Goal: Task Accomplishment & Management: Complete application form

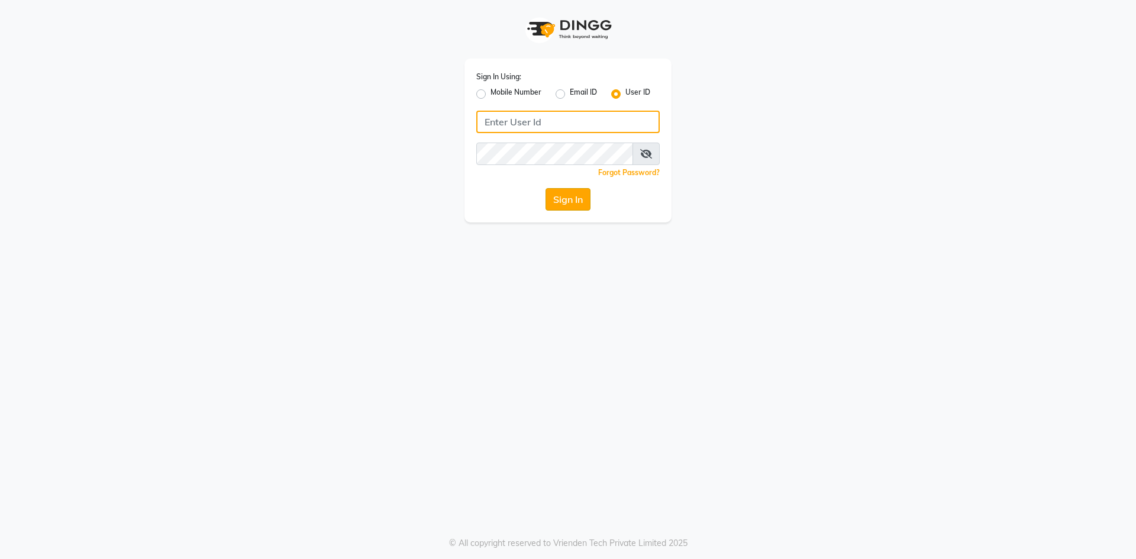
type input "salon82@"
click at [573, 197] on button "Sign In" at bounding box center [568, 199] width 45 height 22
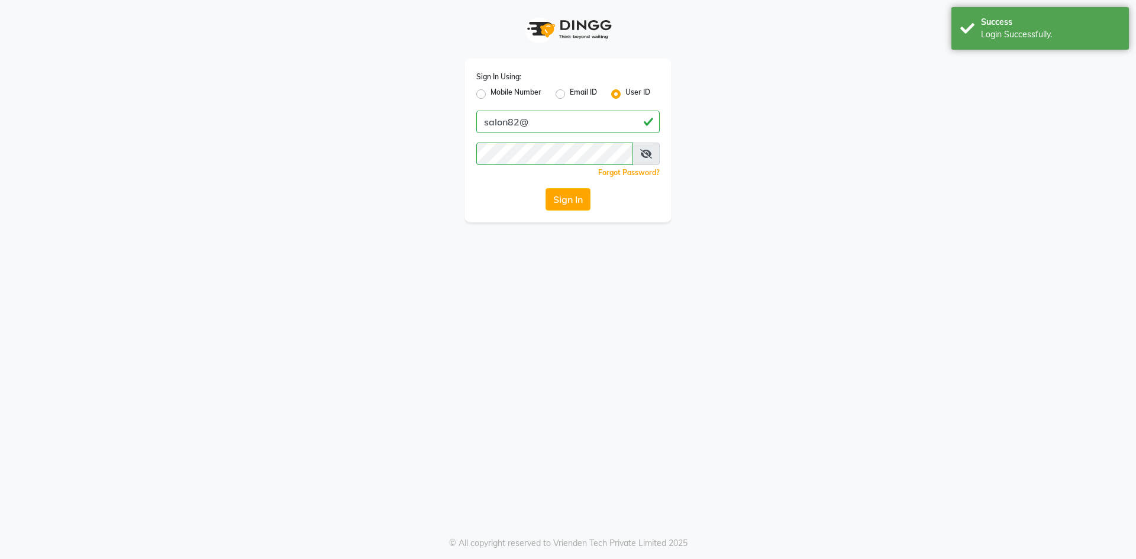
select select "7707"
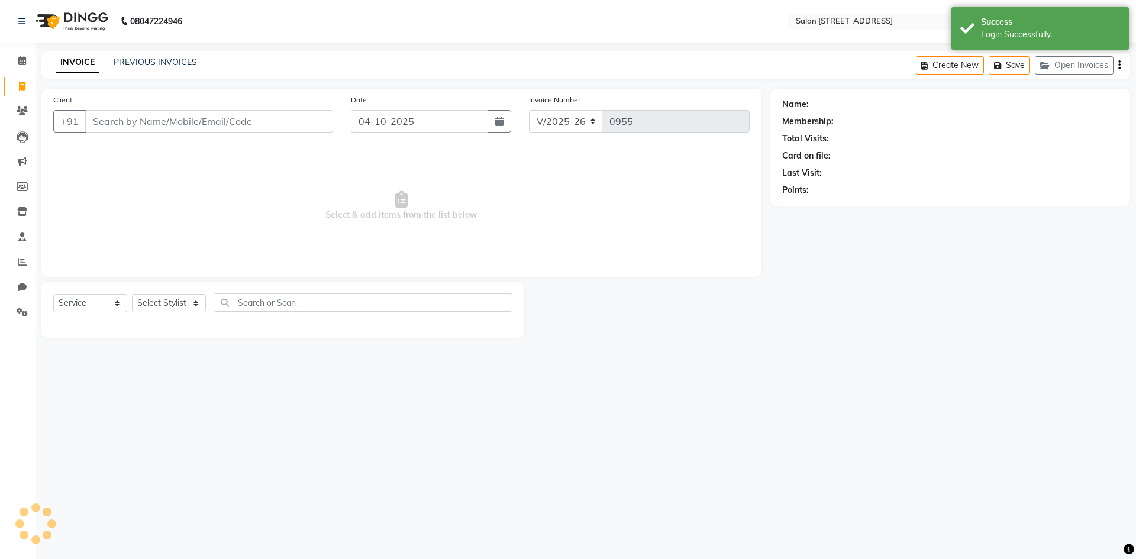
select select "P"
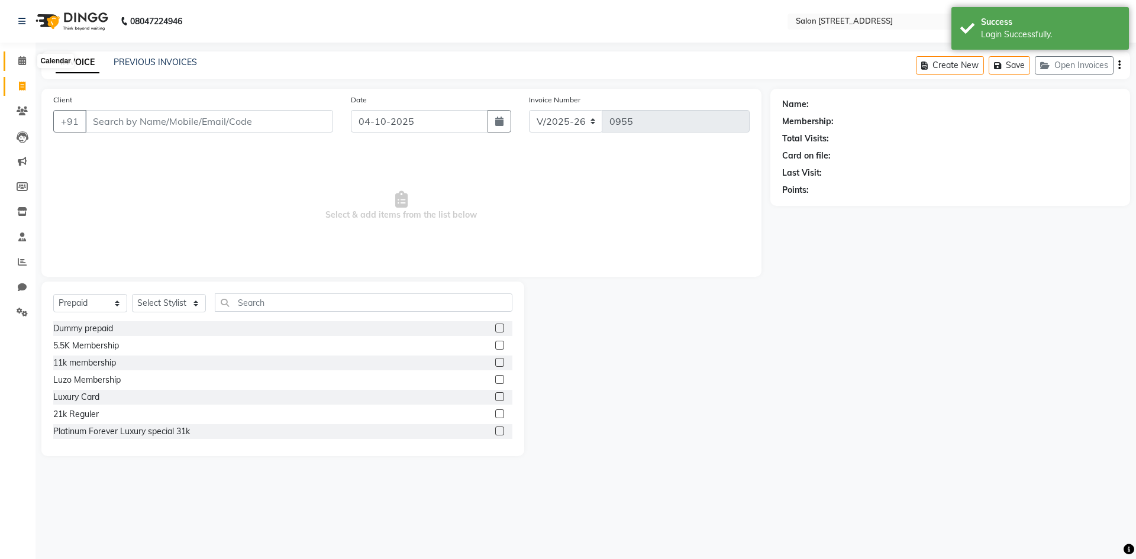
click at [17, 55] on span at bounding box center [22, 61] width 21 height 14
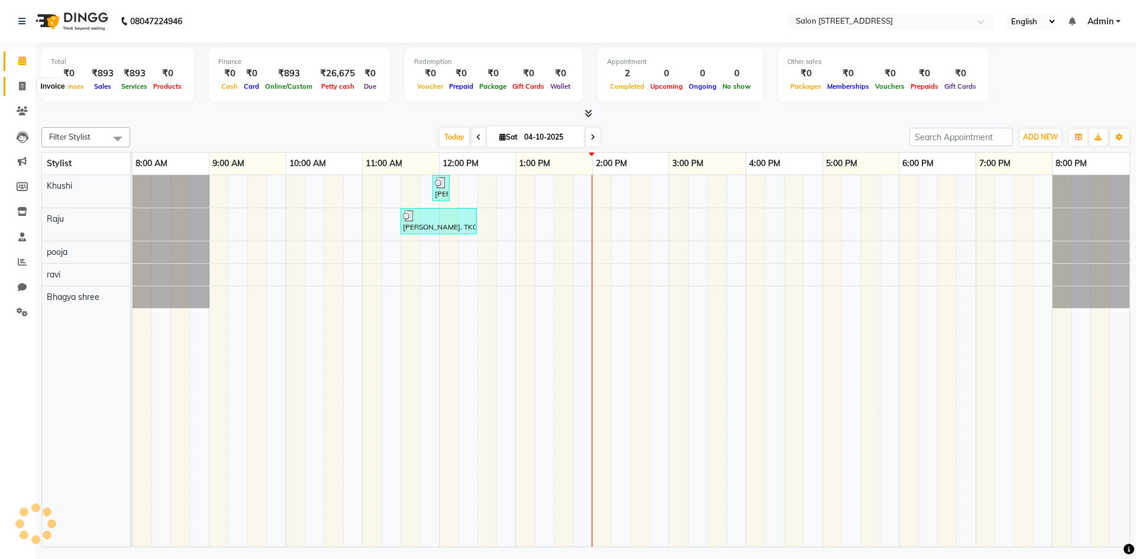
click at [23, 82] on icon at bounding box center [22, 86] width 7 height 9
select select "service"
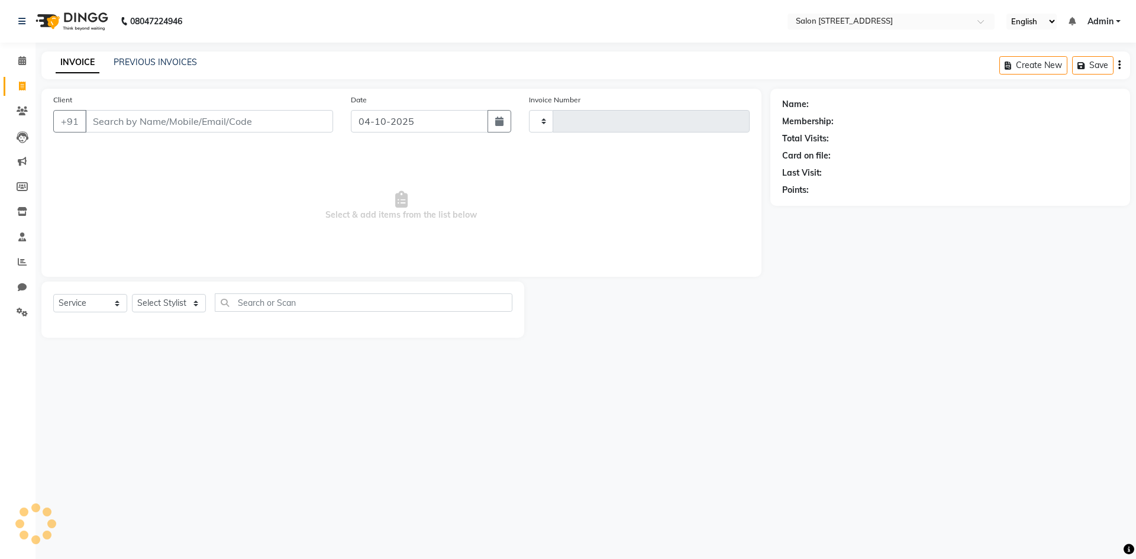
type input "0955"
select select "7707"
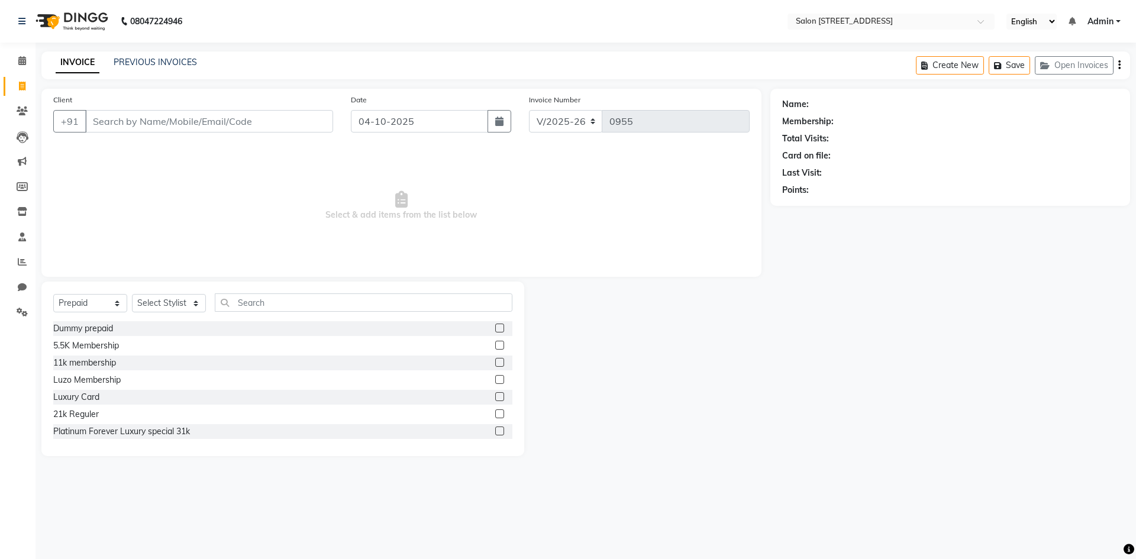
click at [184, 120] on input "Client" at bounding box center [209, 121] width 248 height 22
click at [296, 304] on input "text" at bounding box center [364, 302] width 298 height 18
click at [125, 114] on input "Client" at bounding box center [209, 121] width 248 height 22
click at [273, 295] on input "text" at bounding box center [364, 302] width 298 height 18
click at [198, 124] on input "Client" at bounding box center [209, 121] width 248 height 22
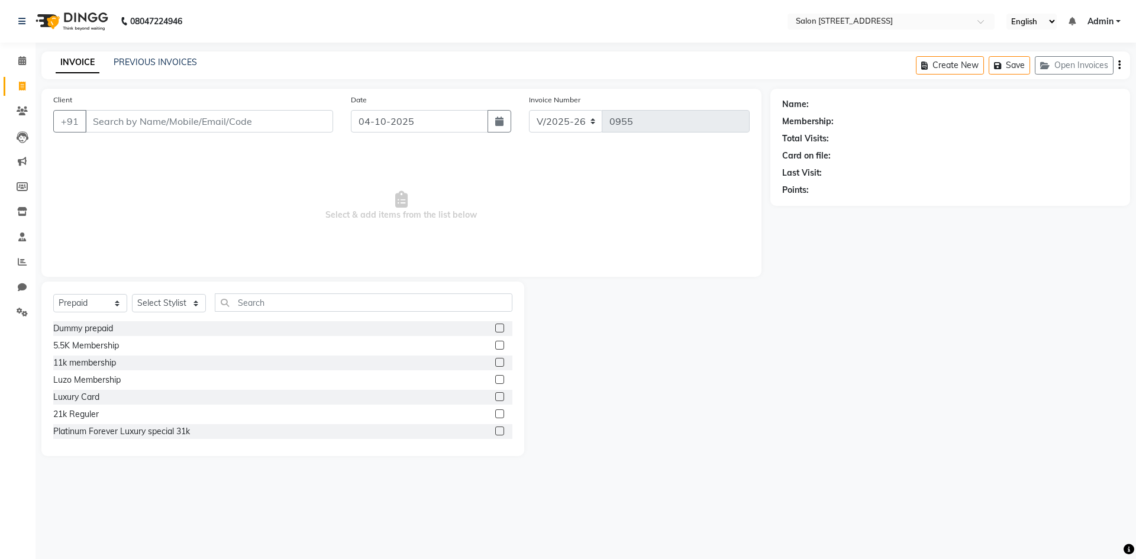
click at [181, 205] on span "Select & add items from the list below" at bounding box center [401, 206] width 696 height 118
click at [98, 300] on select "Select Service Product Membership Package Voucher Prepaid Gift Card" at bounding box center [90, 303] width 74 height 18
select select "service"
click at [53, 294] on select "Select Service Product Membership Package Voucher Prepaid Gift Card" at bounding box center [90, 303] width 74 height 18
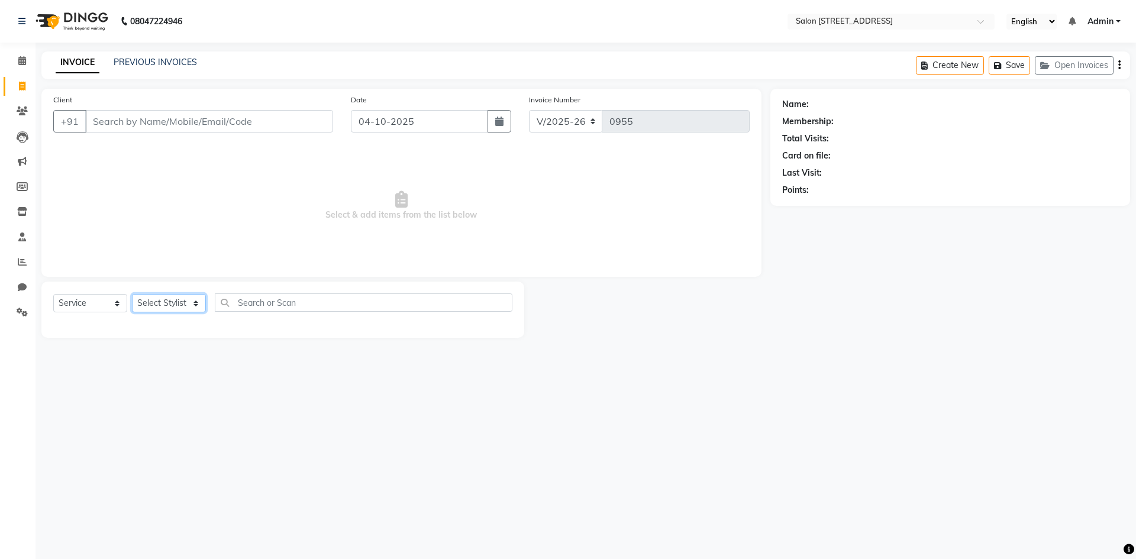
click at [163, 306] on select "Select Stylist Admin Bhagya shree [PERSON_NAME] Lune Lego pooja Raju ravi" at bounding box center [169, 303] width 74 height 18
select select "93558"
click at [132, 294] on select "Select Stylist Admin Bhagya shree [PERSON_NAME] Lune Lego pooja Raju ravi" at bounding box center [169, 303] width 74 height 18
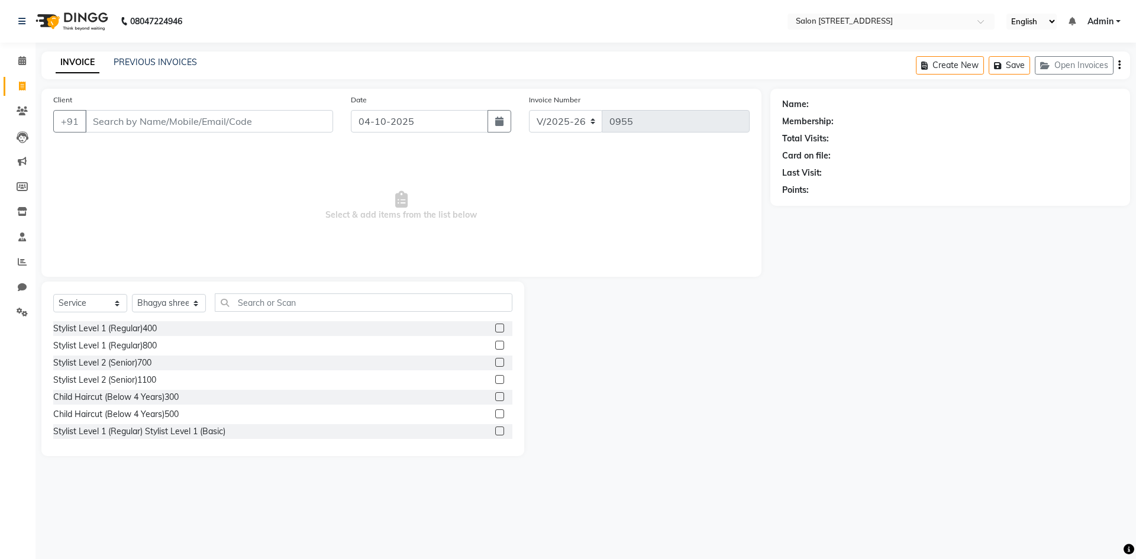
click at [286, 293] on div "Select Service Product Membership Package Voucher Prepaid Gift Card Select Styl…" at bounding box center [282, 369] width 483 height 175
click at [282, 303] on input "text" at bounding box center [364, 302] width 298 height 18
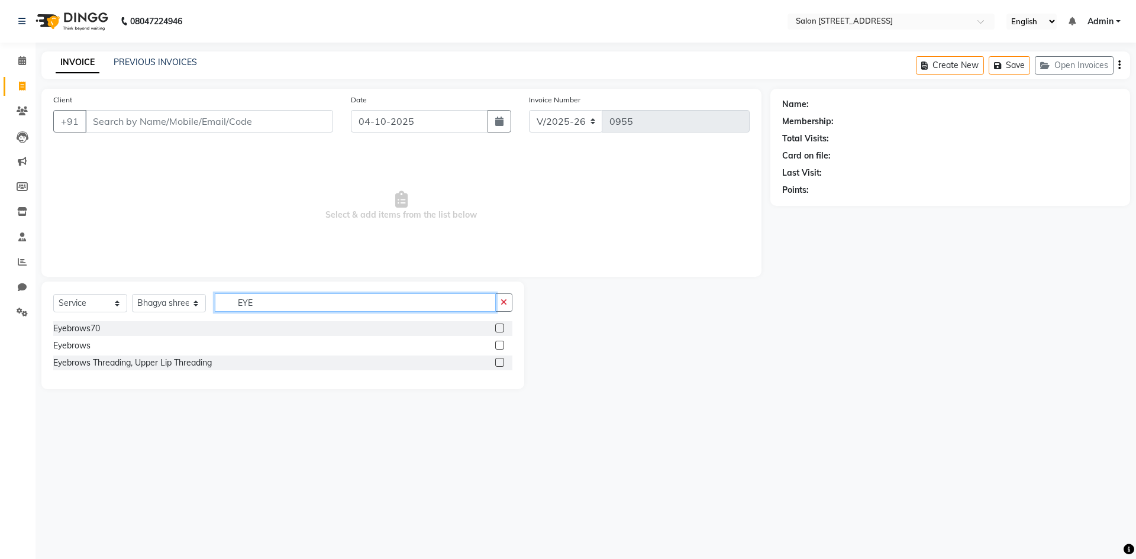
type input "EYE"
click at [502, 330] on label at bounding box center [499, 328] width 9 height 9
click at [502, 330] on input "checkbox" at bounding box center [499, 329] width 8 height 8
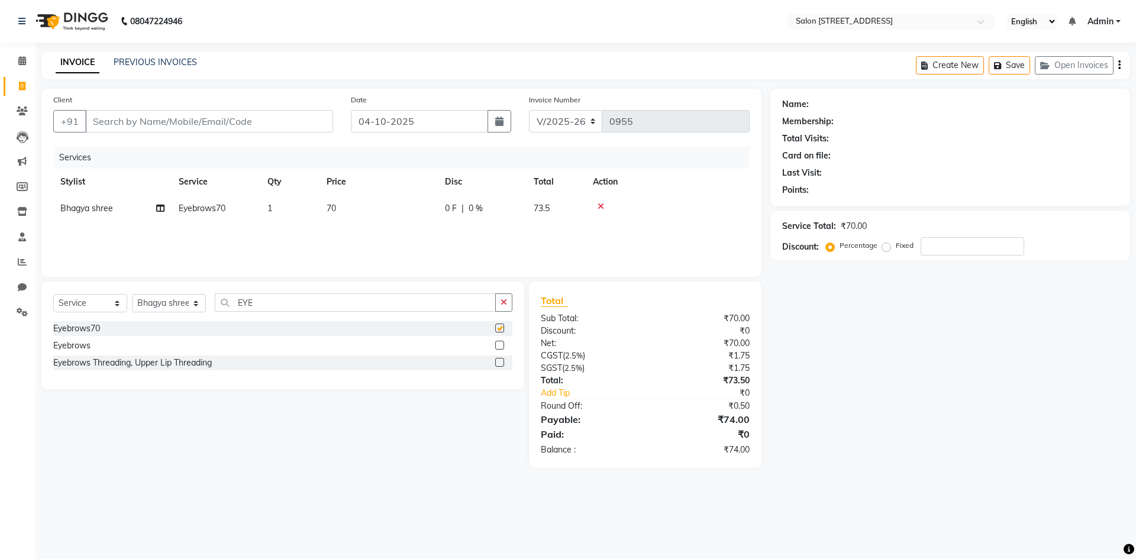
checkbox input "false"
click at [598, 204] on icon at bounding box center [601, 206] width 7 height 8
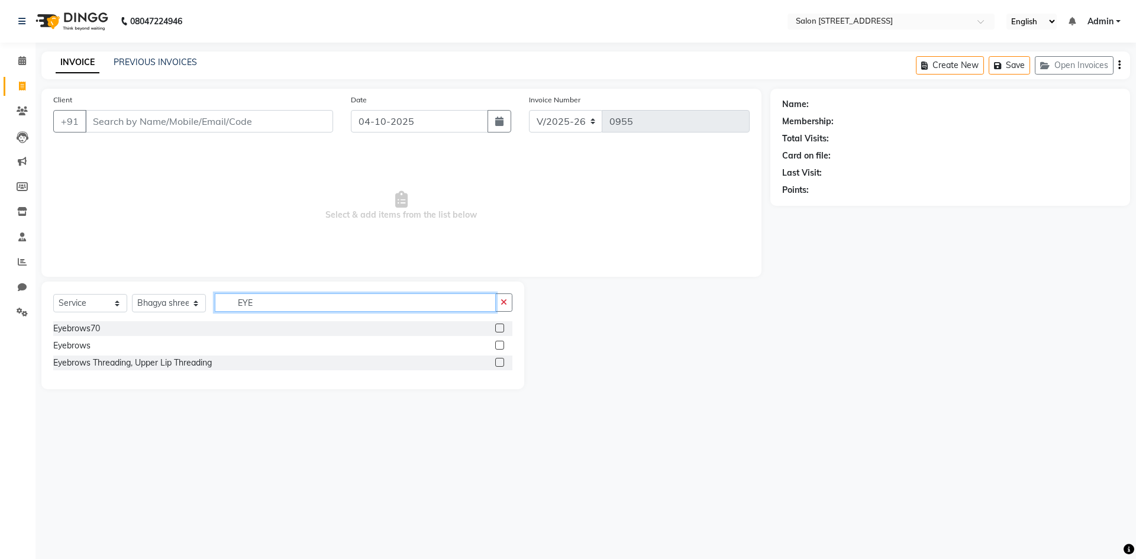
click at [377, 295] on input "EYE" at bounding box center [355, 302] width 281 height 18
type input "E"
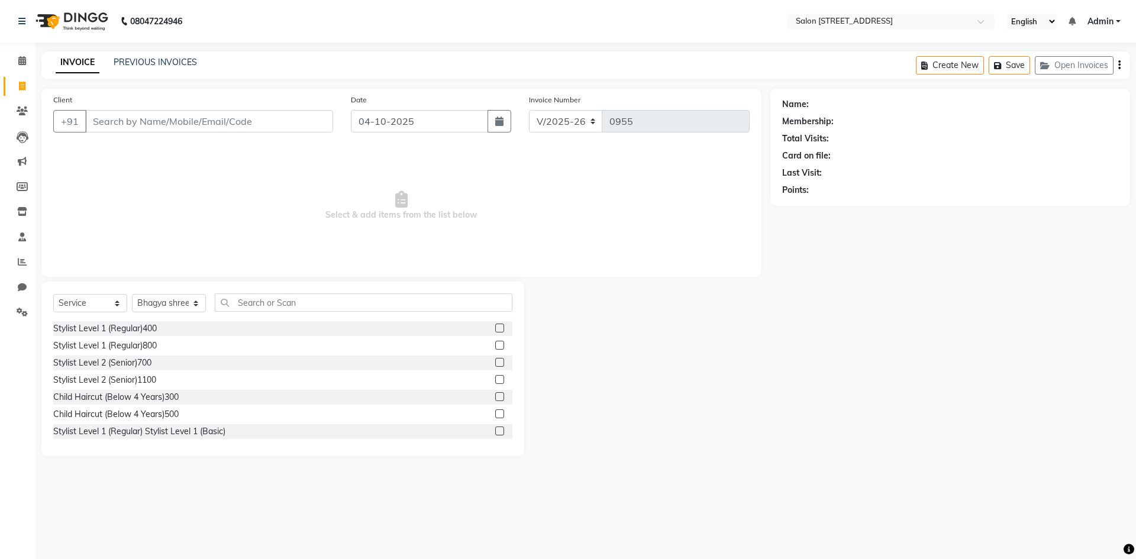
click at [609, 163] on span "Select & add items from the list below" at bounding box center [401, 206] width 696 height 118
click at [291, 301] on input "text" at bounding box center [364, 302] width 298 height 18
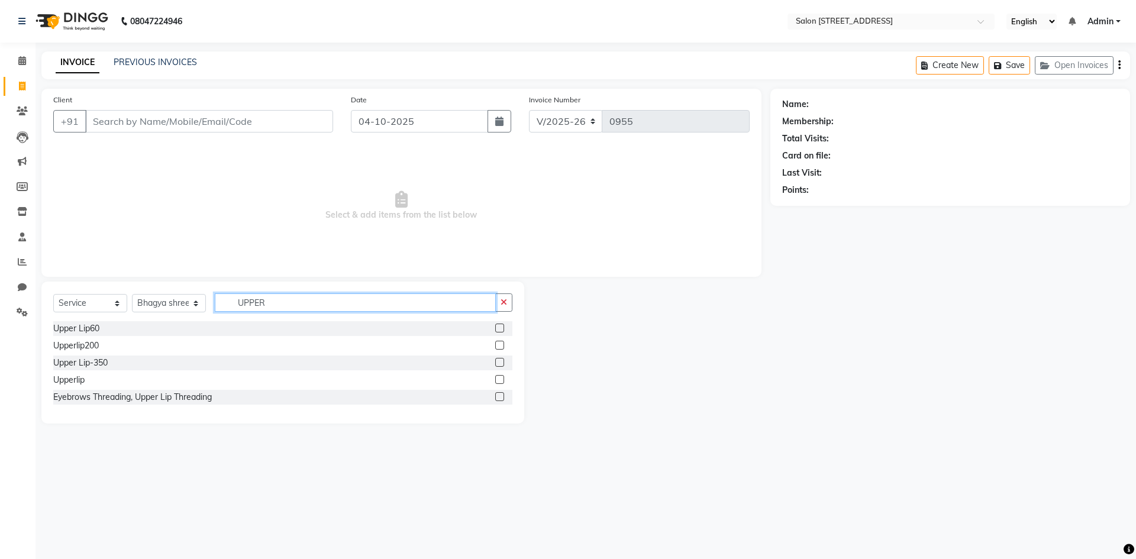
type input "UPPER"
click at [504, 327] on label at bounding box center [499, 328] width 9 height 9
click at [503, 327] on input "checkbox" at bounding box center [499, 329] width 8 height 8
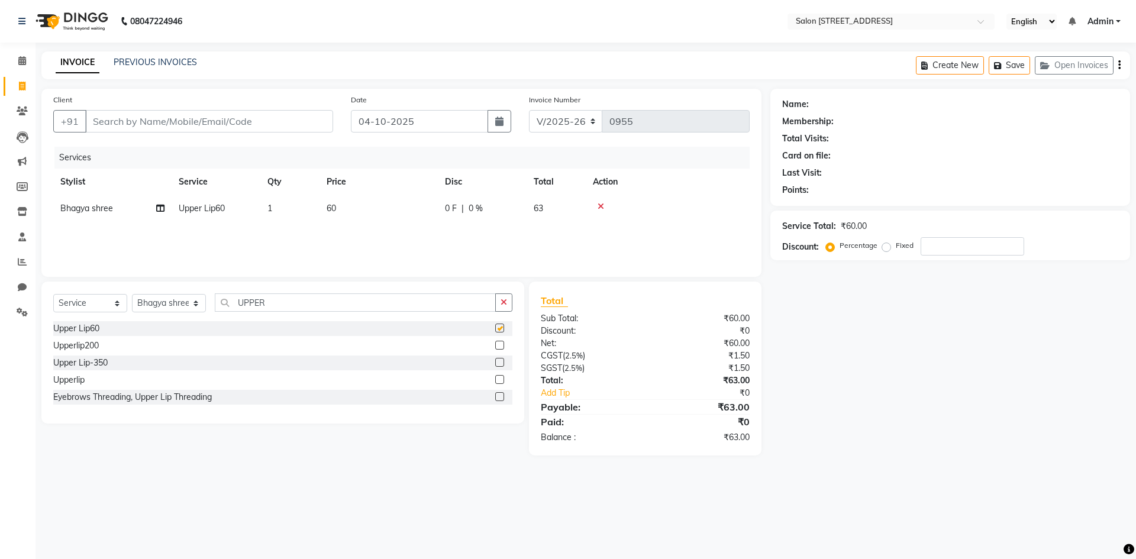
checkbox input "false"
click at [599, 204] on icon at bounding box center [601, 206] width 7 height 8
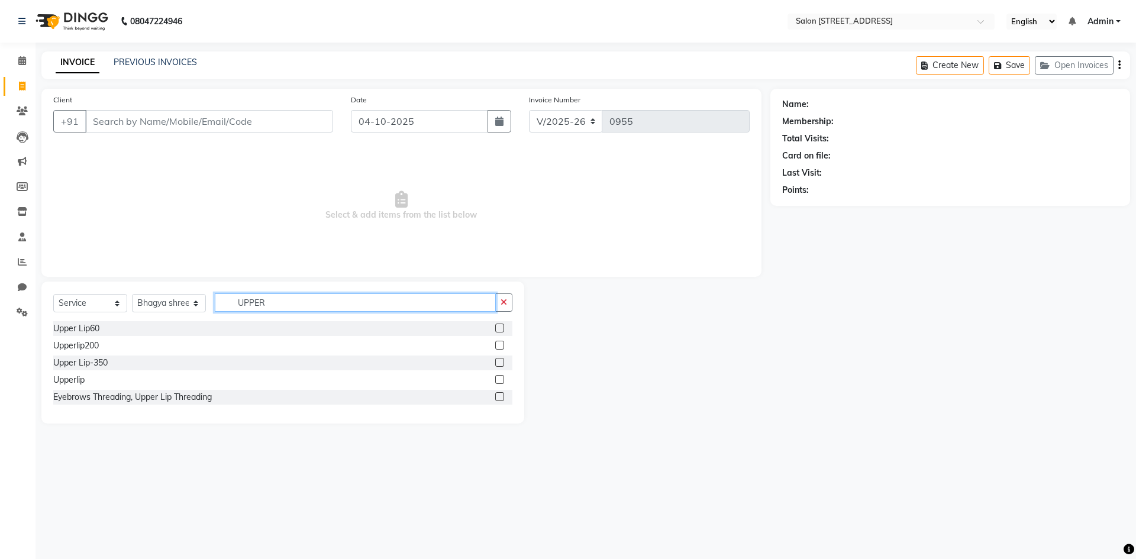
click at [321, 298] on input "UPPER" at bounding box center [355, 302] width 281 height 18
type input "U"
type input "EYE"
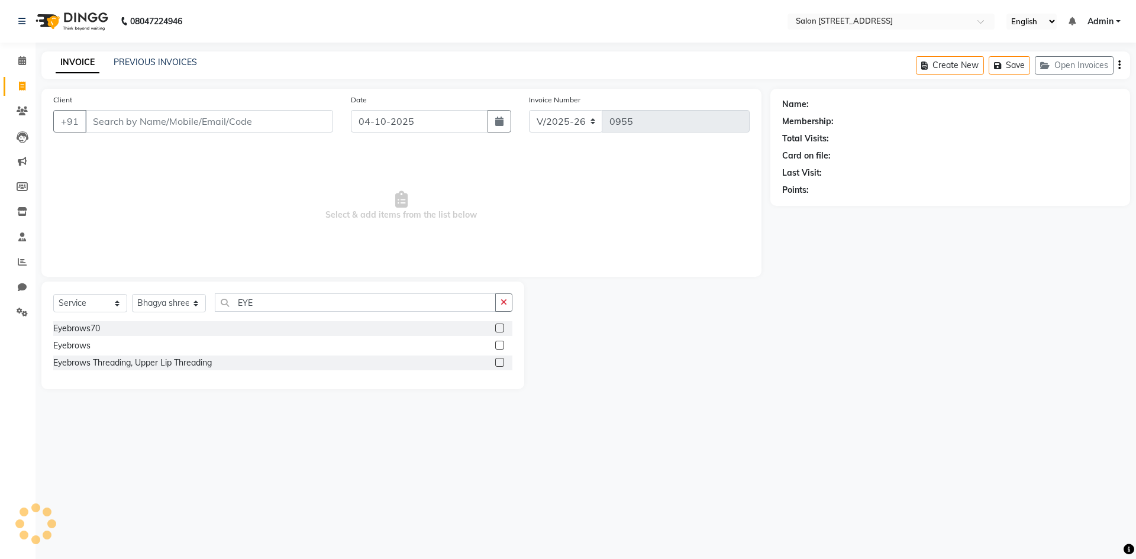
click at [500, 324] on label at bounding box center [499, 328] width 9 height 9
click at [500, 325] on input "checkbox" at bounding box center [499, 329] width 8 height 8
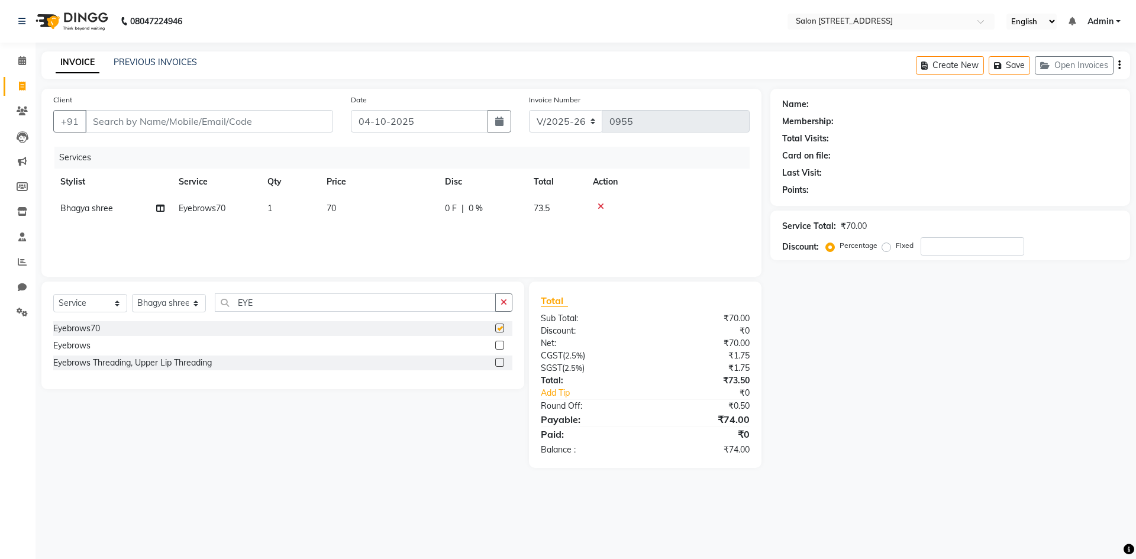
checkbox input "false"
click at [598, 204] on icon at bounding box center [601, 206] width 7 height 8
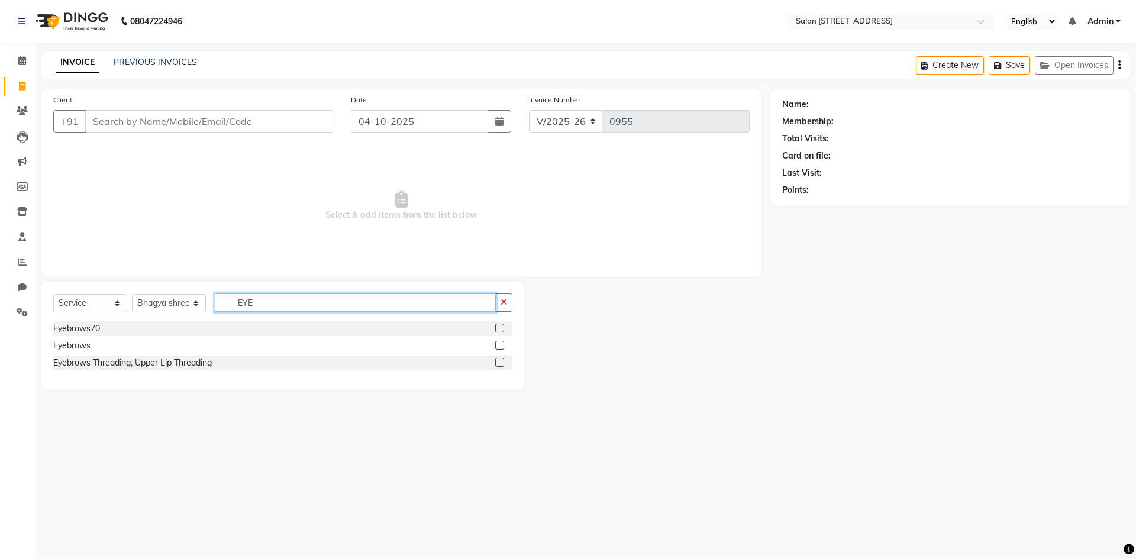
click at [268, 305] on input "EYE" at bounding box center [355, 302] width 281 height 18
type input "E"
type input "UPPER"
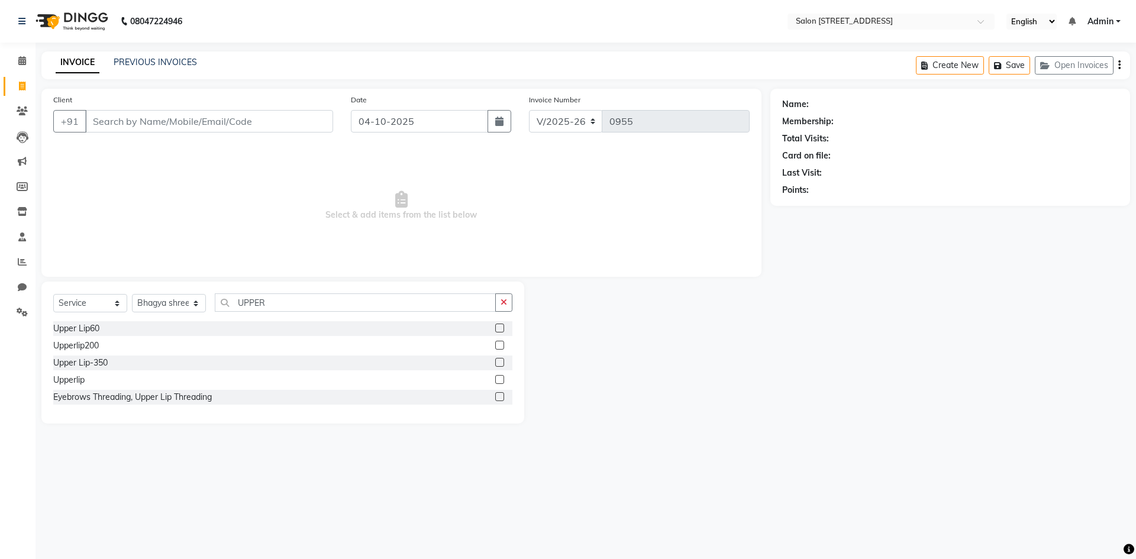
click at [499, 328] on label at bounding box center [499, 328] width 9 height 9
click at [499, 328] on input "checkbox" at bounding box center [499, 329] width 8 height 8
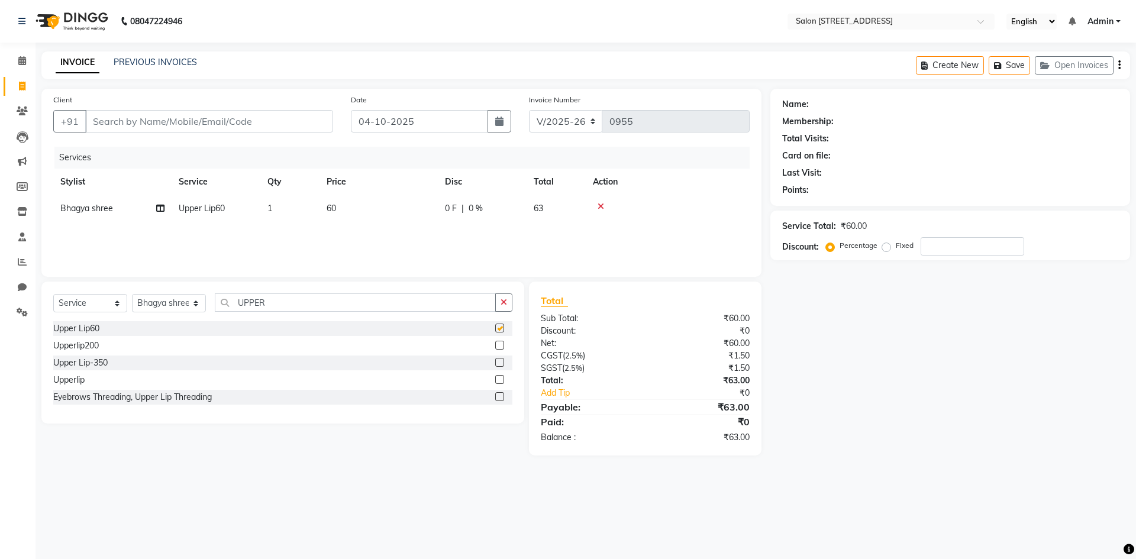
checkbox input "false"
click at [600, 202] on icon at bounding box center [601, 206] width 7 height 8
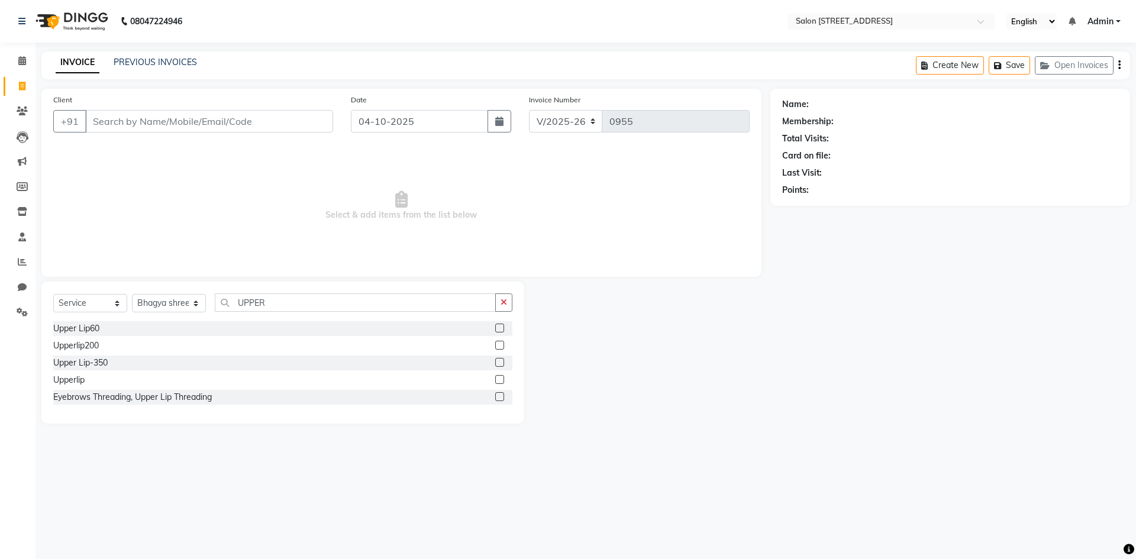
click at [685, 365] on div at bounding box center [647, 353] width 246 height 142
click at [292, 301] on input "UPPER" at bounding box center [355, 302] width 281 height 18
type input "U"
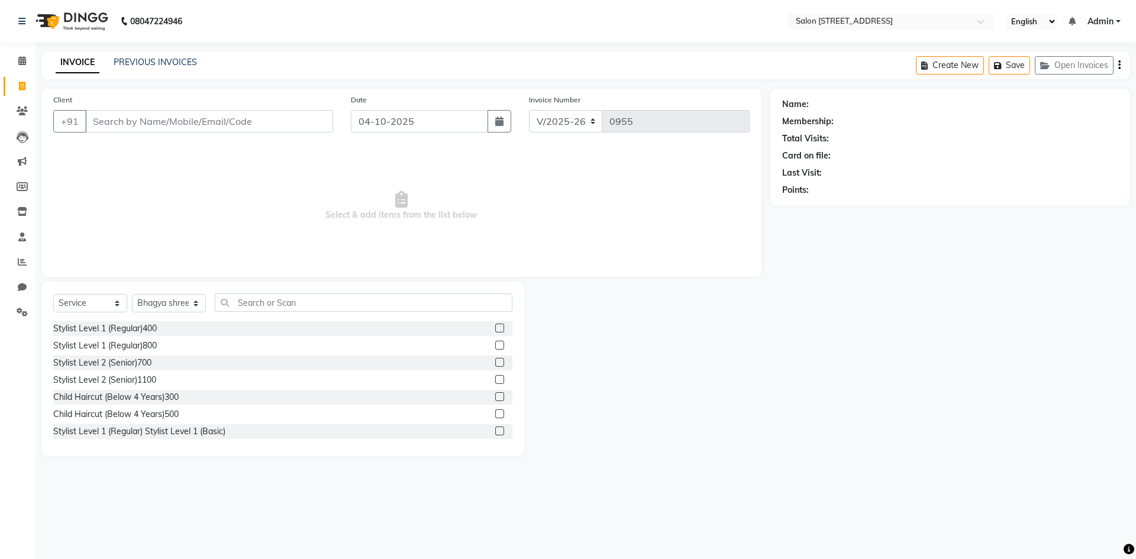
click at [363, 160] on span "Select & add items from the list below" at bounding box center [401, 206] width 696 height 118
click at [828, 473] on main "INVOICE PREVIOUS INVOICES Create New Save Open Invoices Client +91 Date [DATE] …" at bounding box center [586, 262] width 1101 height 422
click at [696, 490] on div "08047224946 Select Location × Salon [GEOGRAPHIC_DATA] Layout English ENGLISH Es…" at bounding box center [568, 279] width 1136 height 559
click at [295, 302] on input "text" at bounding box center [364, 302] width 298 height 18
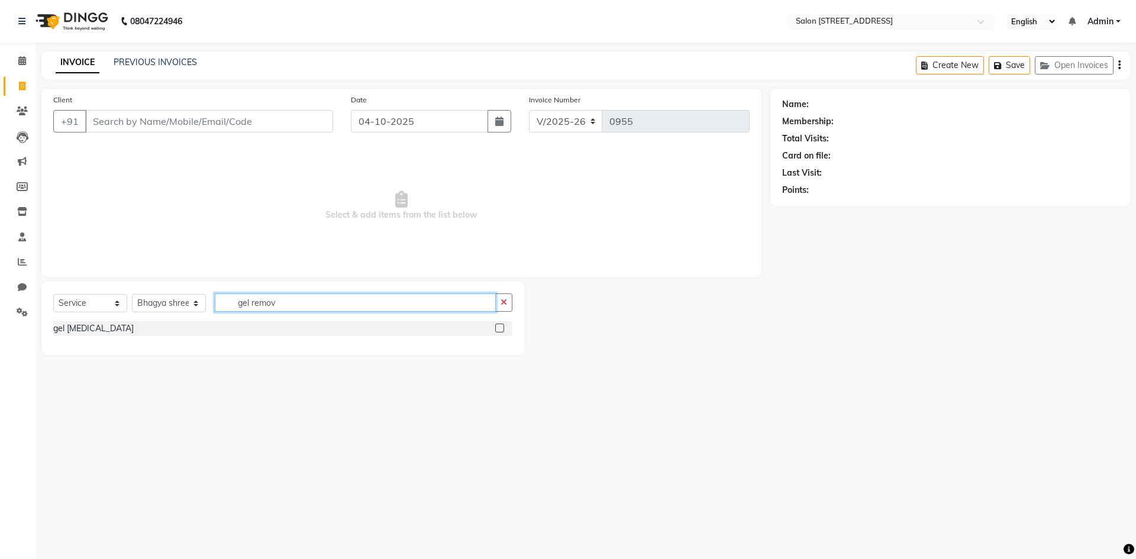
type input "gel remov"
click at [499, 327] on label at bounding box center [499, 328] width 9 height 9
click at [499, 327] on input "checkbox" at bounding box center [499, 329] width 8 height 8
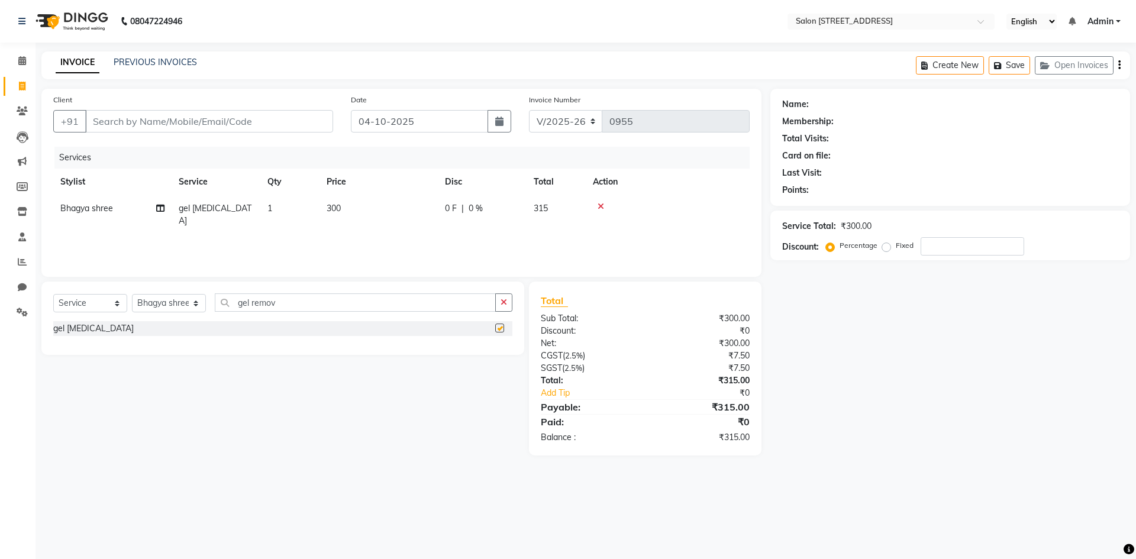
checkbox input "false"
click at [309, 304] on input "gel remov" at bounding box center [355, 302] width 281 height 18
type input "g"
type input "gel"
click at [502, 347] on label at bounding box center [499, 345] width 9 height 9
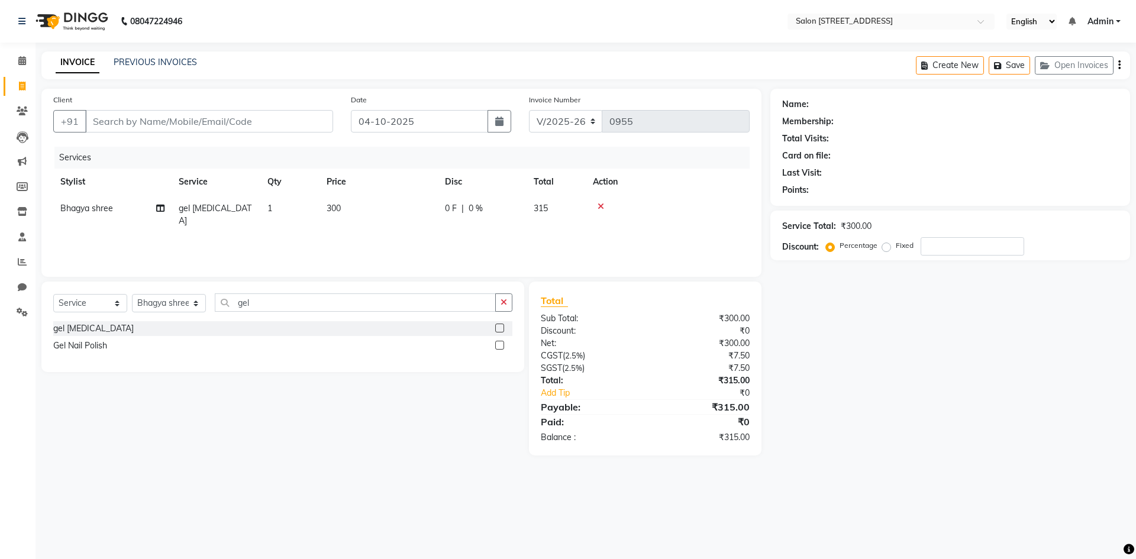
click at [502, 347] on input "checkbox" at bounding box center [499, 346] width 8 height 8
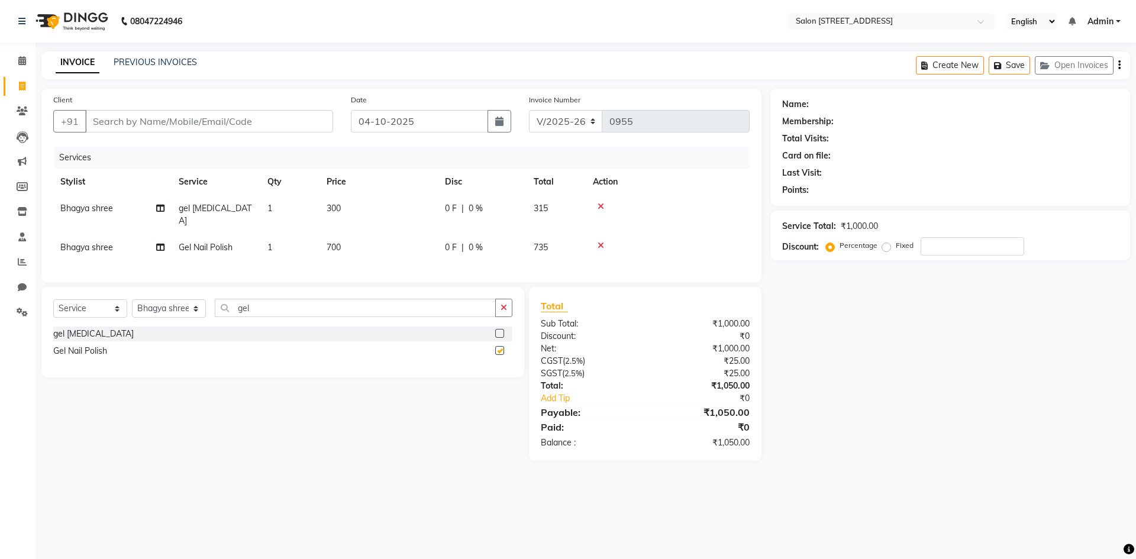
checkbox input "false"
click at [601, 205] on icon at bounding box center [601, 206] width 7 height 8
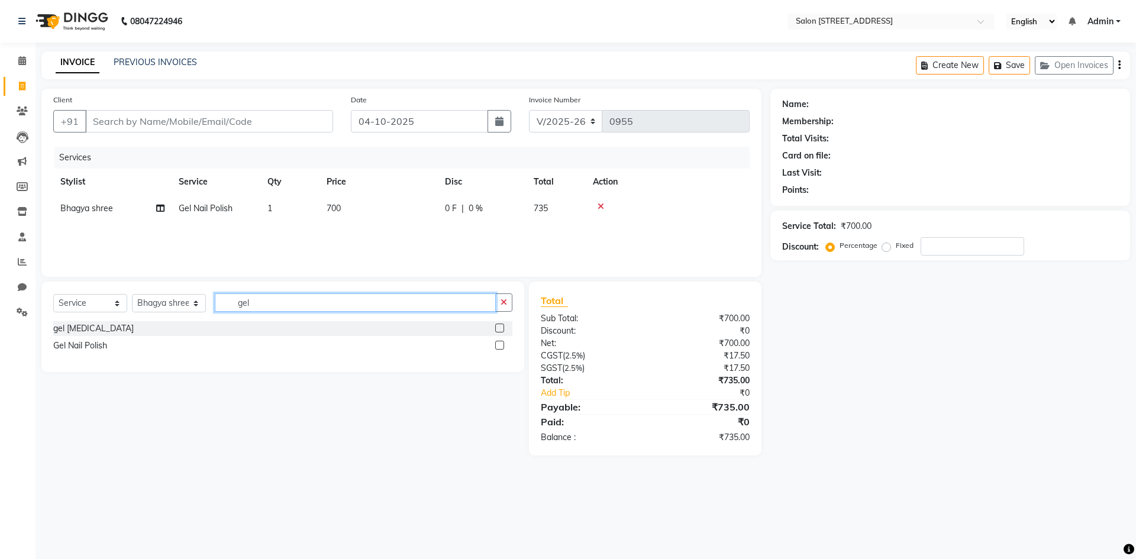
click at [328, 308] on input "gel" at bounding box center [355, 302] width 281 height 18
type input "g"
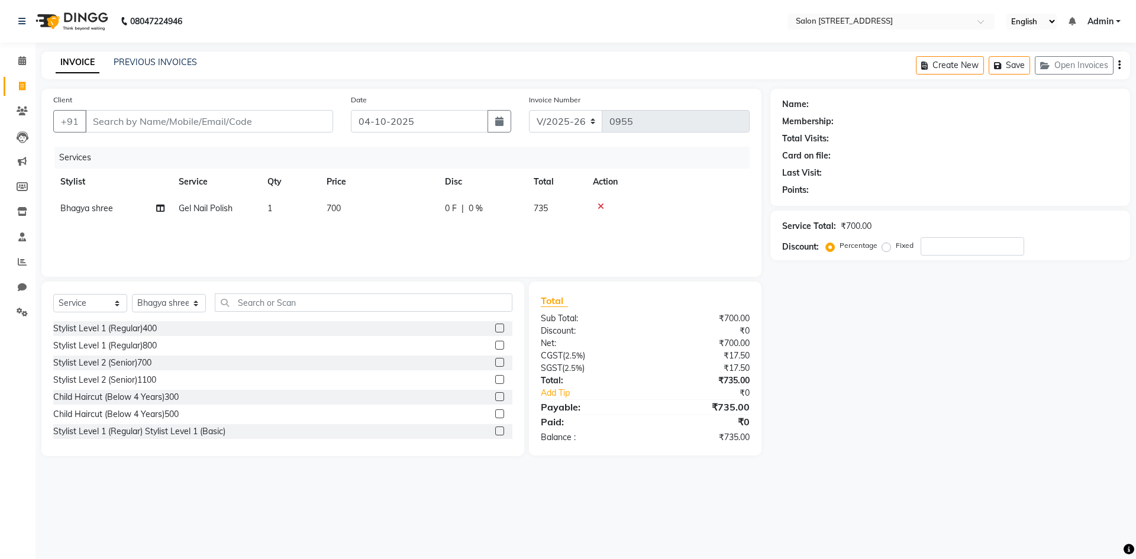
click at [886, 385] on div "Name: Membership: Total Visits: Card on file: Last Visit: Points: Service Total…" at bounding box center [954, 272] width 369 height 367
click at [601, 205] on icon at bounding box center [601, 206] width 7 height 8
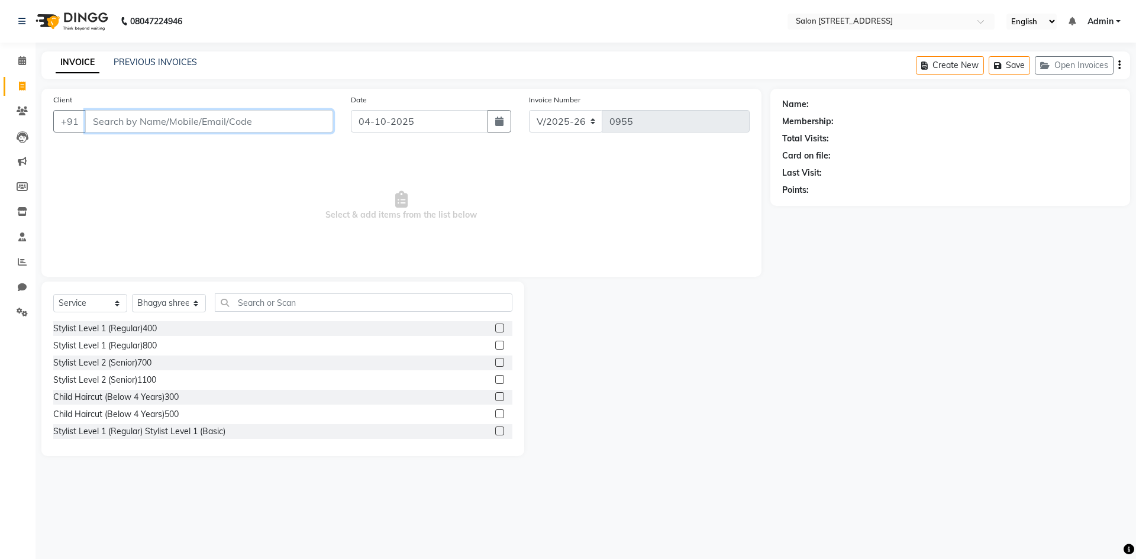
click at [187, 128] on input "Client" at bounding box center [209, 121] width 248 height 22
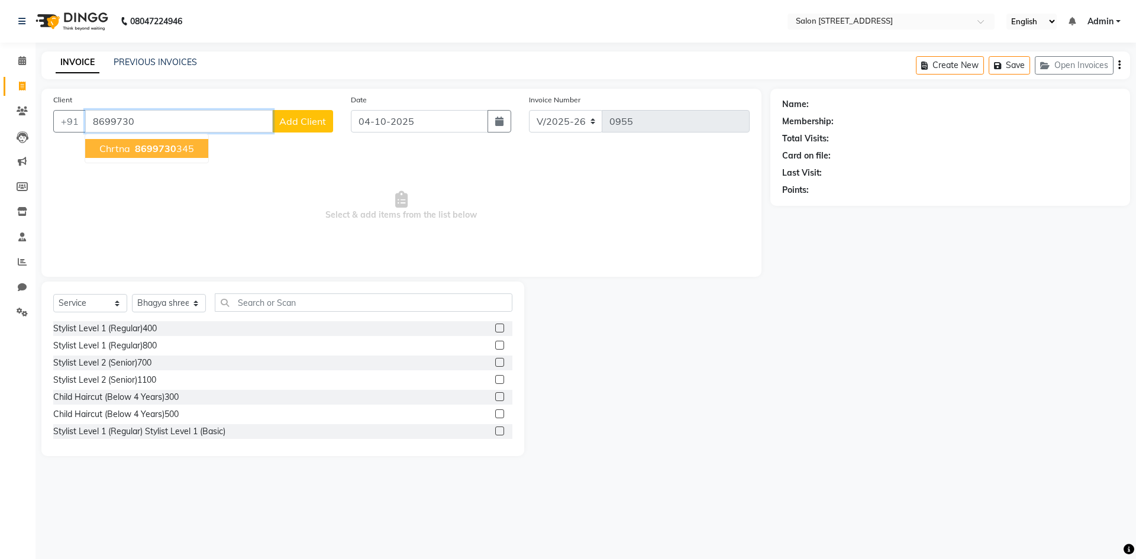
click at [180, 145] on ngb-highlight "8699730 345" at bounding box center [164, 149] width 62 height 12
type input "8699730345"
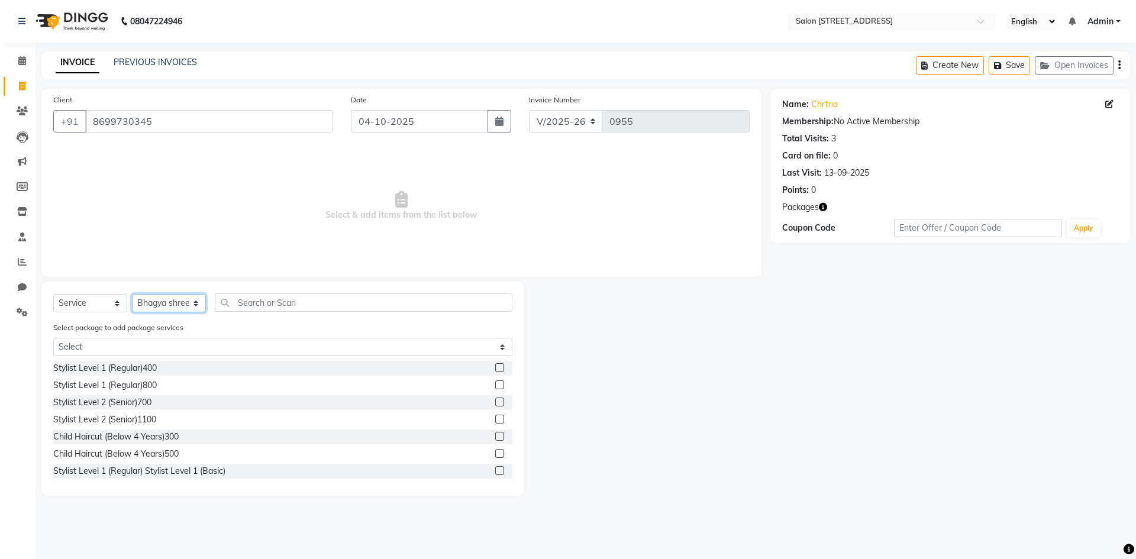
click at [166, 302] on select "Select Stylist Admin Bhagya shree [PERSON_NAME] Lune Lego pooja Raju ravi" at bounding box center [169, 303] width 74 height 18
select select "83057"
click at [132, 294] on select "Select Stylist Admin Bhagya shree [PERSON_NAME] Lune Lego pooja Raju ravi" at bounding box center [169, 303] width 74 height 18
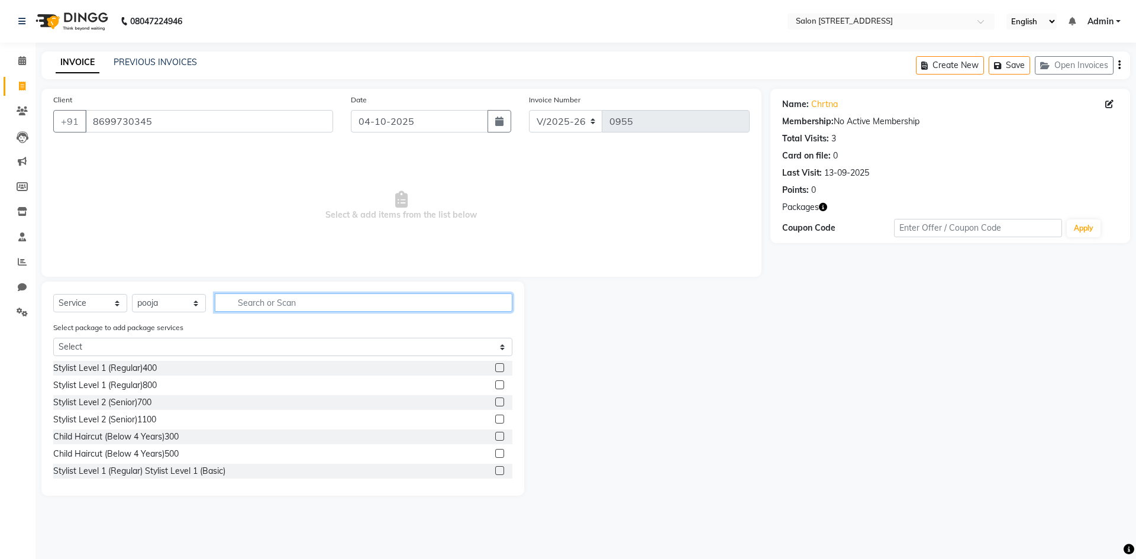
click at [304, 301] on input "text" at bounding box center [364, 302] width 298 height 18
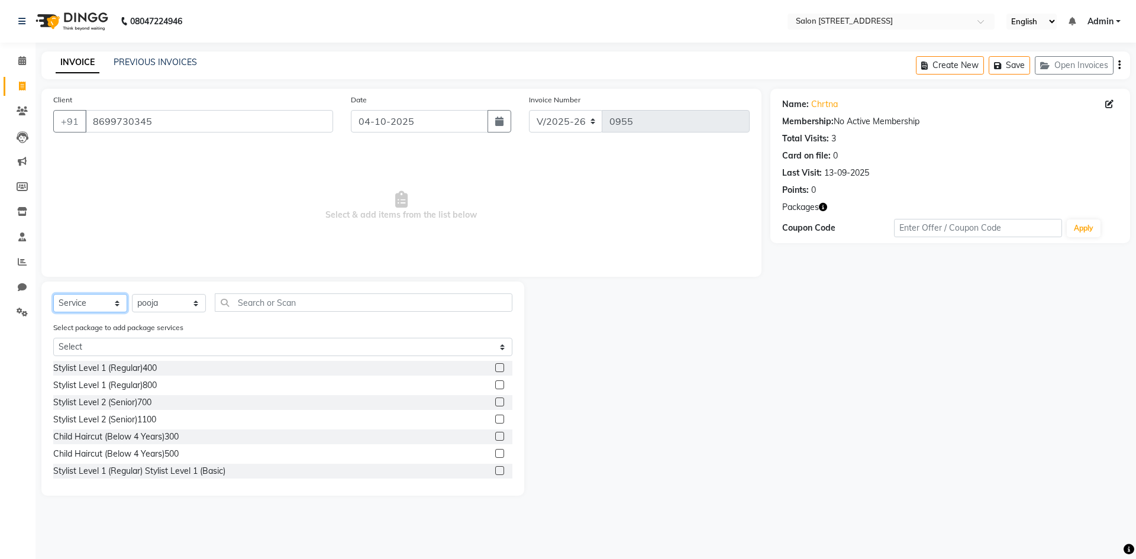
click at [83, 302] on select "Select Service Product Membership Package Voucher Prepaid Gift Card" at bounding box center [90, 303] width 74 height 18
select select "package"
click at [53, 294] on select "Select Service Product Membership Package Voucher Prepaid Gift Card" at bounding box center [90, 303] width 74 height 18
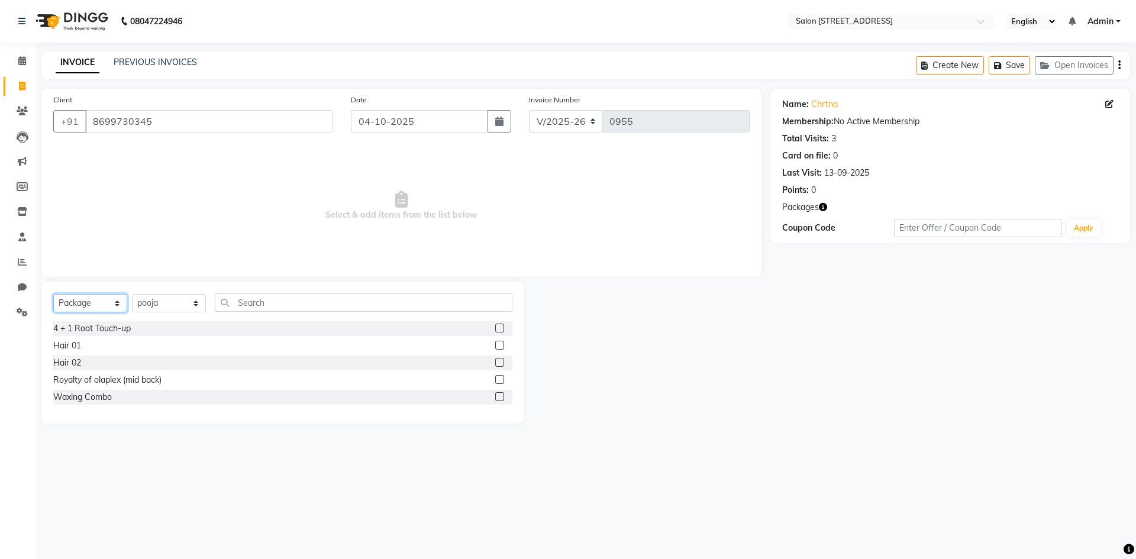
click at [85, 304] on select "Select Service Product Membership Package Voucher Prepaid Gift Card" at bounding box center [90, 303] width 74 height 18
click at [497, 377] on label at bounding box center [499, 379] width 9 height 9
click at [497, 377] on input "checkbox" at bounding box center [499, 380] width 8 height 8
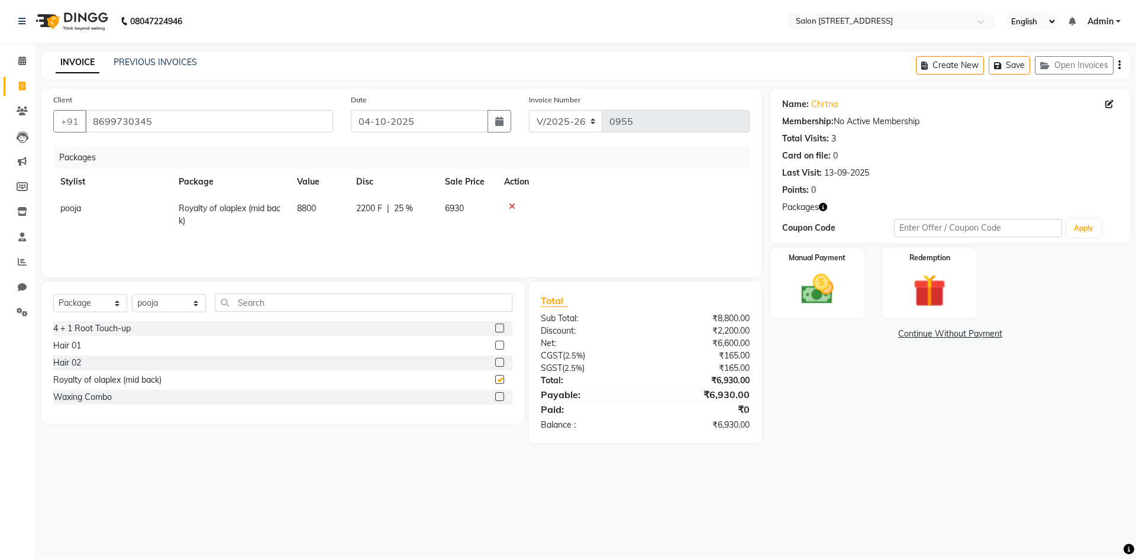
checkbox input "false"
click at [510, 205] on icon at bounding box center [512, 206] width 7 height 8
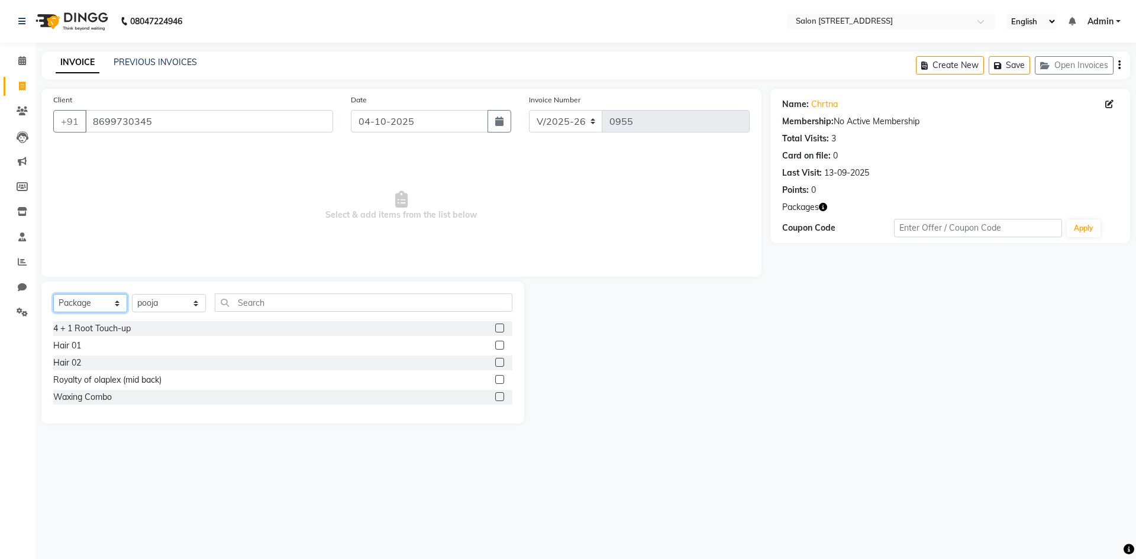
click at [107, 301] on select "Select Service Product Membership Package Voucher Prepaid Gift Card" at bounding box center [90, 303] width 74 height 18
select select "service"
click at [53, 294] on select "Select Service Product Membership Package Voucher Prepaid Gift Card" at bounding box center [90, 303] width 74 height 18
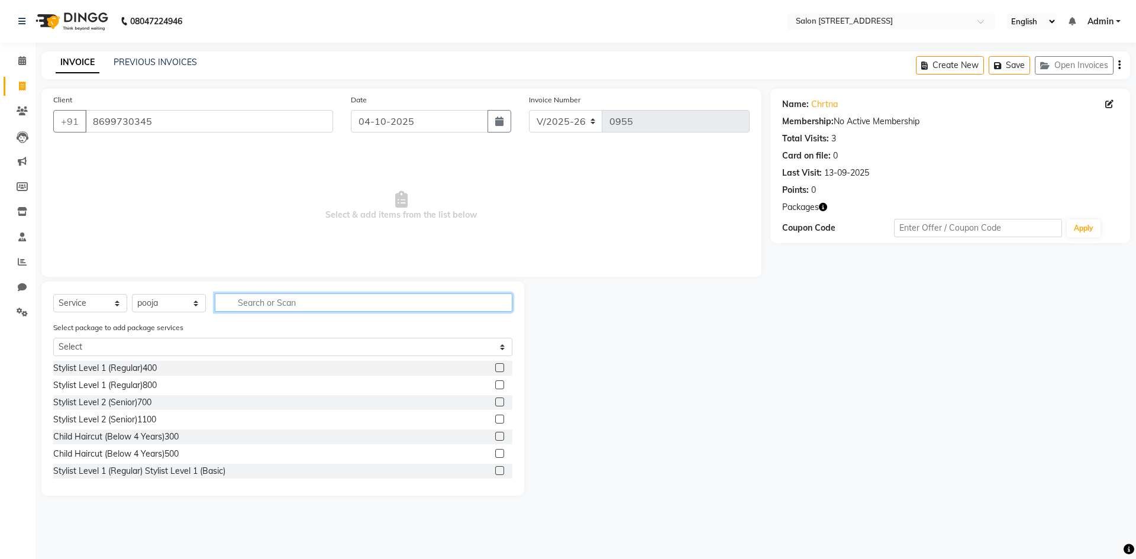
click at [286, 299] on input "text" at bounding box center [364, 302] width 298 height 18
type input "ol"
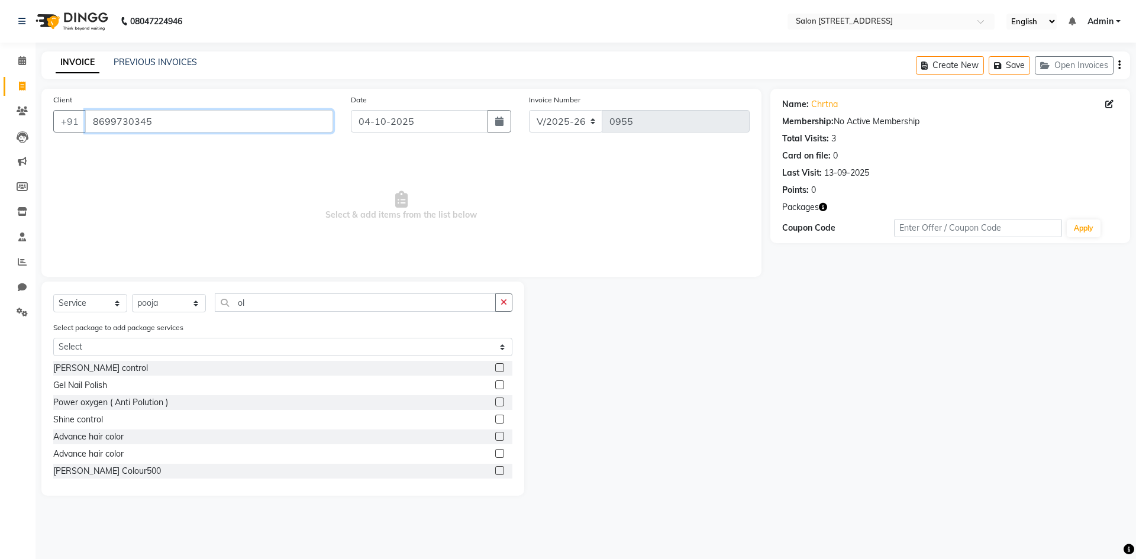
drag, startPoint x: 91, startPoint y: 122, endPoint x: 245, endPoint y: 108, distance: 154.5
click at [245, 108] on div "Client [PHONE_NUMBER]" at bounding box center [193, 117] width 298 height 49
click at [17, 108] on icon at bounding box center [22, 111] width 11 height 9
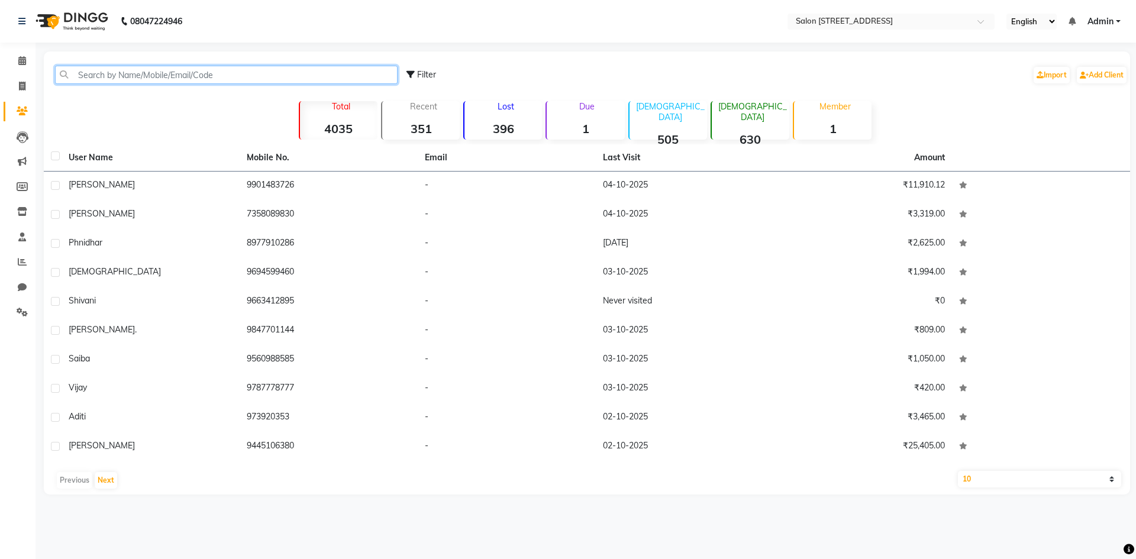
click at [188, 70] on input "text" at bounding box center [226, 75] width 343 height 18
paste input "8699730345"
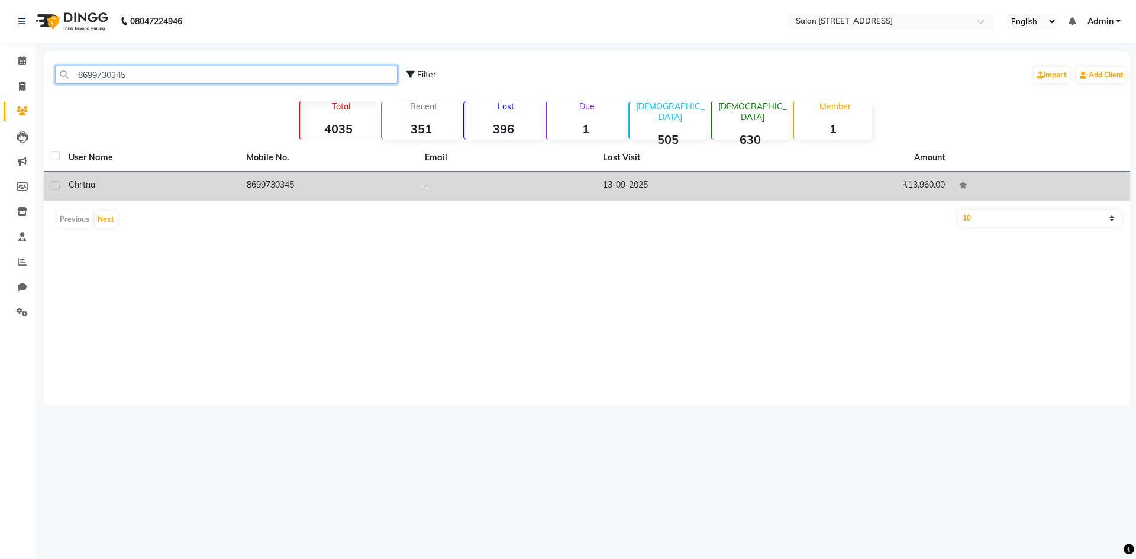
type input "8699730345"
click at [658, 195] on td "13-09-2025" at bounding box center [685, 186] width 178 height 29
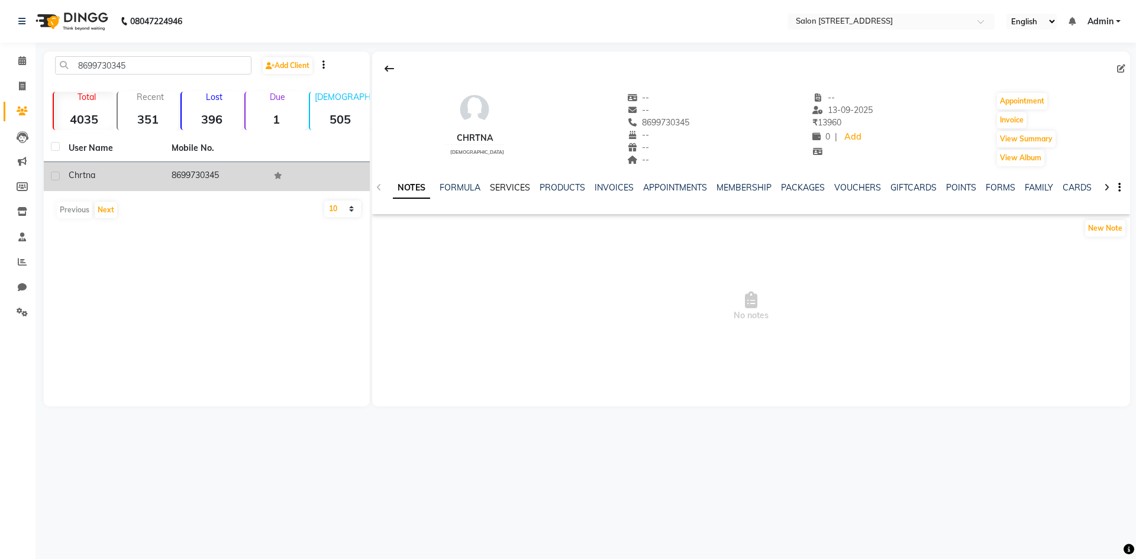
click at [504, 186] on link "SERVICES" at bounding box center [510, 187] width 40 height 11
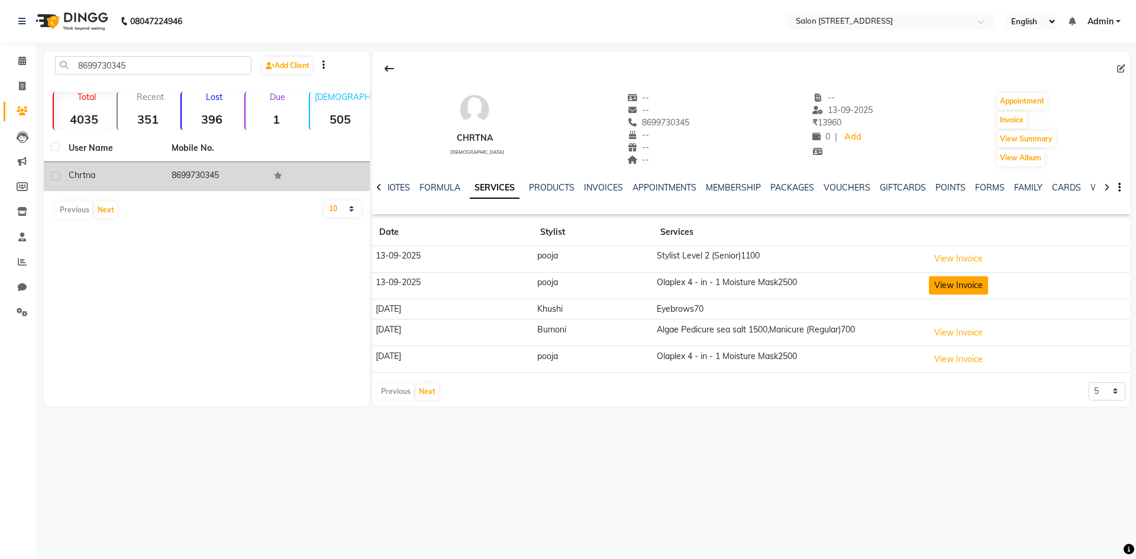
click at [950, 286] on button "View Invoice" at bounding box center [958, 285] width 59 height 18
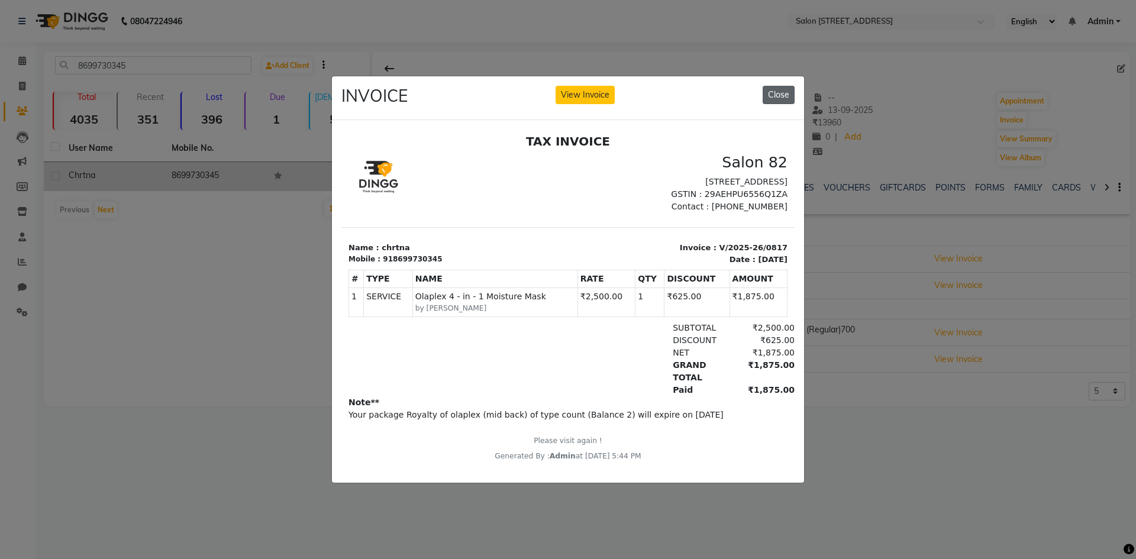
click at [775, 96] on button "Close" at bounding box center [779, 95] width 32 height 18
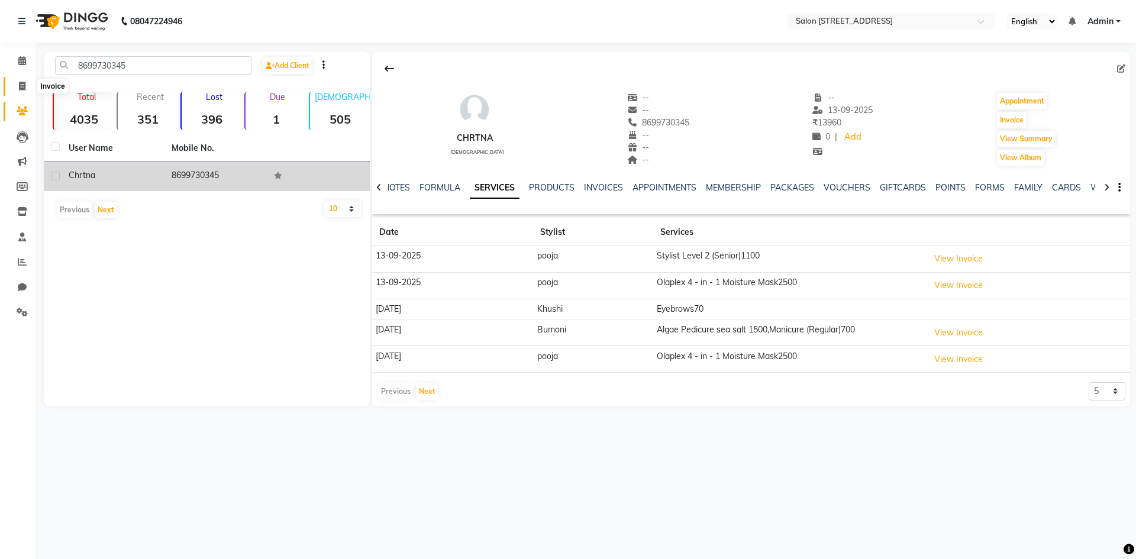
click at [22, 86] on icon at bounding box center [22, 86] width 7 height 9
select select "7707"
select select "service"
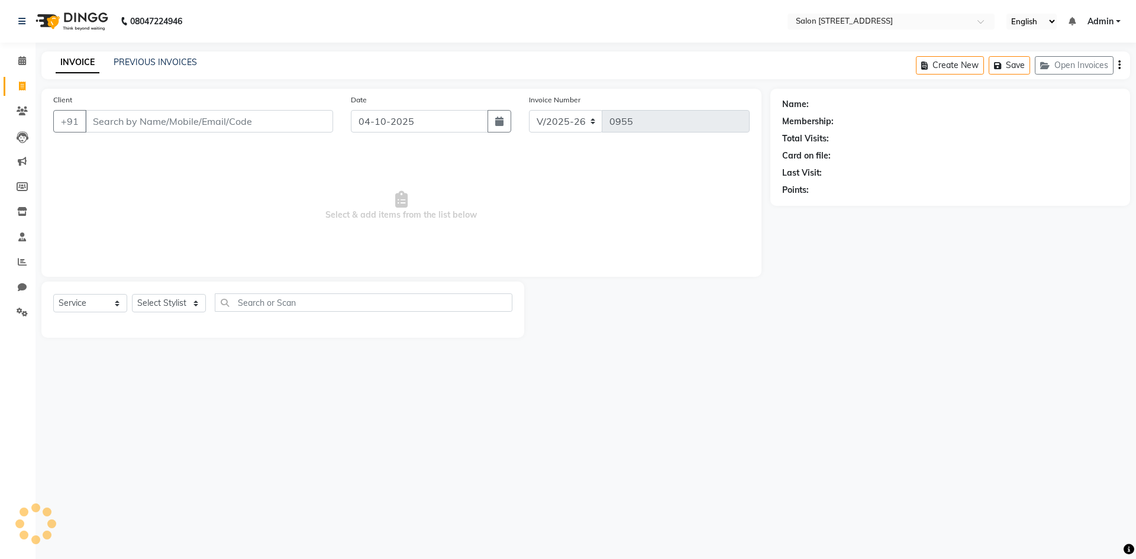
click at [117, 127] on input "Client" at bounding box center [209, 121] width 248 height 22
type input "8699730345"
select select "P"
type input "8699730345"
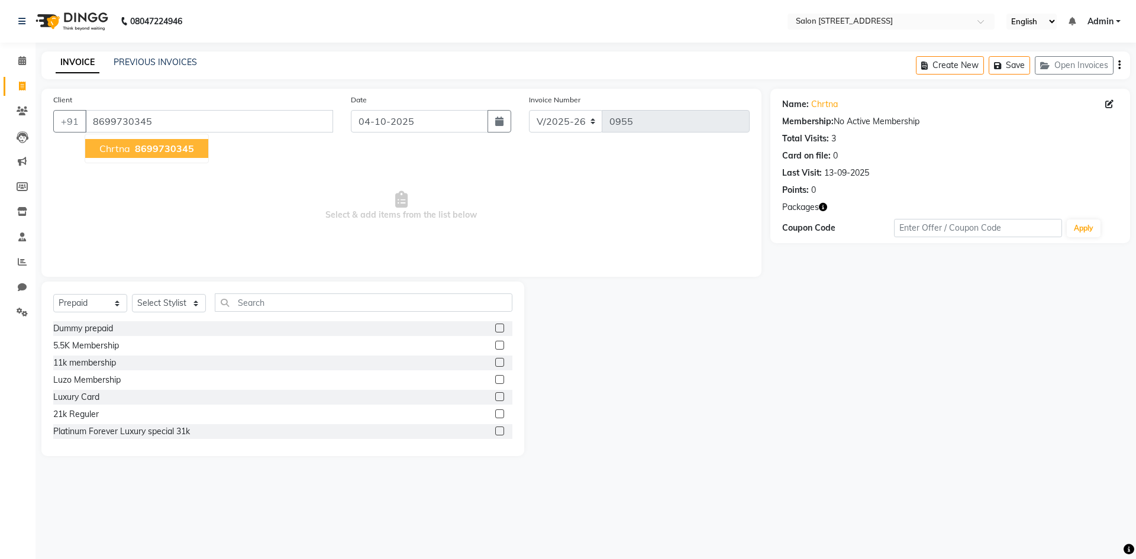
click at [143, 154] on span "8699730345" at bounding box center [164, 149] width 59 height 12
click at [159, 301] on select "Select Stylist Admin Bhagya shree [PERSON_NAME] Lune Lego pooja Raju ravi" at bounding box center [169, 303] width 74 height 18
select select "83057"
click at [132, 294] on select "Select Stylist Admin Bhagya shree [PERSON_NAME] Lune Lego pooja Raju ravi" at bounding box center [169, 303] width 74 height 18
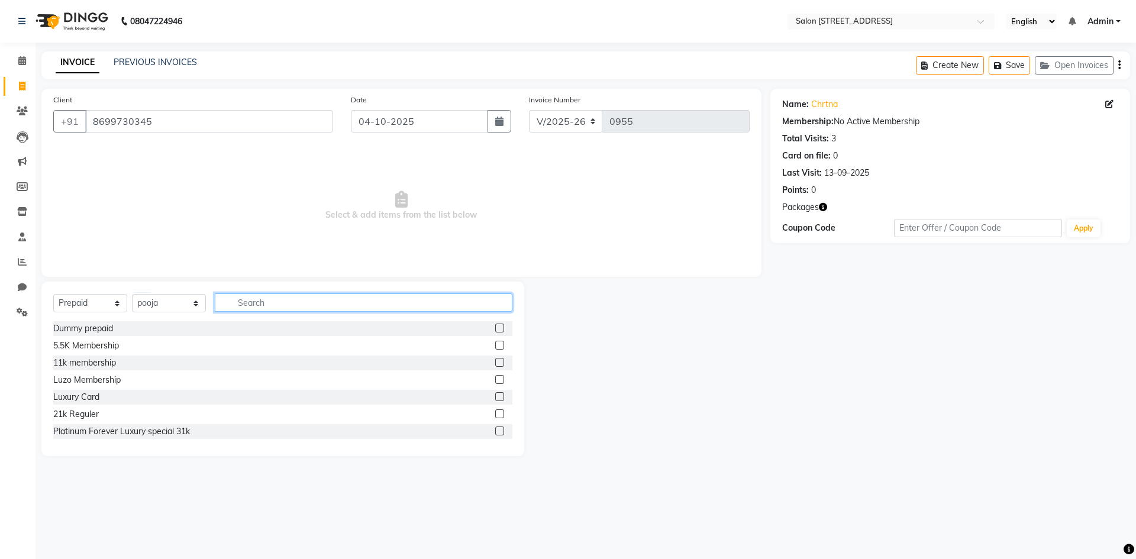
click at [282, 299] on input "text" at bounding box center [364, 302] width 298 height 18
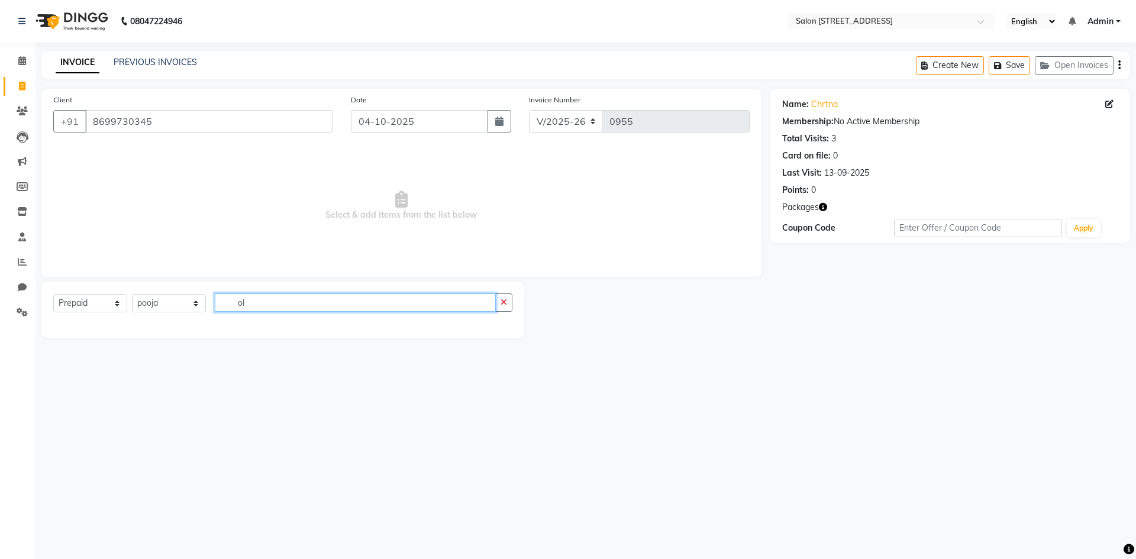
type input "ol"
click at [98, 302] on select "Select Service Product Membership Package Voucher Prepaid Gift Card" at bounding box center [90, 303] width 74 height 18
select select "service"
click at [53, 294] on select "Select Service Product Membership Package Voucher Prepaid Gift Card" at bounding box center [90, 303] width 74 height 18
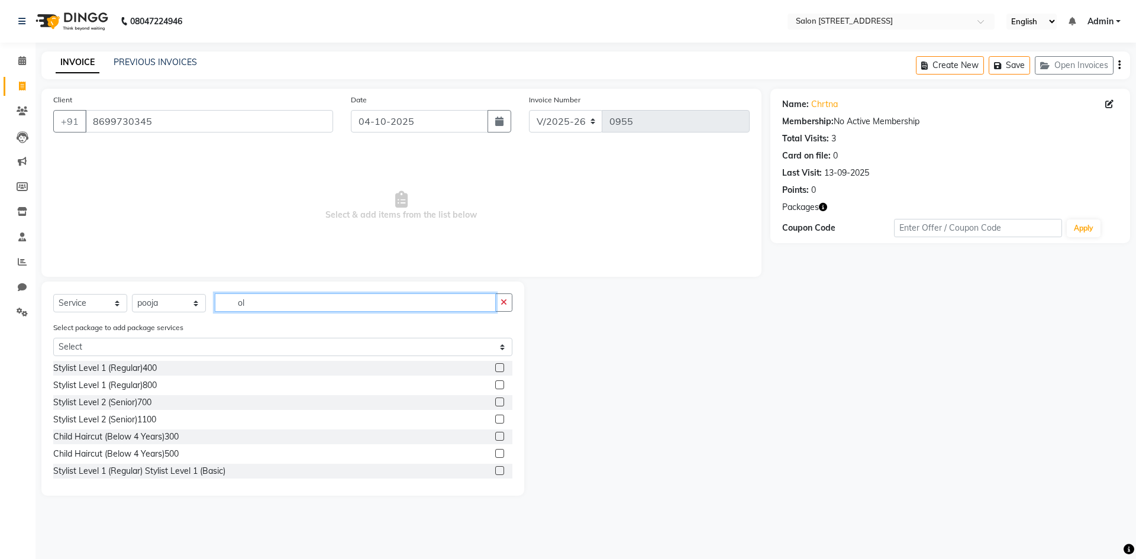
click at [265, 304] on input "ol" at bounding box center [355, 302] width 281 height 18
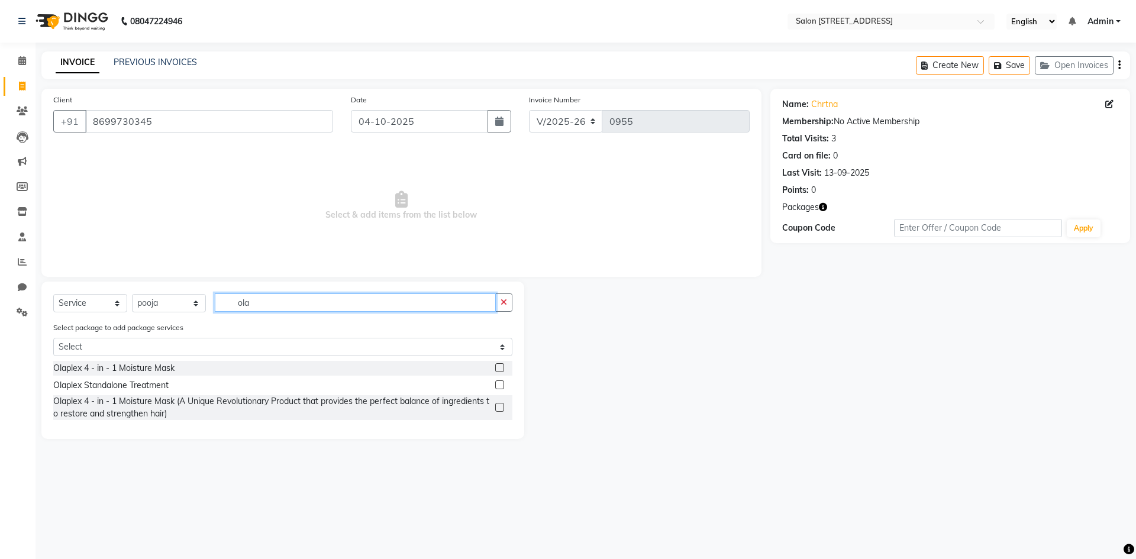
type input "ola"
click at [498, 366] on label at bounding box center [499, 367] width 9 height 9
click at [498, 366] on input "checkbox" at bounding box center [499, 369] width 8 height 8
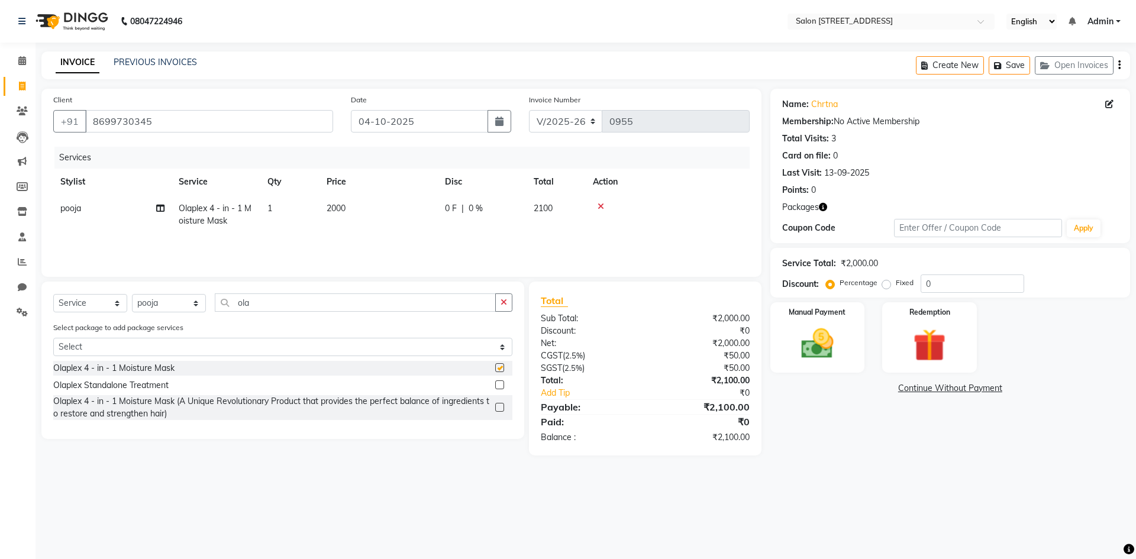
checkbox input "false"
click at [362, 209] on td "2000" at bounding box center [379, 214] width 118 height 39
select select "83057"
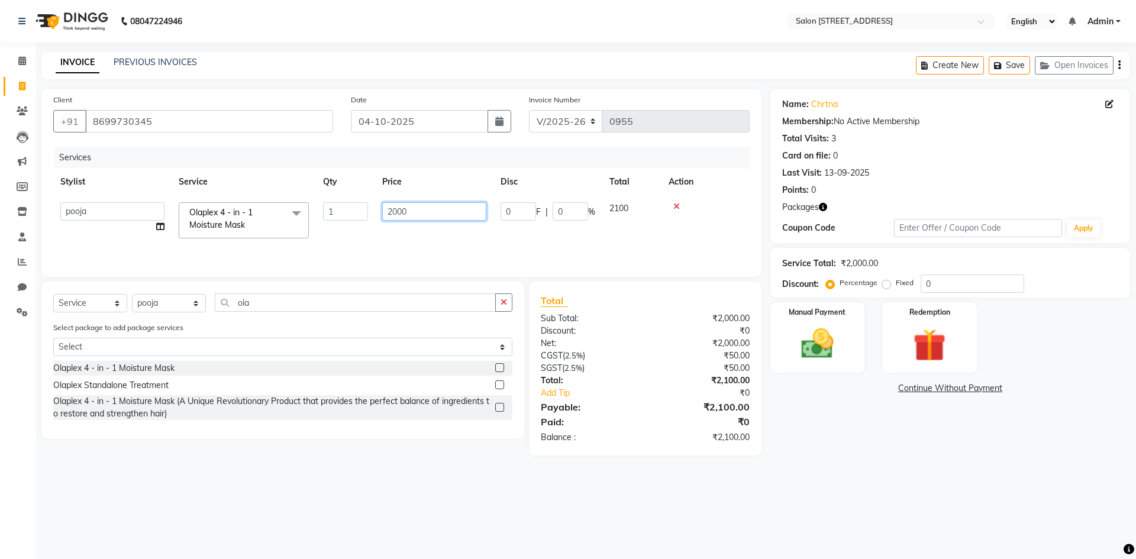
click at [446, 208] on input "2000" at bounding box center [434, 211] width 104 height 18
type input "2500"
click at [845, 480] on div "08047224946 Select Location × Salon [GEOGRAPHIC_DATA] Layout English ENGLISH Es…" at bounding box center [568, 279] width 1136 height 559
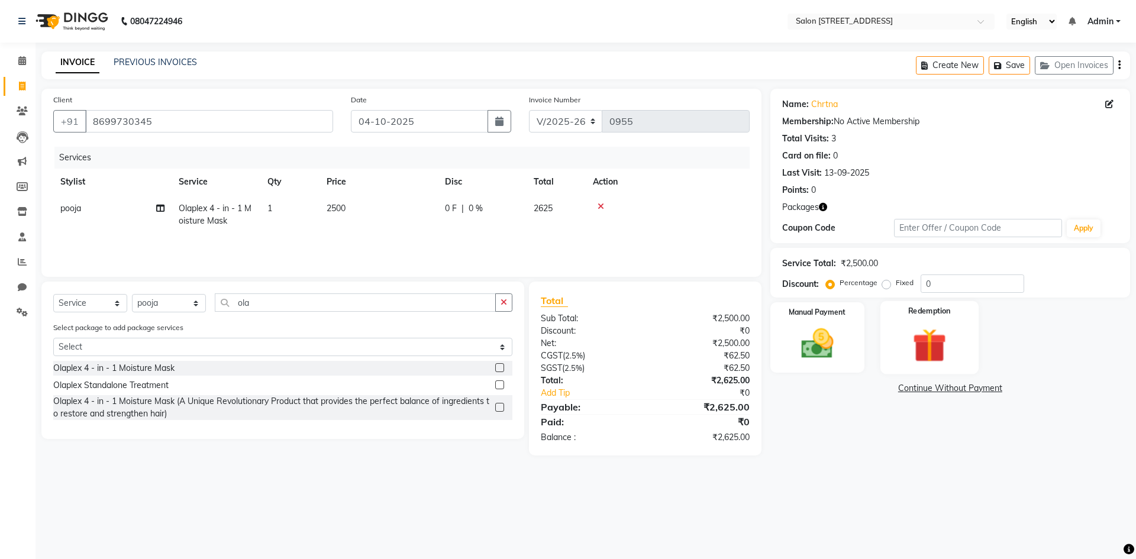
click at [916, 337] on img at bounding box center [929, 345] width 55 height 42
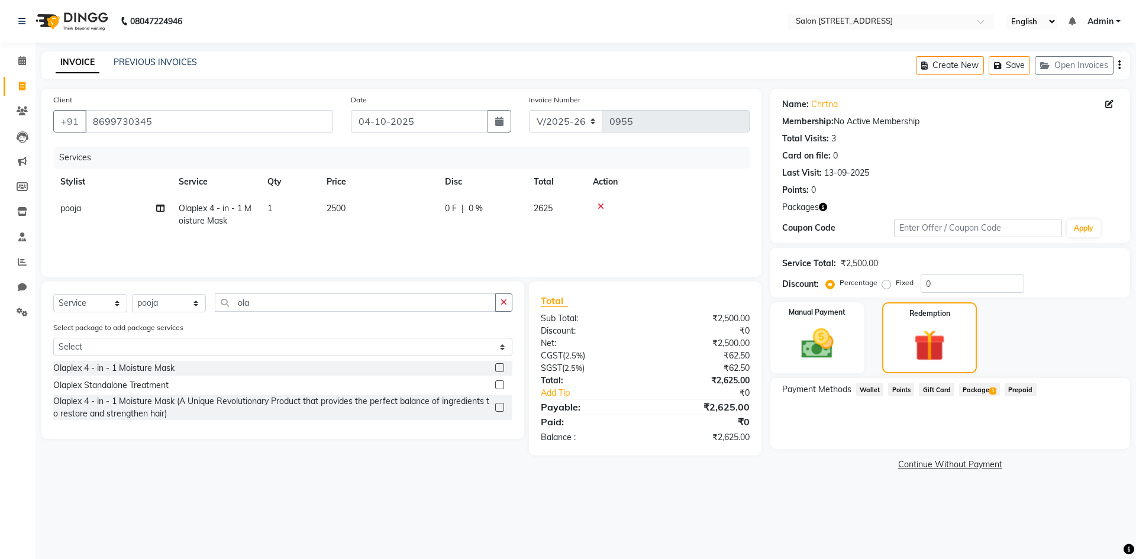
click at [985, 390] on span "Package 1" at bounding box center [979, 390] width 41 height 14
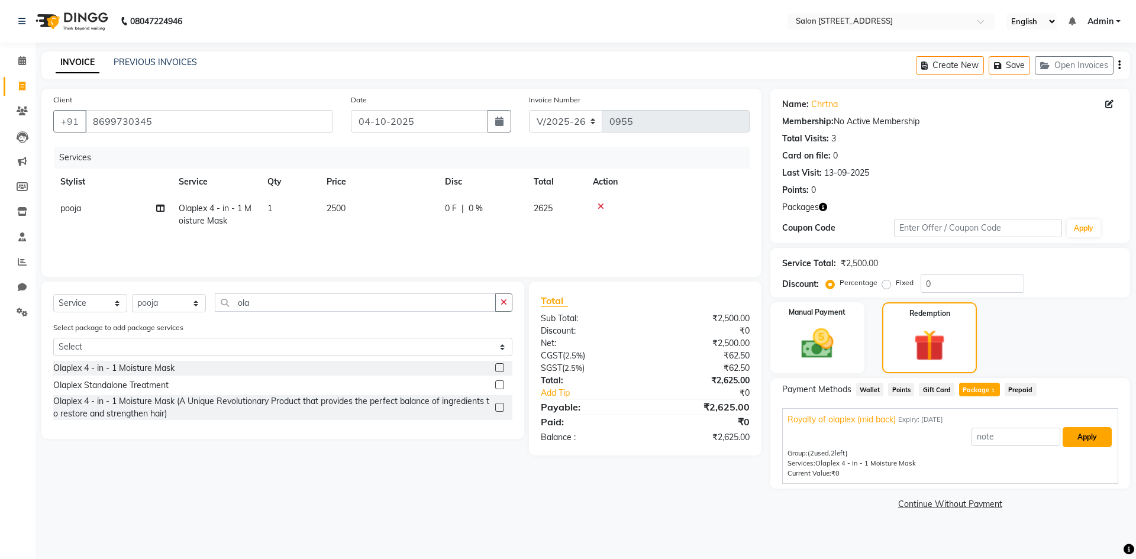
click at [1080, 436] on button "Apply" at bounding box center [1087, 437] width 49 height 20
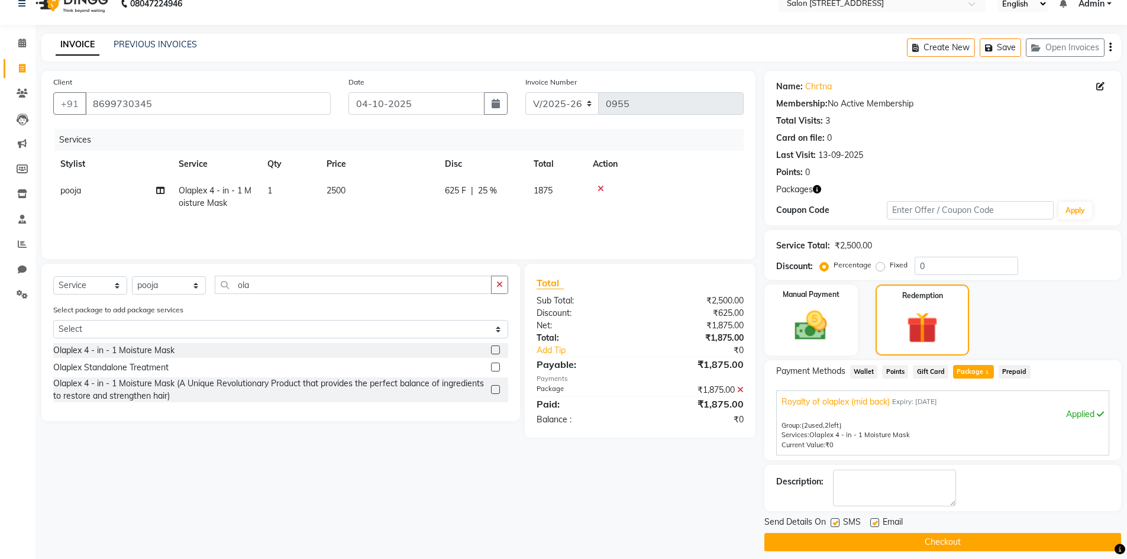
scroll to position [28, 0]
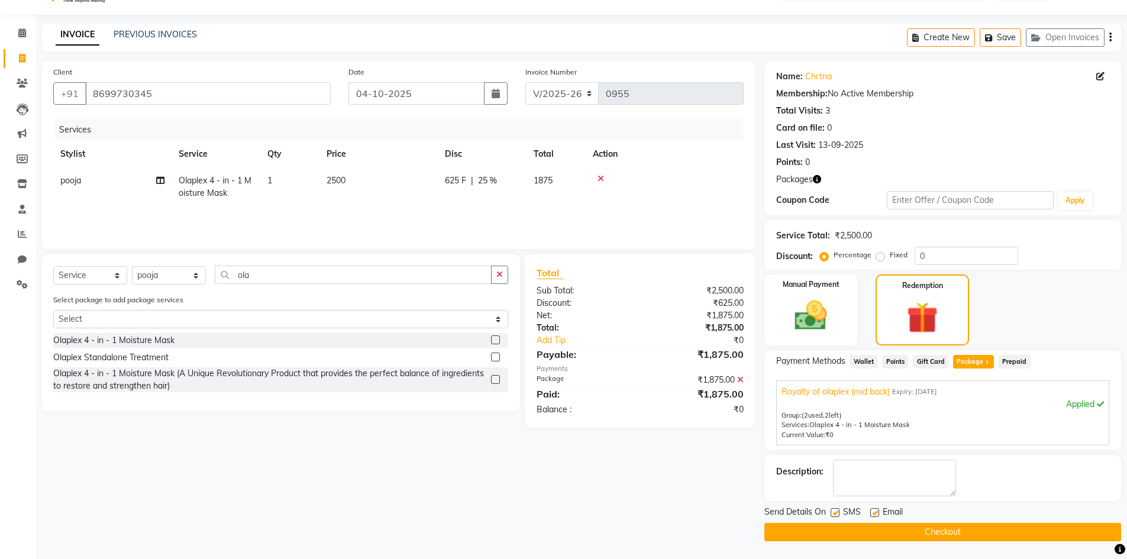
drag, startPoint x: 910, startPoint y: 532, endPoint x: 921, endPoint y: 526, distance: 12.7
click at [921, 528] on button "Checkout" at bounding box center [943, 532] width 357 height 18
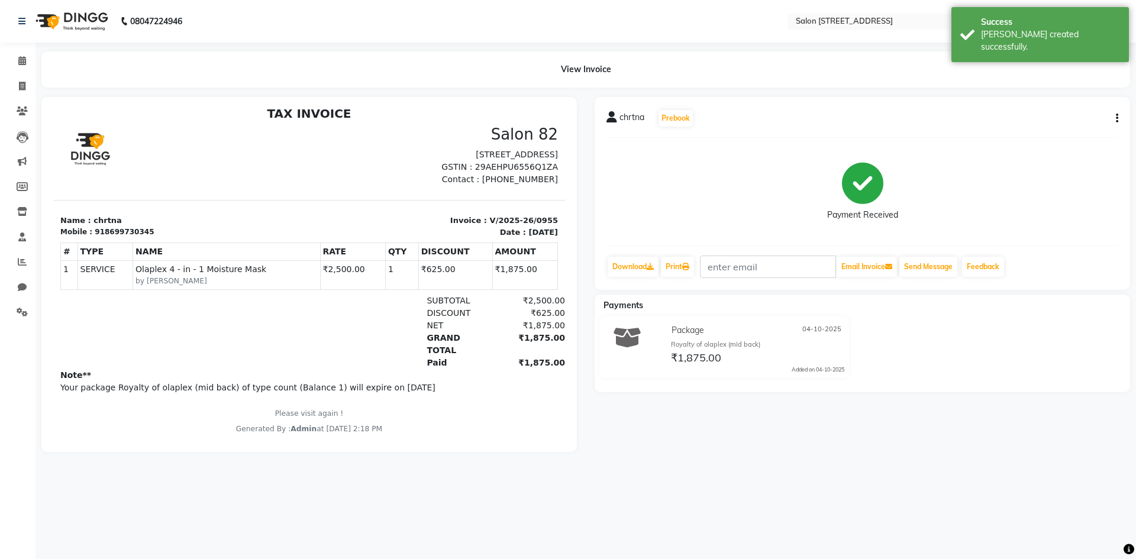
scroll to position [9, 0]
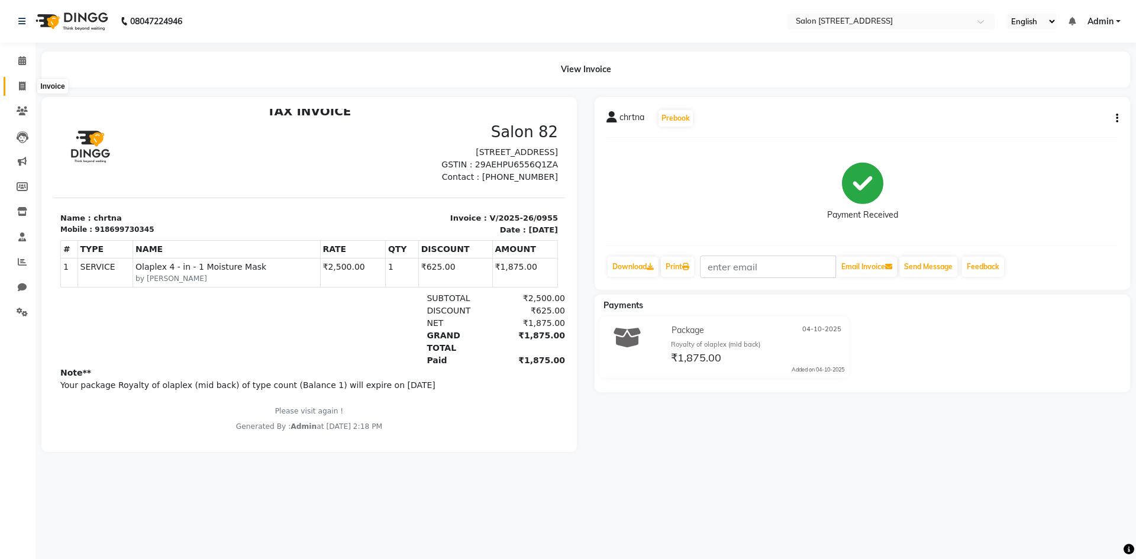
click at [20, 84] on icon at bounding box center [22, 86] width 7 height 9
select select "service"
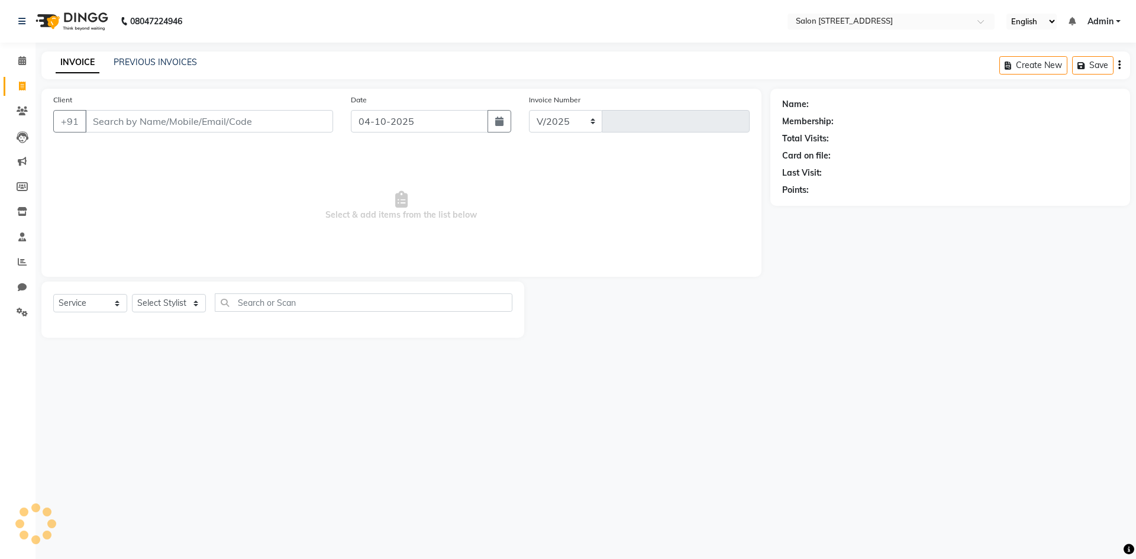
select select "7707"
type input "0956"
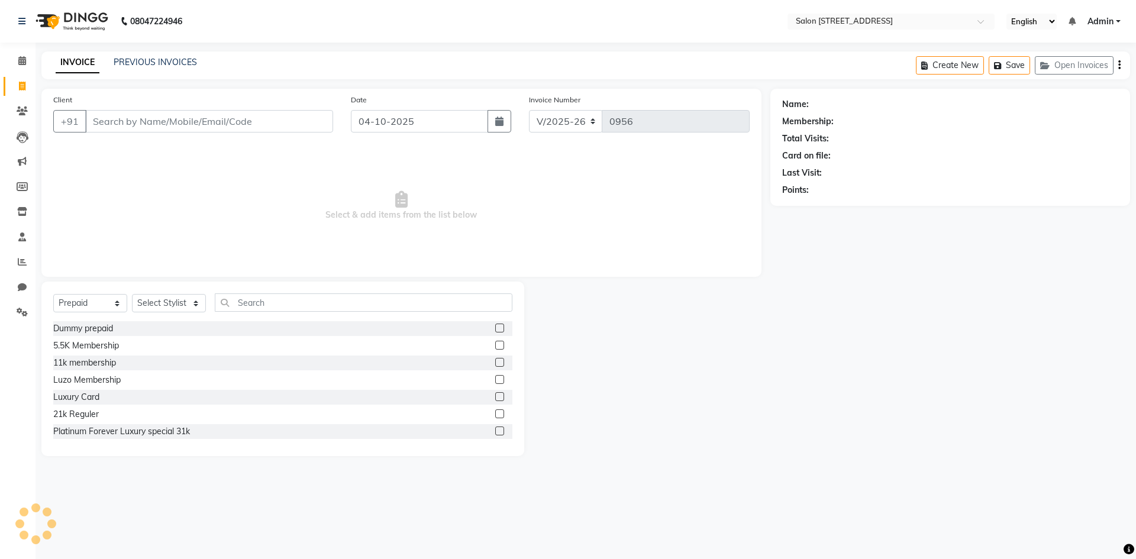
click at [178, 118] on input "Client" at bounding box center [209, 121] width 248 height 22
click at [93, 297] on select "Select Service Product Membership Package Voucher Prepaid Gift Card" at bounding box center [90, 303] width 74 height 18
select select "service"
click at [53, 294] on select "Select Service Product Membership Package Voucher Prepaid Gift Card" at bounding box center [90, 303] width 74 height 18
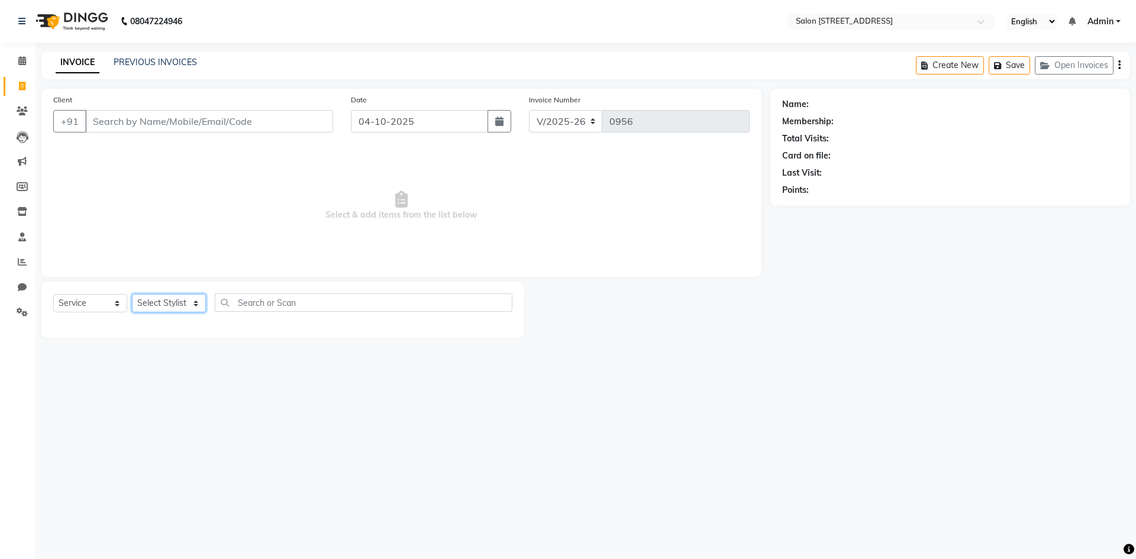
click at [171, 303] on select "Select Stylist Admin Bhagya shree [PERSON_NAME] Lune Lego pooja Raju ravi" at bounding box center [169, 303] width 74 height 18
select select "93558"
click at [132, 294] on select "Select Stylist Admin Bhagya shree [PERSON_NAME] Lune Lego pooja Raju ravi" at bounding box center [169, 303] width 74 height 18
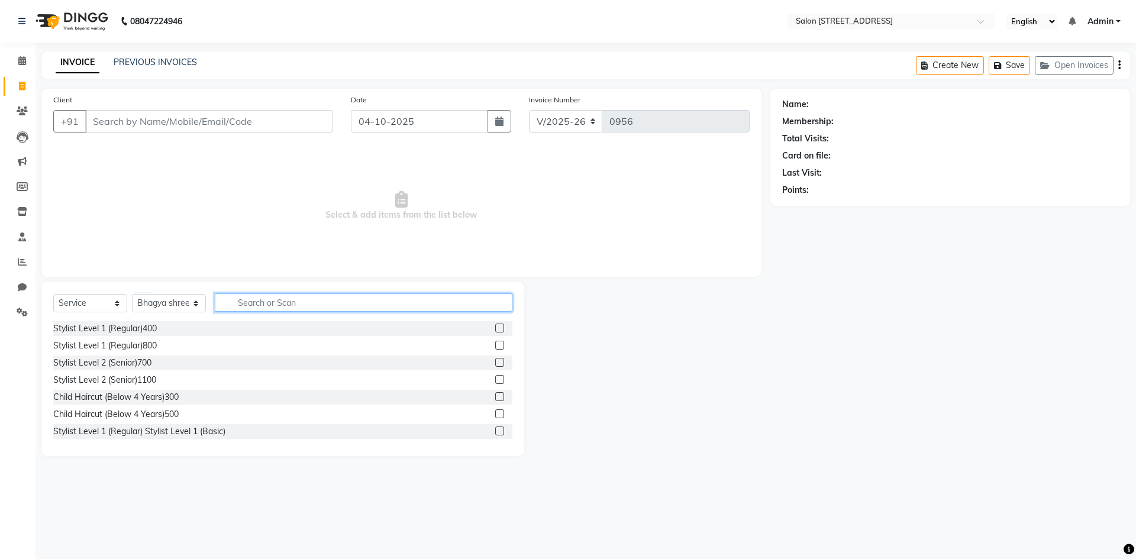
click at [240, 305] on input "text" at bounding box center [364, 302] width 298 height 18
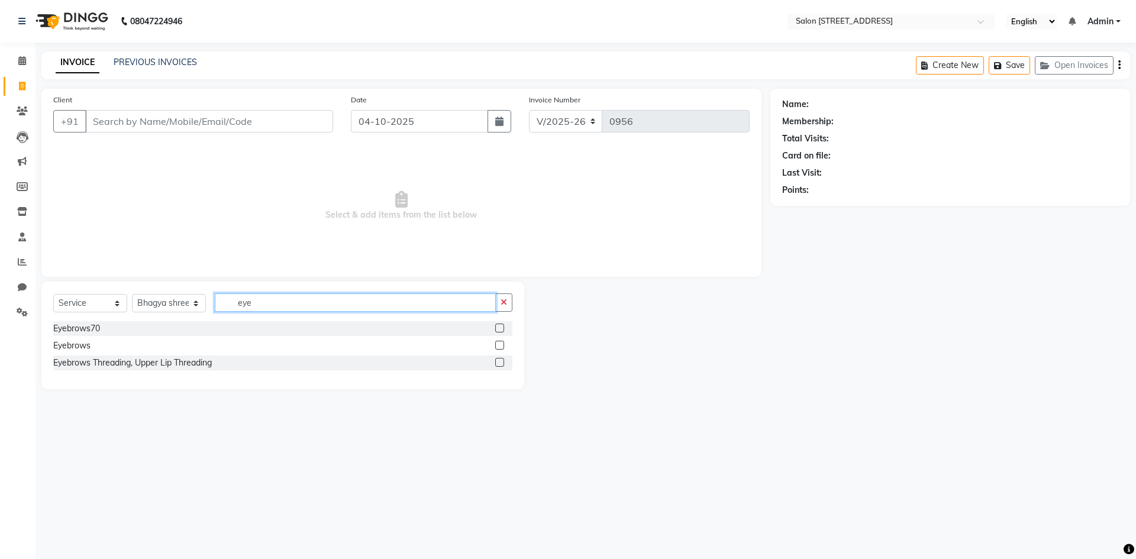
type input "eye"
click at [496, 327] on label at bounding box center [499, 328] width 9 height 9
click at [496, 327] on input "checkbox" at bounding box center [499, 329] width 8 height 8
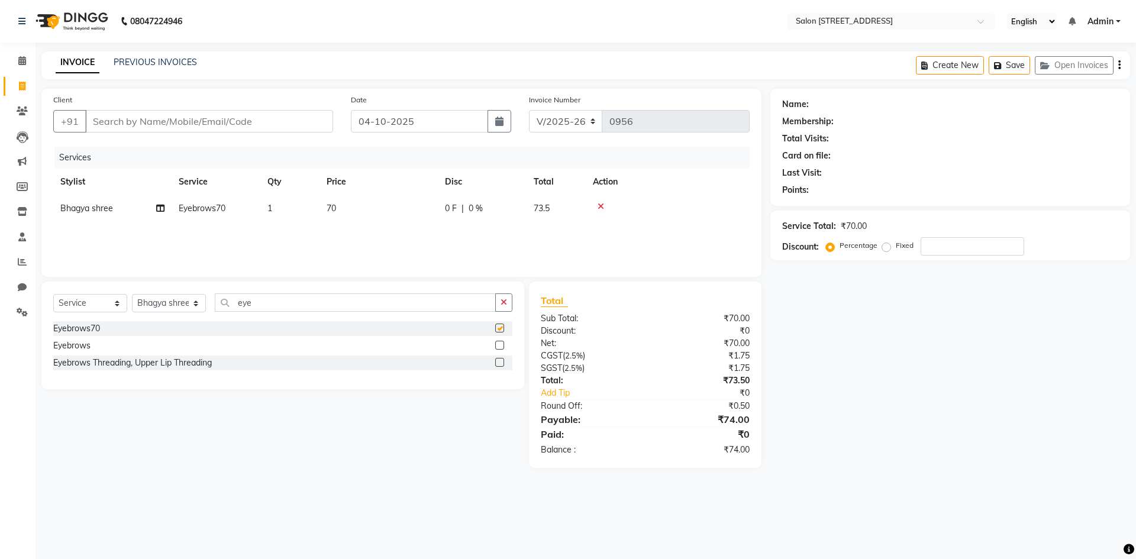
checkbox input "false"
click at [172, 120] on input "Client" at bounding box center [209, 121] width 248 height 22
paste input "8699730345"
type input "8699730345"
type input "0"
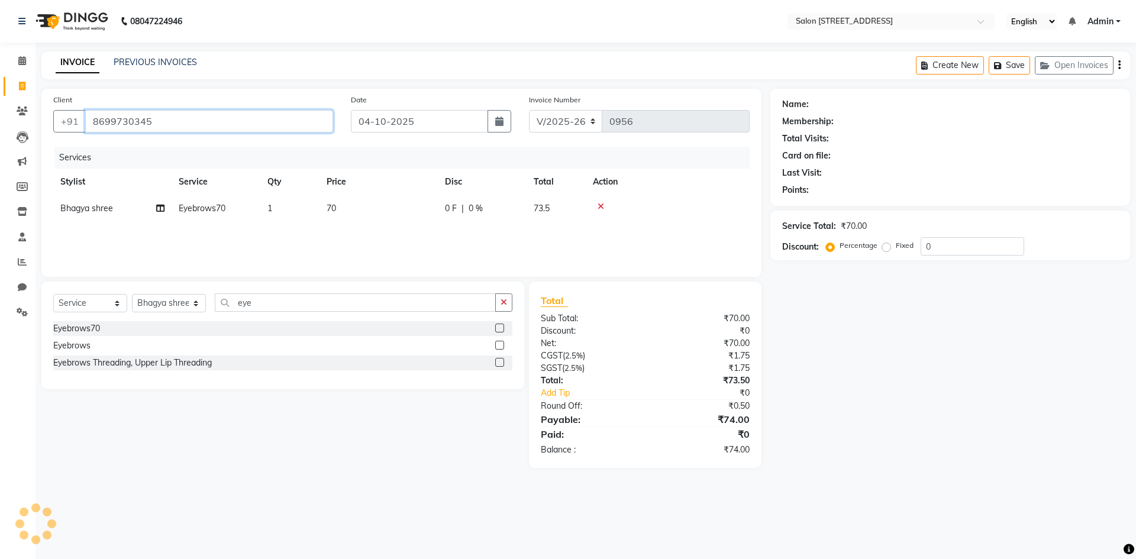
type input "8699730345"
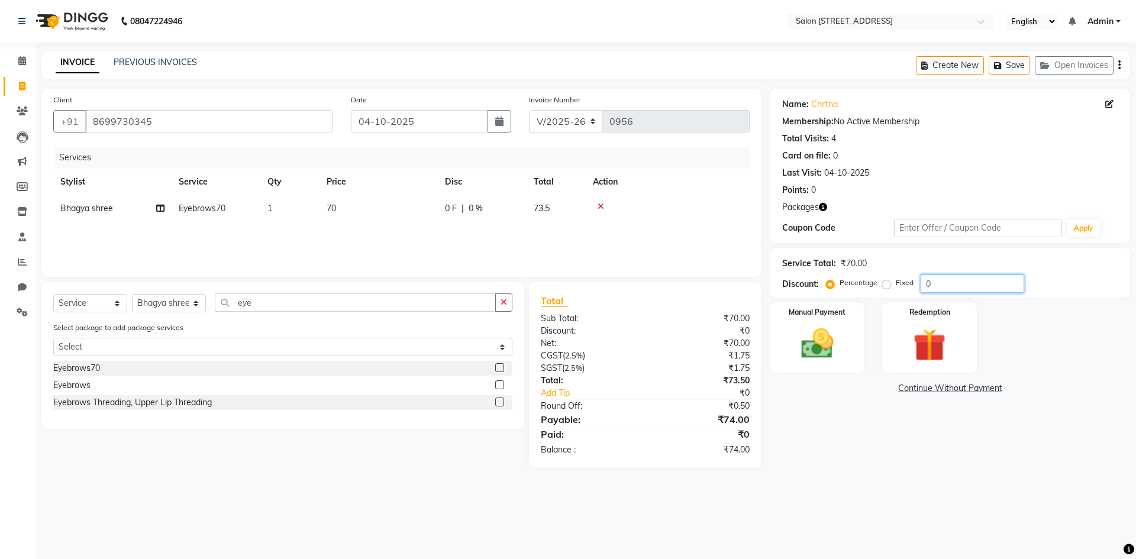
click at [956, 284] on input "0" at bounding box center [973, 284] width 104 height 18
click at [834, 336] on img at bounding box center [817, 343] width 55 height 39
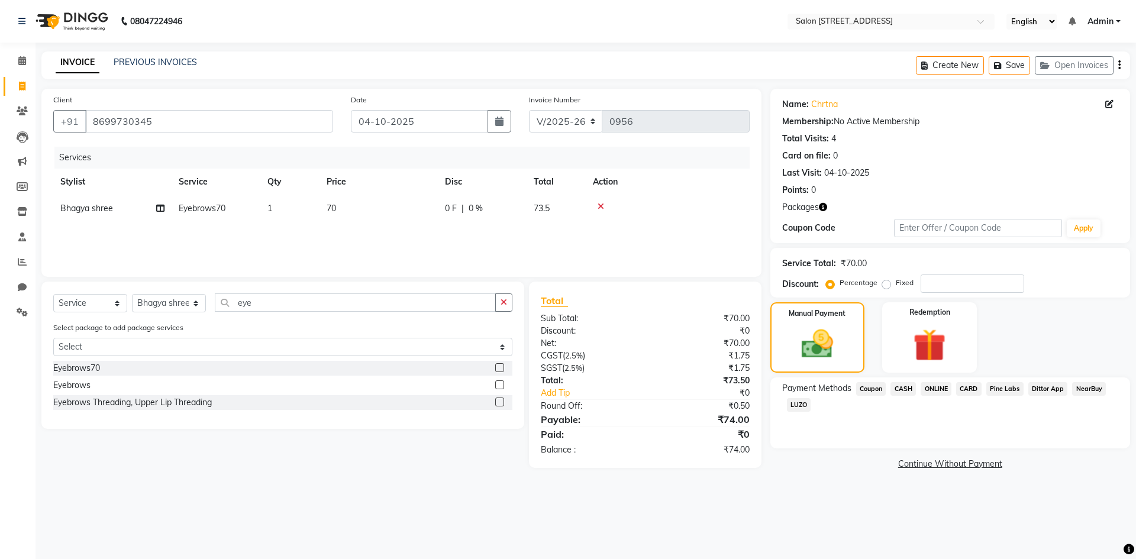
click at [936, 385] on span "ONLINE" at bounding box center [936, 389] width 31 height 14
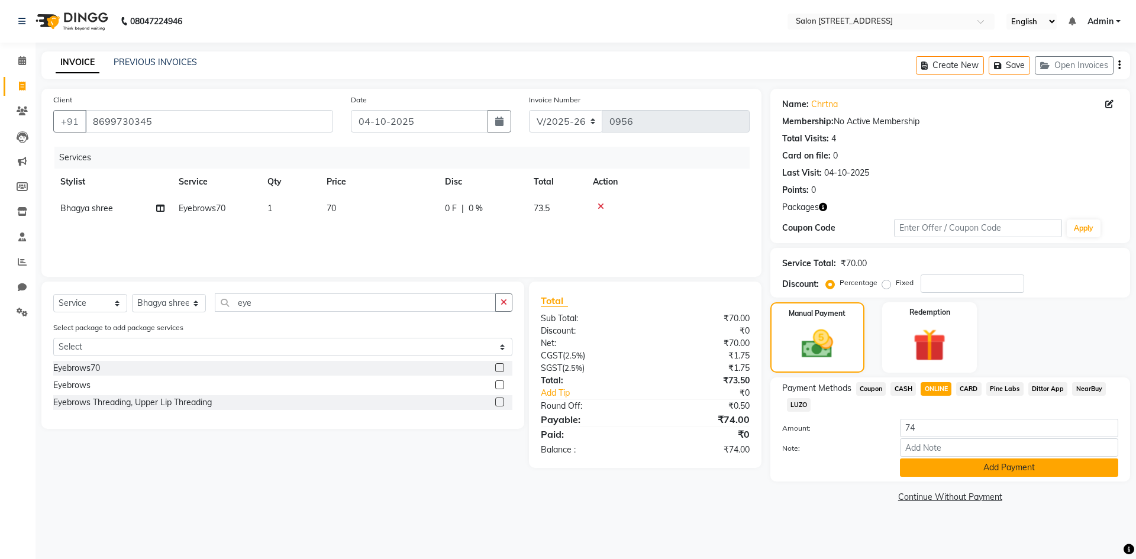
click at [1001, 470] on button "Add Payment" at bounding box center [1009, 468] width 218 height 18
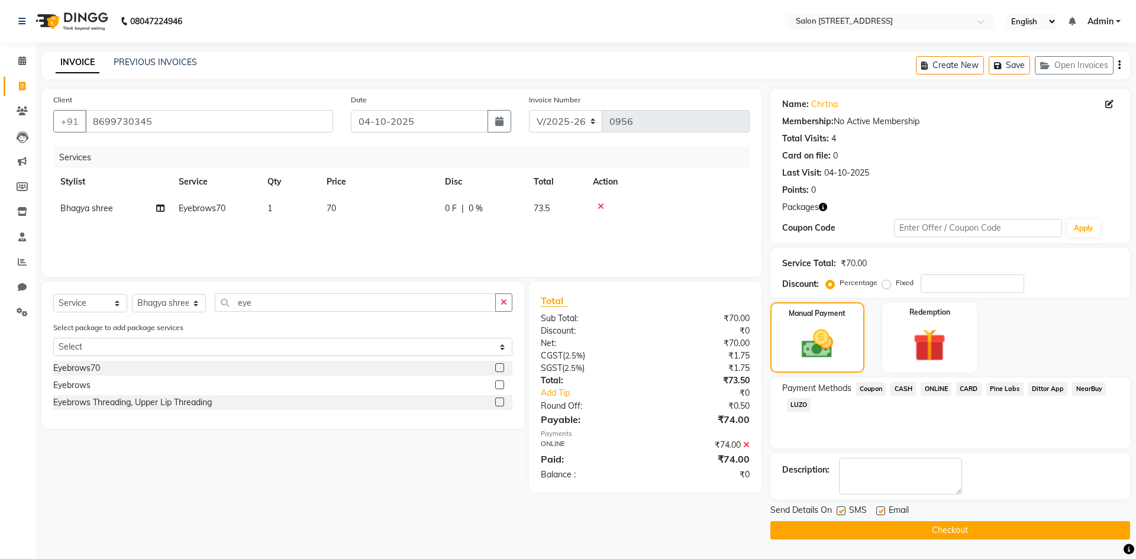
click at [992, 527] on button "Checkout" at bounding box center [950, 530] width 360 height 18
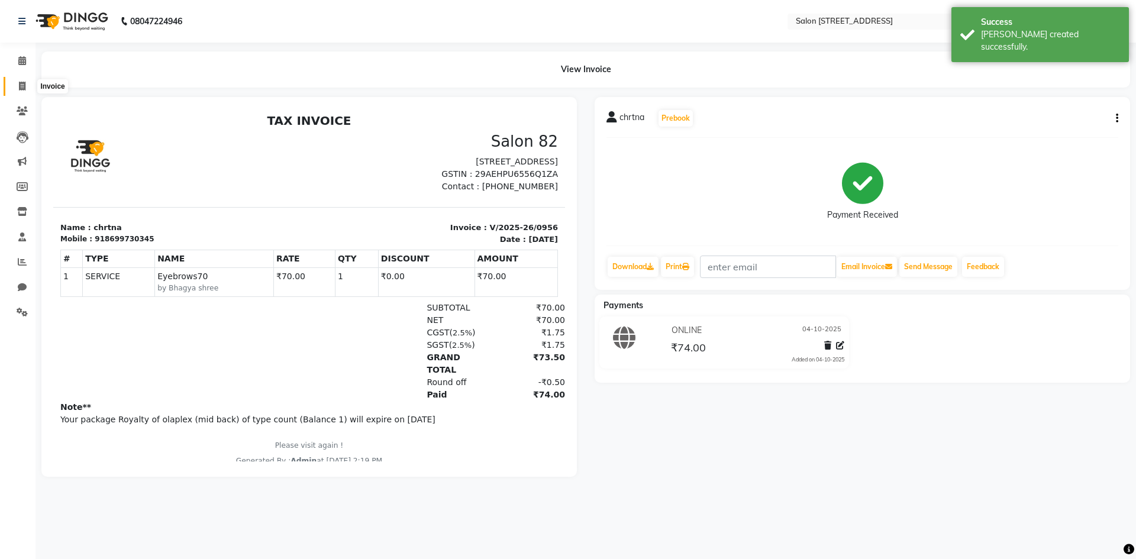
drag, startPoint x: 22, startPoint y: 83, endPoint x: 0, endPoint y: 67, distance: 27.5
click at [22, 83] on icon at bounding box center [22, 86] width 7 height 9
select select "service"
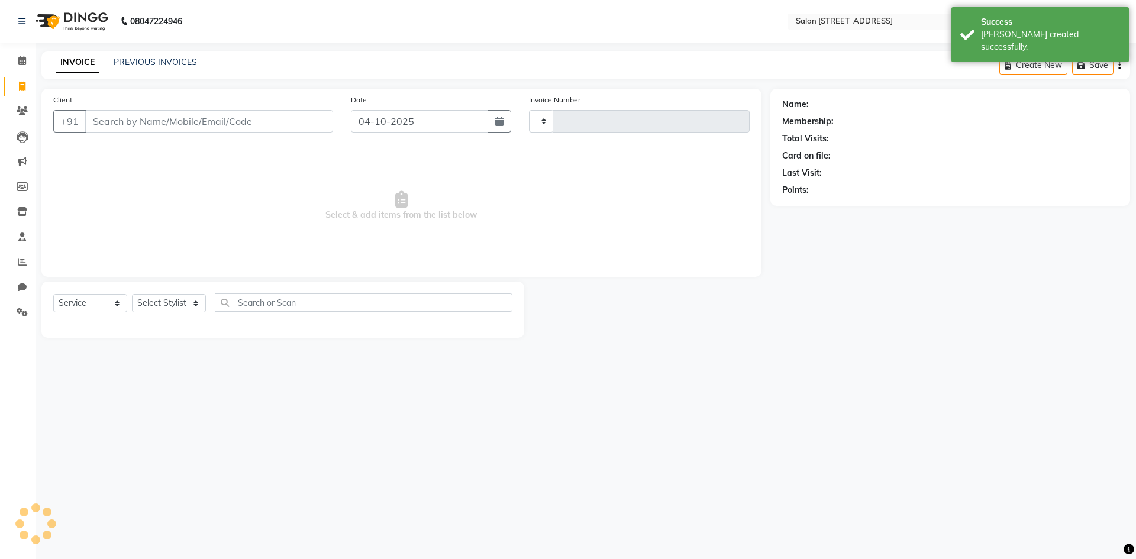
type input "0957"
select select "7707"
select select "P"
click at [145, 57] on link "PREVIOUS INVOICES" at bounding box center [155, 62] width 83 height 11
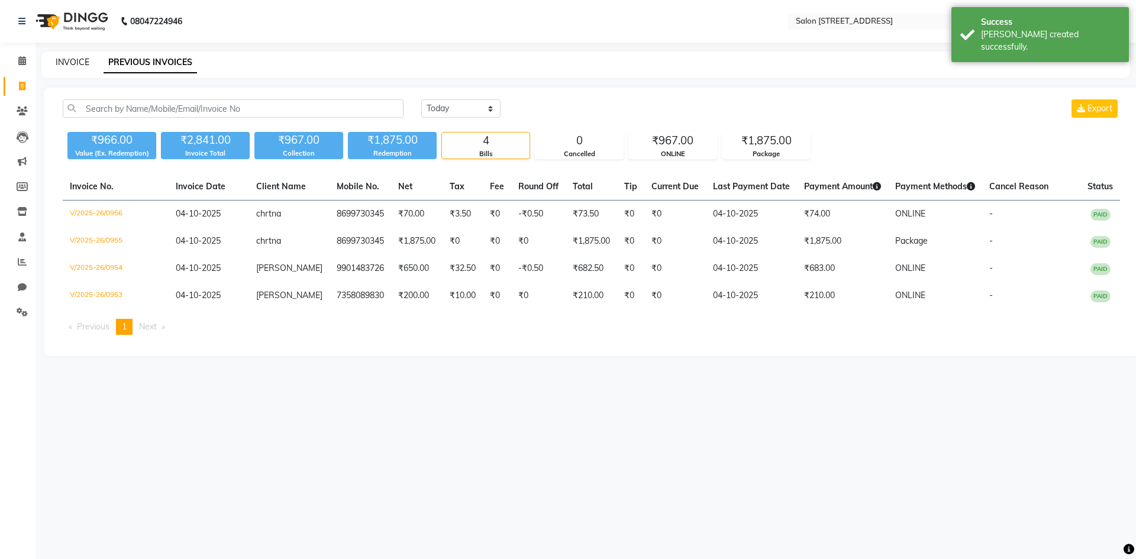
click at [84, 61] on link "INVOICE" at bounding box center [73, 62] width 34 height 11
select select "7707"
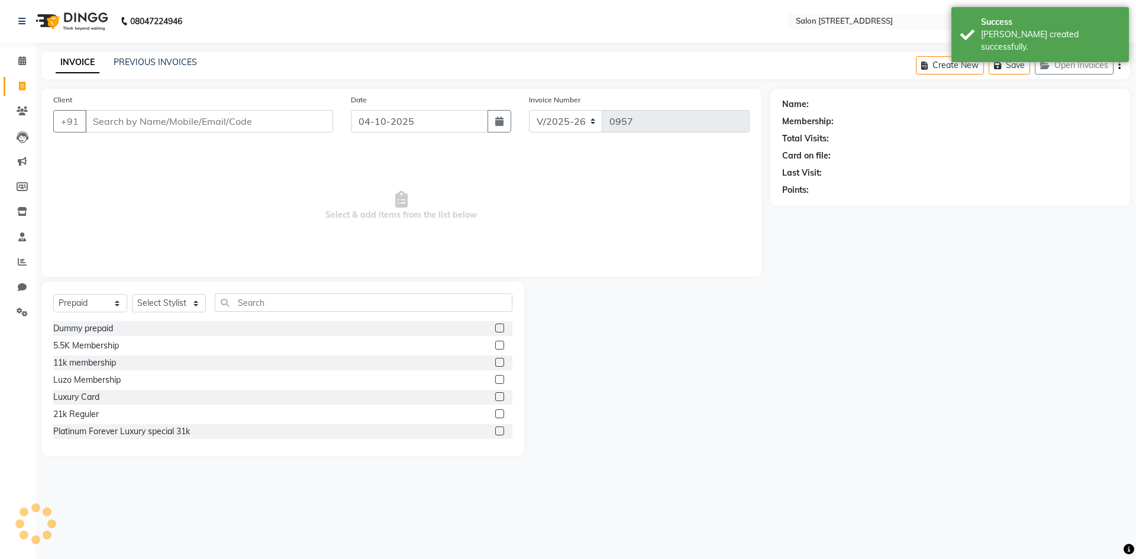
click at [156, 176] on span "Select & add items from the list below" at bounding box center [401, 206] width 696 height 118
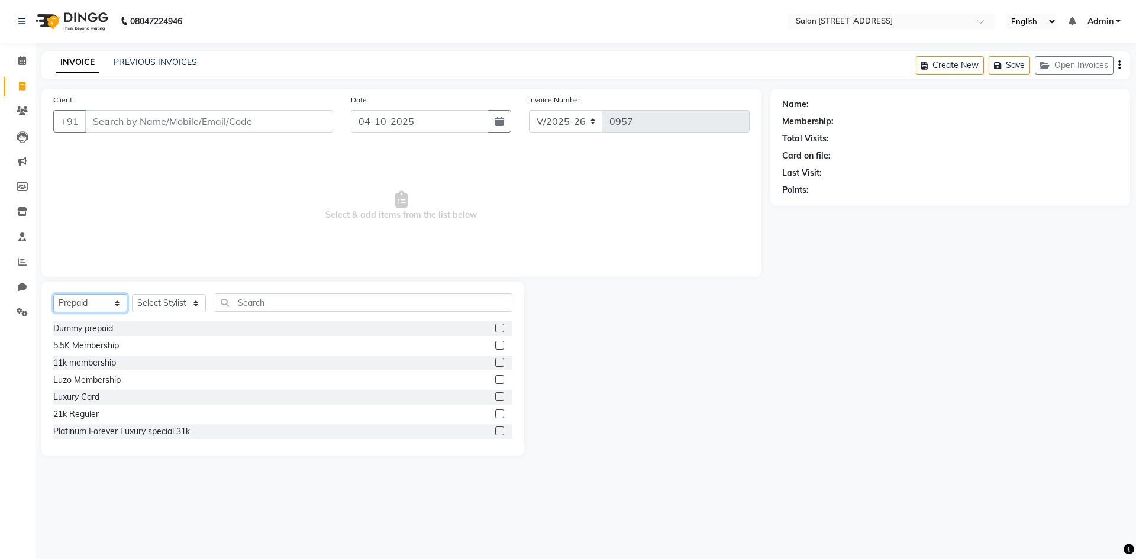
click at [104, 305] on select "Select Service Product Membership Package Voucher Prepaid Gift Card" at bounding box center [90, 303] width 74 height 18
select select "service"
click at [53, 294] on select "Select Service Product Membership Package Voucher Prepaid Gift Card" at bounding box center [90, 303] width 74 height 18
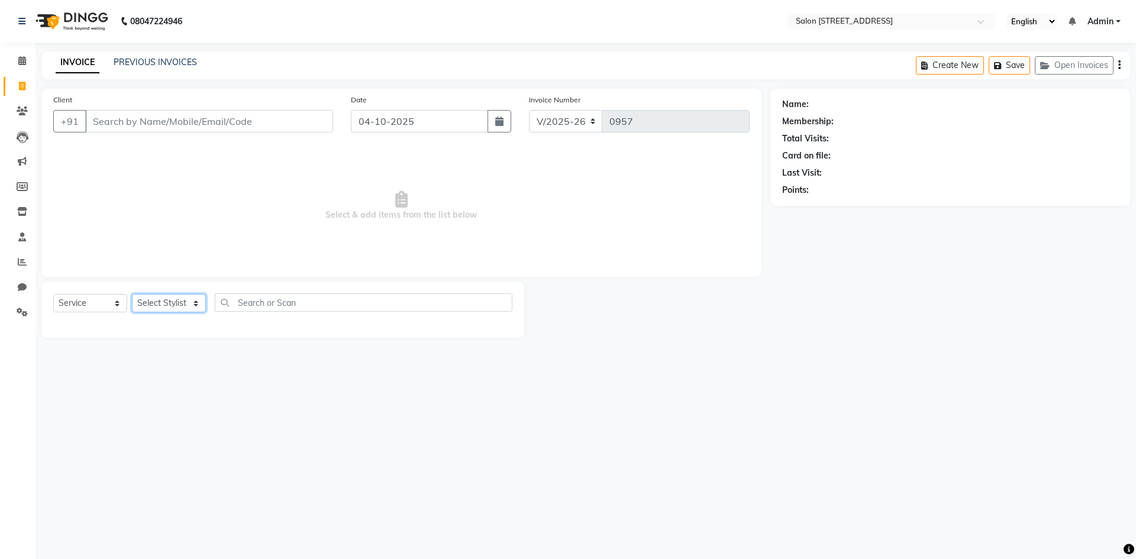
click at [159, 302] on select "Select Stylist Admin Bhagya shree [PERSON_NAME] Lune Lego pooja Raju ravi" at bounding box center [169, 303] width 74 height 18
click at [253, 307] on input "text" at bounding box center [364, 302] width 298 height 18
click at [131, 173] on span "Select & add items from the list below" at bounding box center [401, 206] width 696 height 118
click at [248, 305] on input "text" at bounding box center [364, 302] width 298 height 18
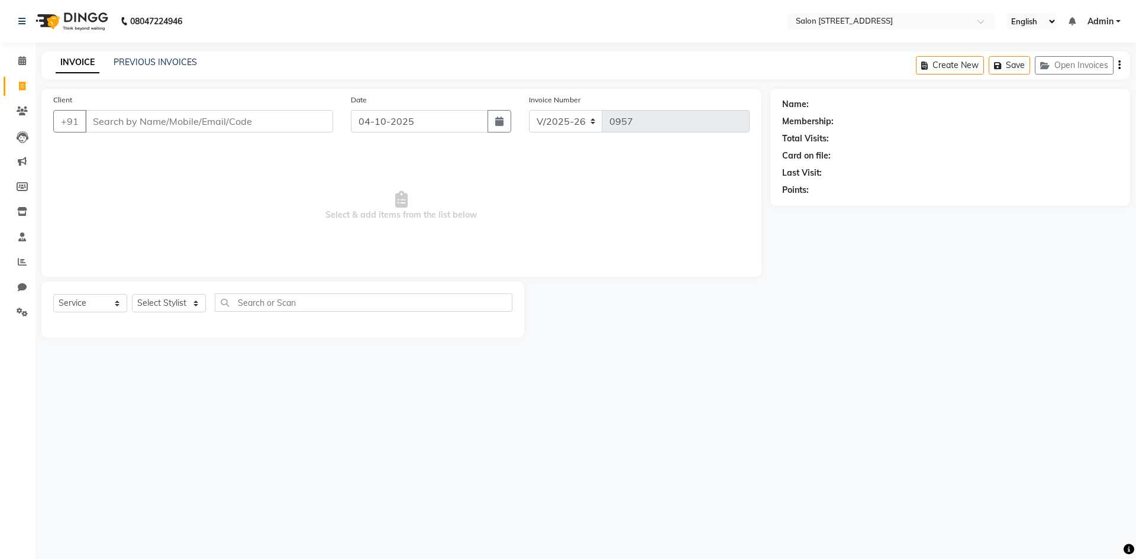
click at [127, 188] on span "Select & add items from the list below" at bounding box center [401, 206] width 696 height 118
click at [21, 59] on icon at bounding box center [22, 60] width 8 height 9
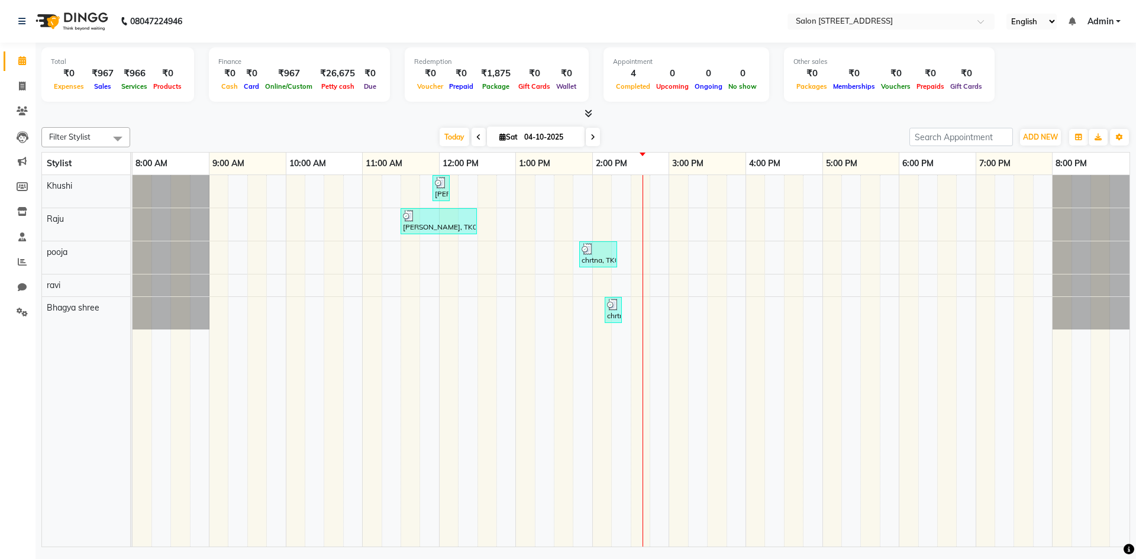
click at [719, 247] on div "[PERSON_NAME], TK02, 11:55 AM-12:00 PM, Upperlip200 [PERSON_NAME], TK01, 11:30 …" at bounding box center [631, 361] width 997 height 372
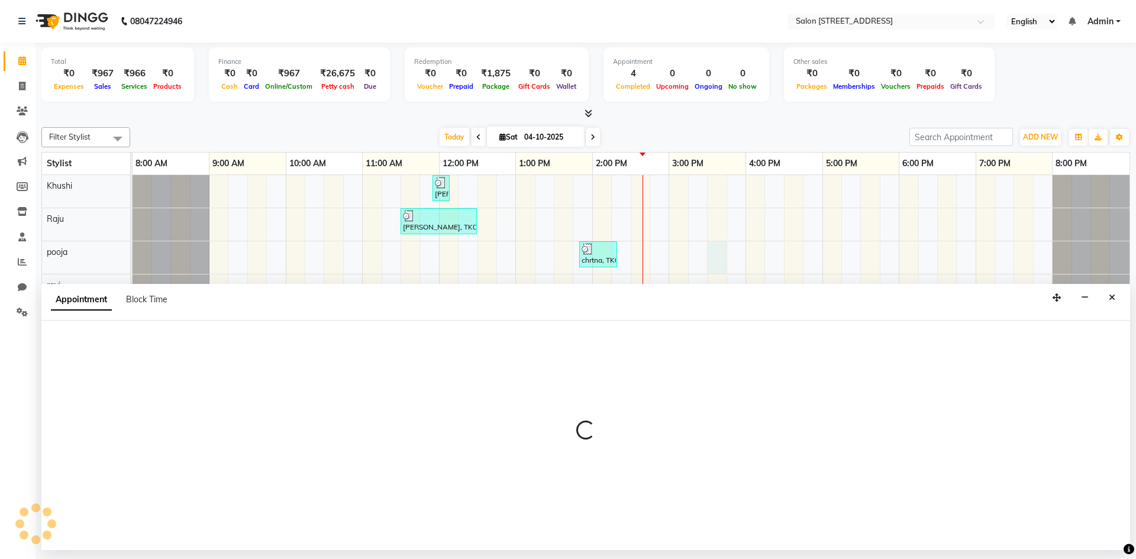
select select "83057"
select select "tentative"
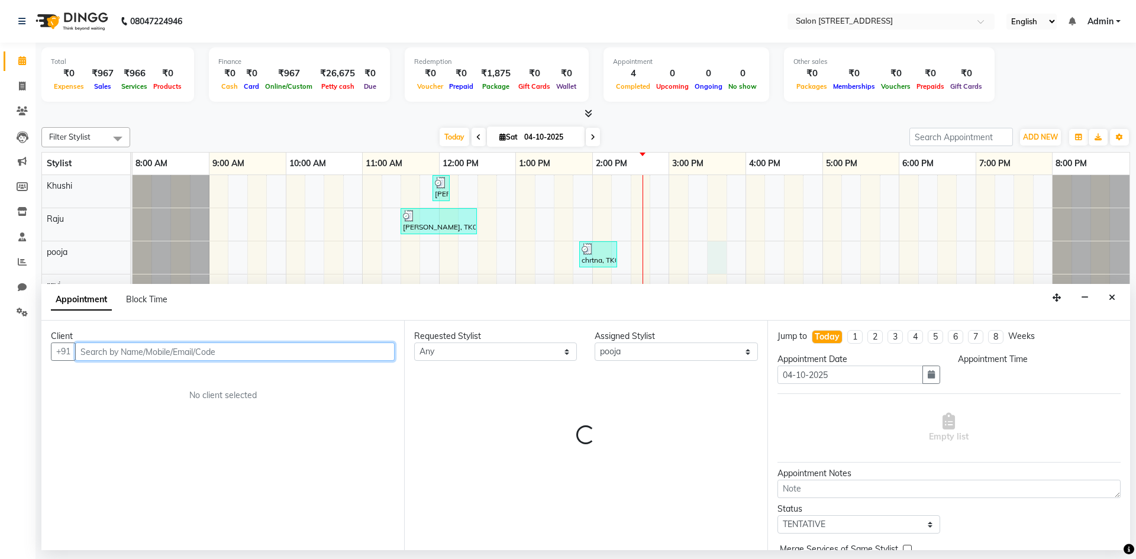
select select "930"
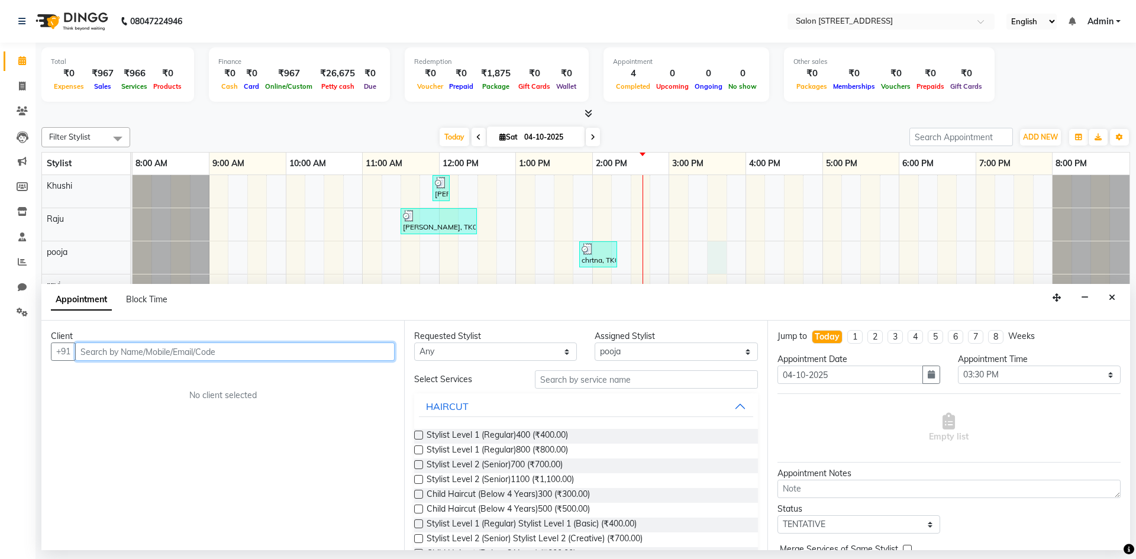
click at [218, 353] on input "text" at bounding box center [235, 352] width 320 height 18
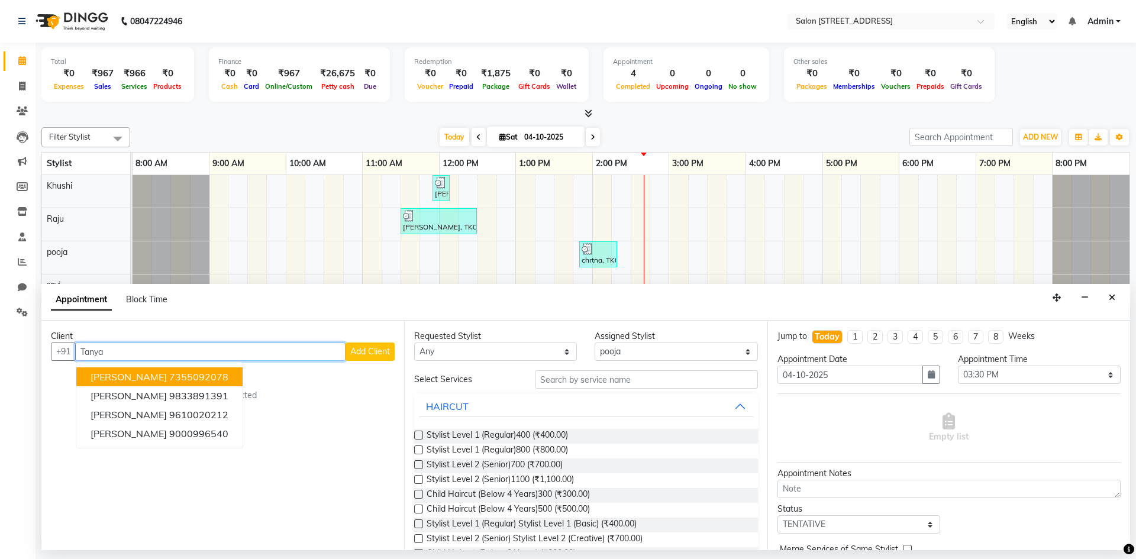
type input "Tanya"
click at [372, 346] on span "Add Client" at bounding box center [370, 351] width 40 height 11
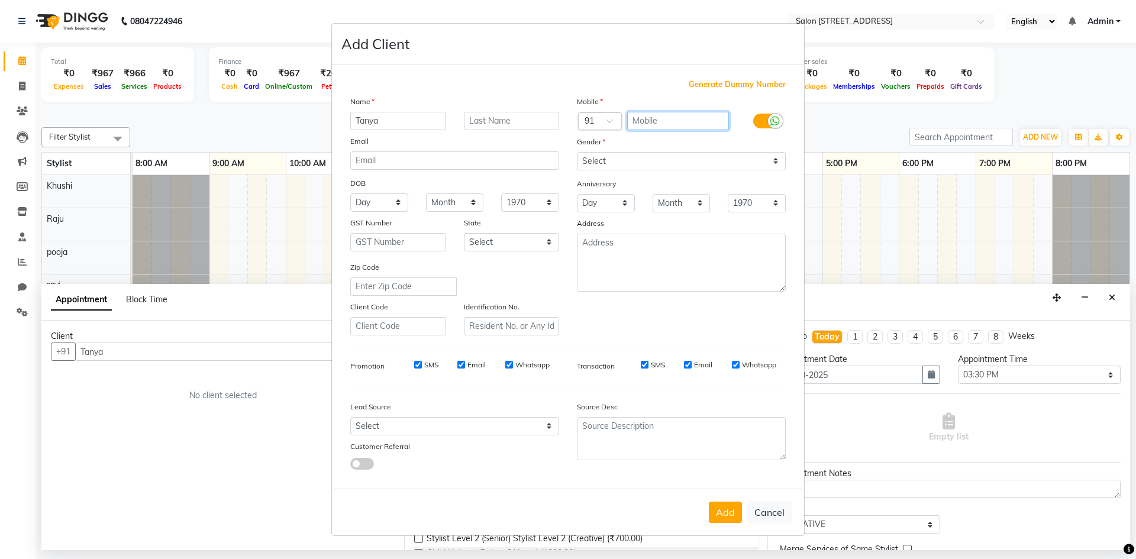
click at [656, 120] on input "text" at bounding box center [678, 121] width 102 height 18
click at [775, 518] on button "Cancel" at bounding box center [770, 512] width 46 height 22
select select
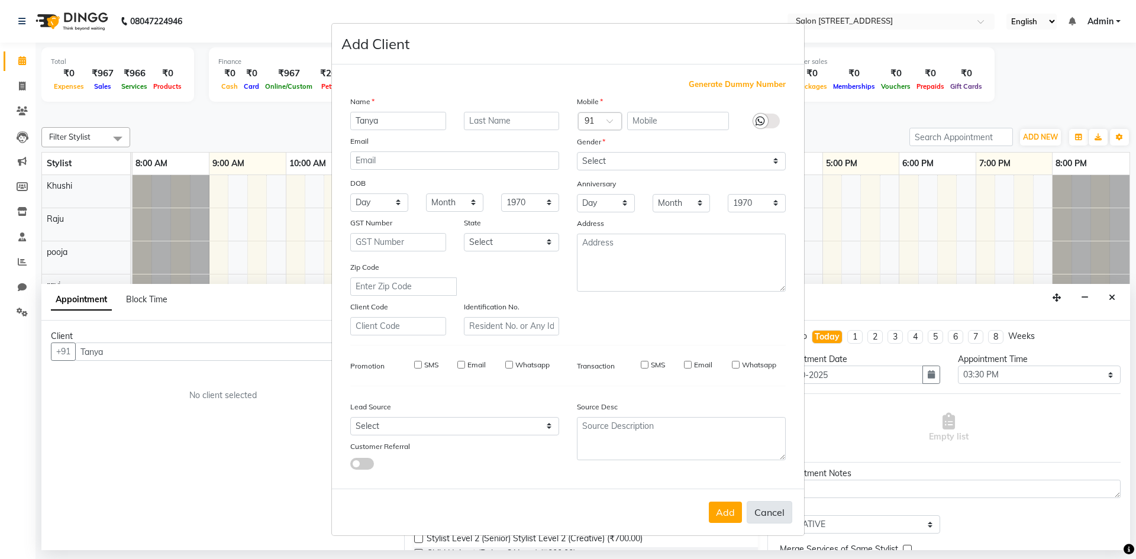
select select
checkbox input "false"
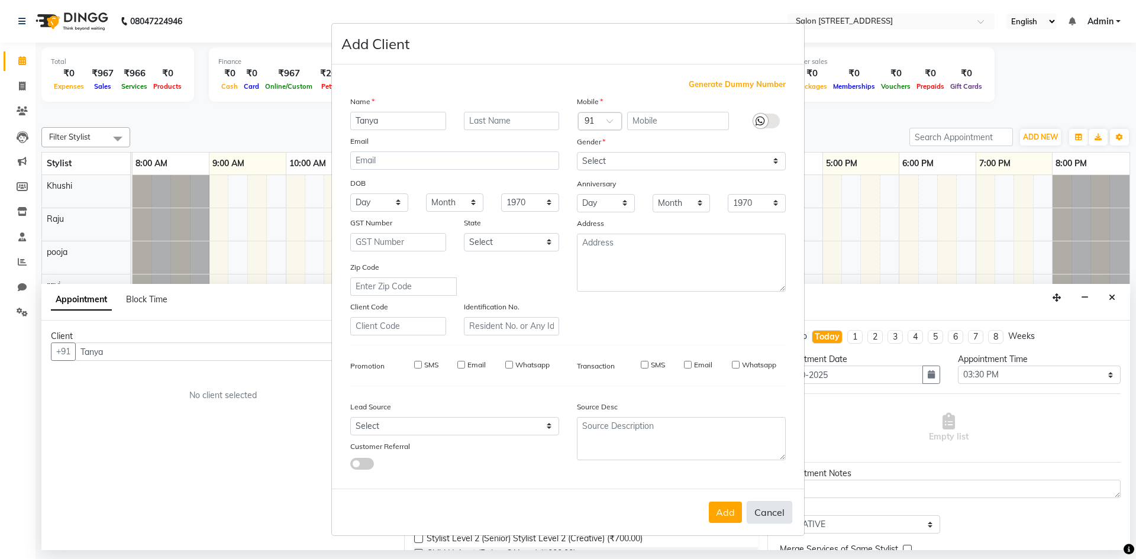
checkbox input "false"
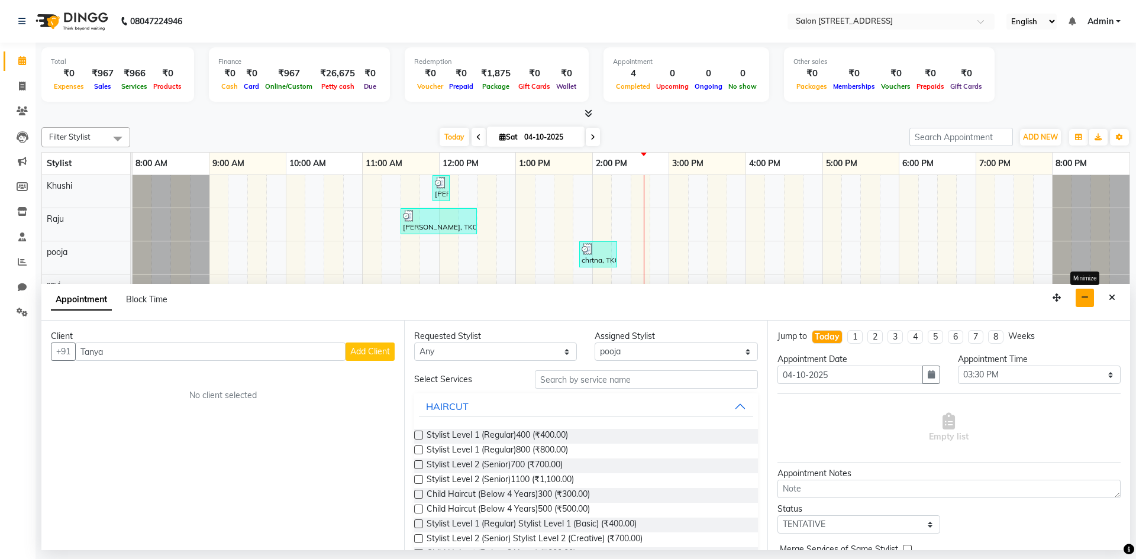
click at [1089, 299] on icon "button" at bounding box center [1085, 297] width 8 height 8
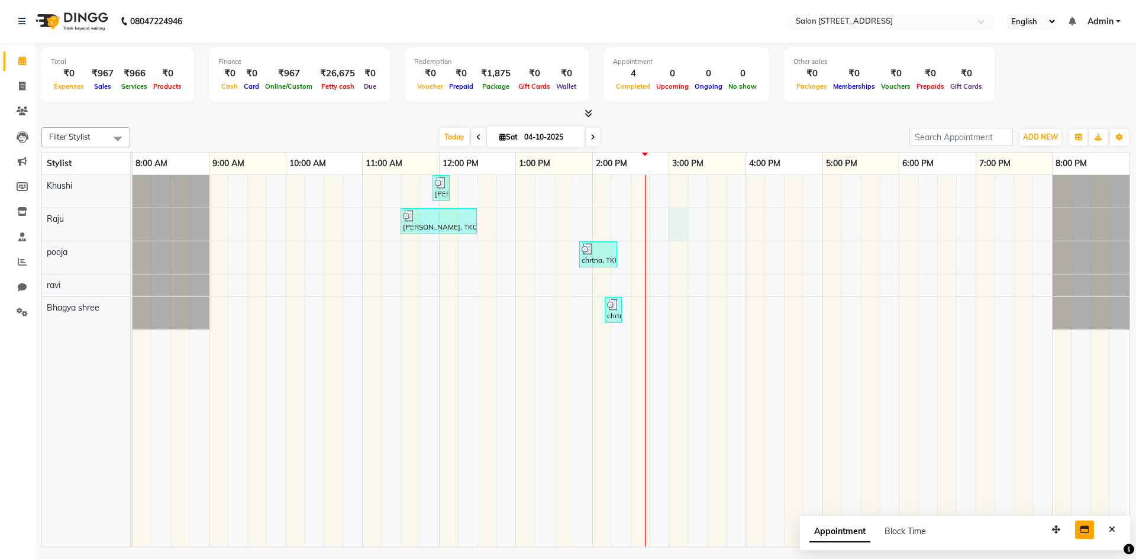
click at [680, 218] on div "[PERSON_NAME], TK02, 11:55 AM-12:00 PM, Upperlip200 [PERSON_NAME], TK01, 11:30 …" at bounding box center [631, 361] width 997 height 372
select select "70381"
select select "tentative"
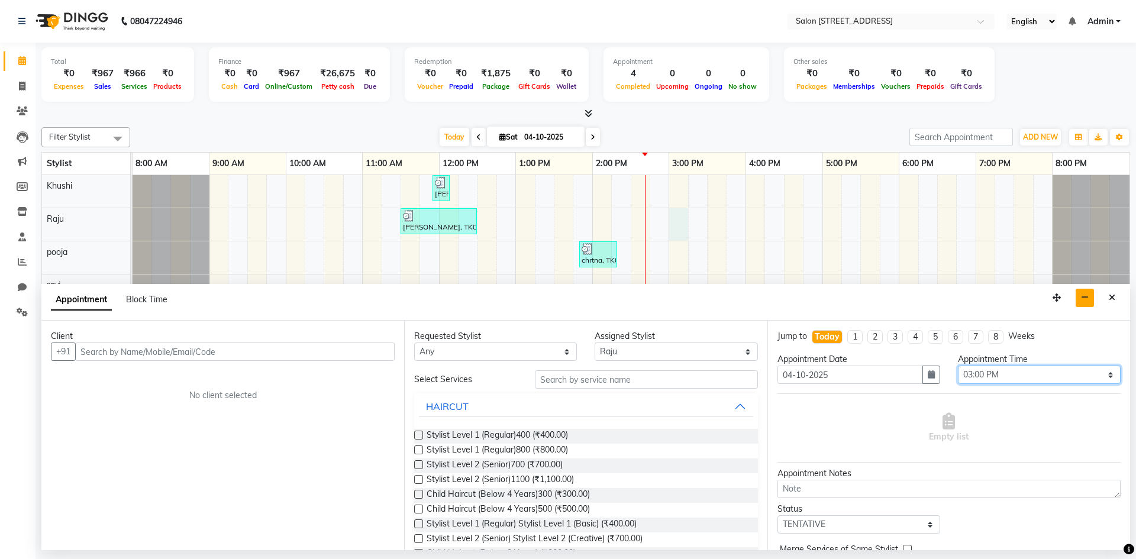
click at [1015, 372] on select "Select 09:00 AM 09:15 AM 09:30 AM 09:45 AM 10:00 AM 10:15 AM 10:30 AM 10:45 AM …" at bounding box center [1039, 375] width 163 height 18
select select "930"
click at [958, 366] on select "Select 09:00 AM 09:15 AM 09:30 AM 09:45 AM 10:00 AM 10:15 AM 10:30 AM 10:45 AM …" at bounding box center [1039, 375] width 163 height 18
click at [825, 429] on div "Empty list" at bounding box center [949, 428] width 343 height 59
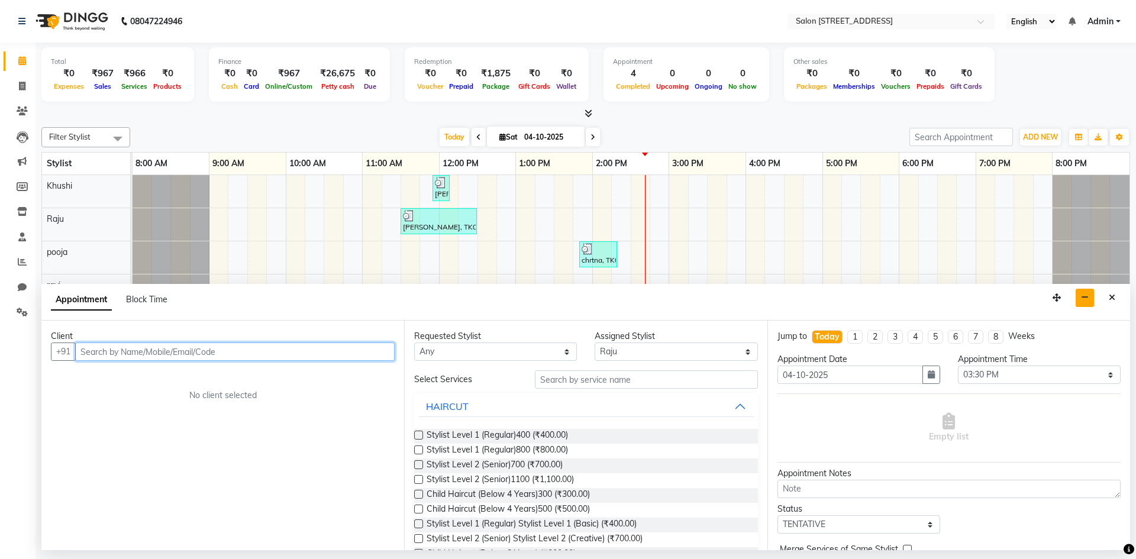
click at [187, 351] on input "text" at bounding box center [235, 352] width 320 height 18
type input "9350428308"
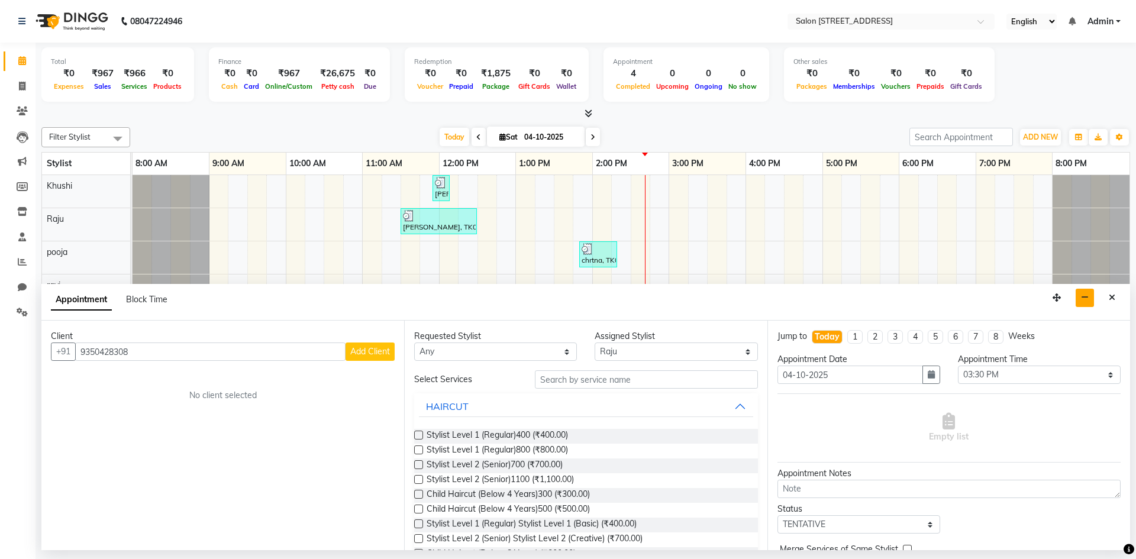
click at [375, 353] on span "Add Client" at bounding box center [370, 351] width 40 height 11
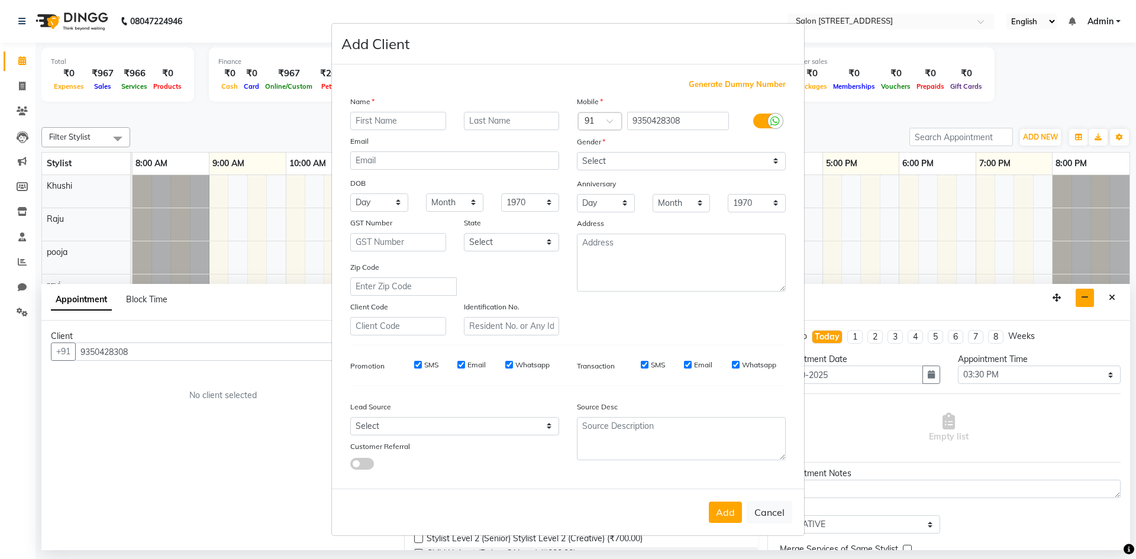
click at [376, 123] on input "text" at bounding box center [398, 121] width 96 height 18
type input "Tanya"
click at [715, 163] on select "Select [DEMOGRAPHIC_DATA] [DEMOGRAPHIC_DATA] Other Prefer Not To Say" at bounding box center [681, 161] width 209 height 18
select select "[DEMOGRAPHIC_DATA]"
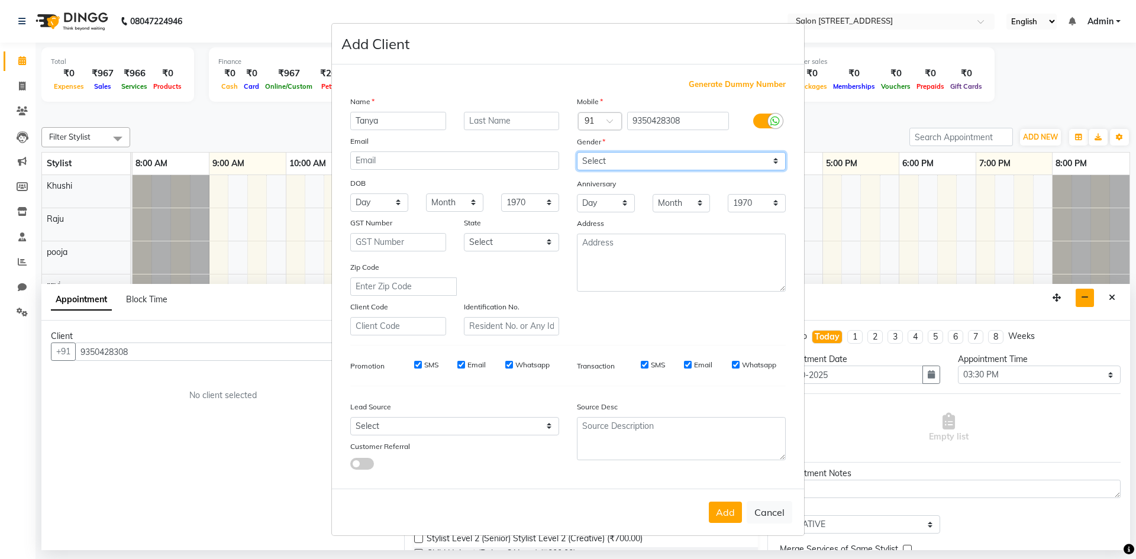
click at [577, 152] on select "Select [DEMOGRAPHIC_DATA] [DEMOGRAPHIC_DATA] Other Prefer Not To Say" at bounding box center [681, 161] width 209 height 18
click at [714, 517] on button "Add" at bounding box center [725, 512] width 33 height 21
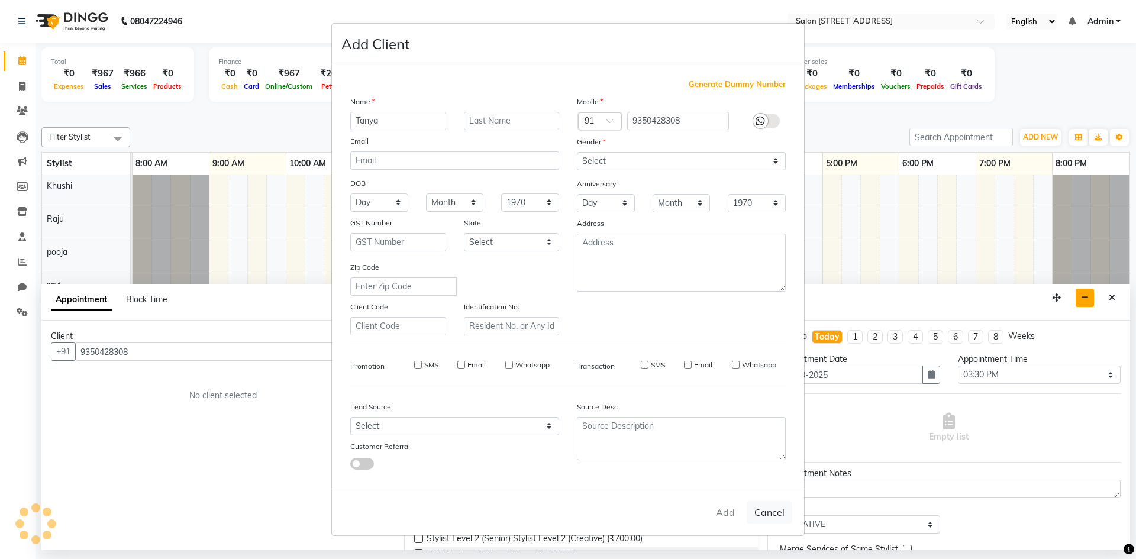
select select
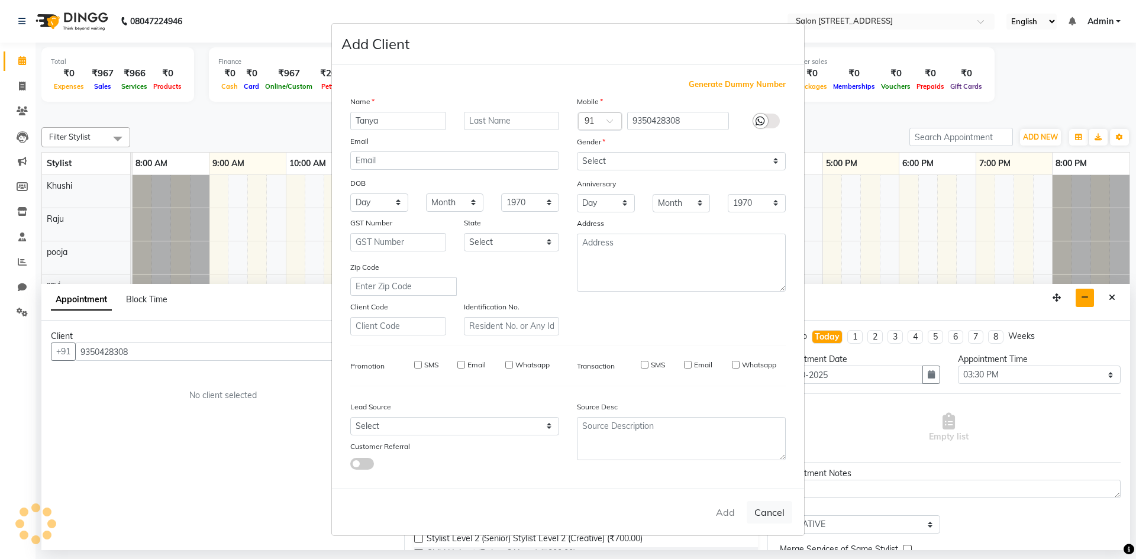
select select
checkbox input "false"
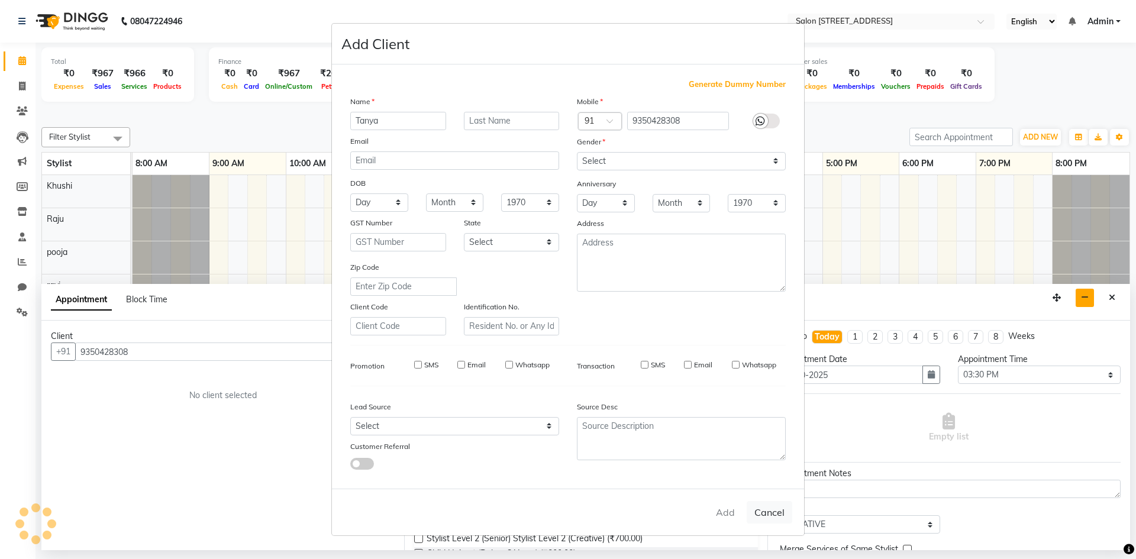
checkbox input "false"
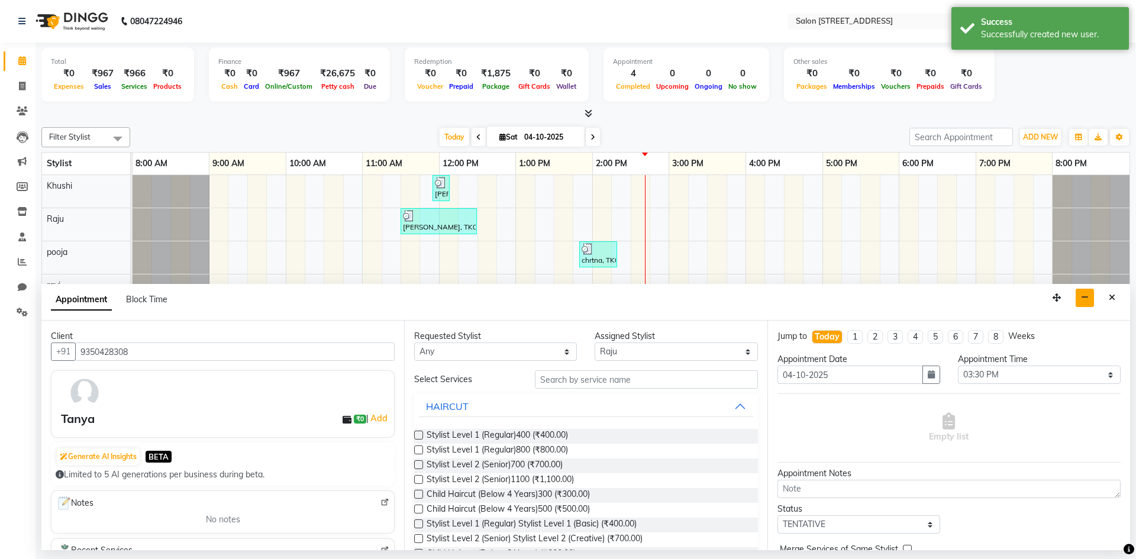
click at [417, 478] on label at bounding box center [418, 479] width 9 height 9
click at [417, 478] on input "checkbox" at bounding box center [418, 481] width 8 height 8
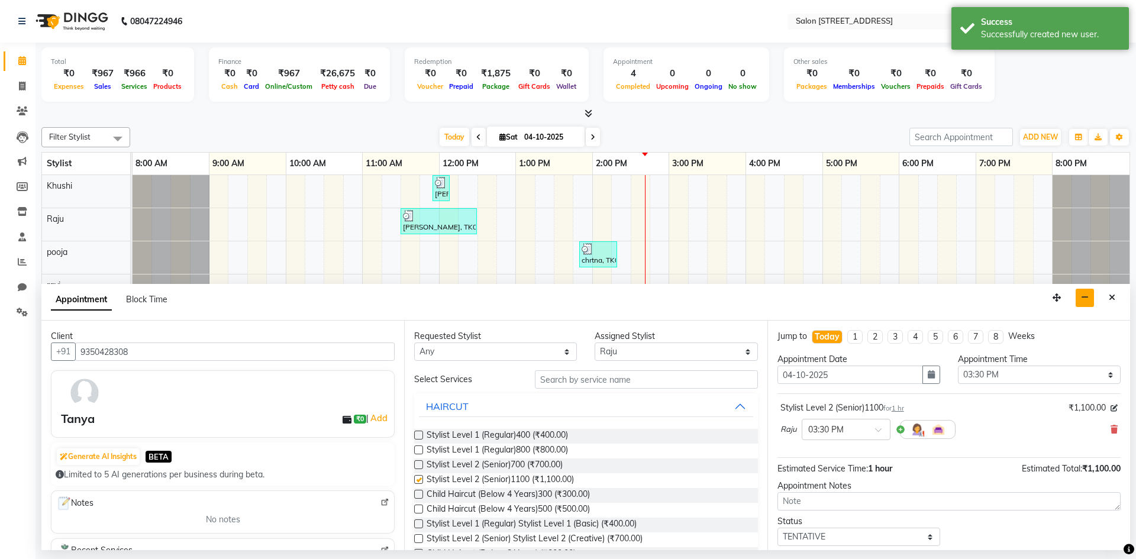
checkbox input "false"
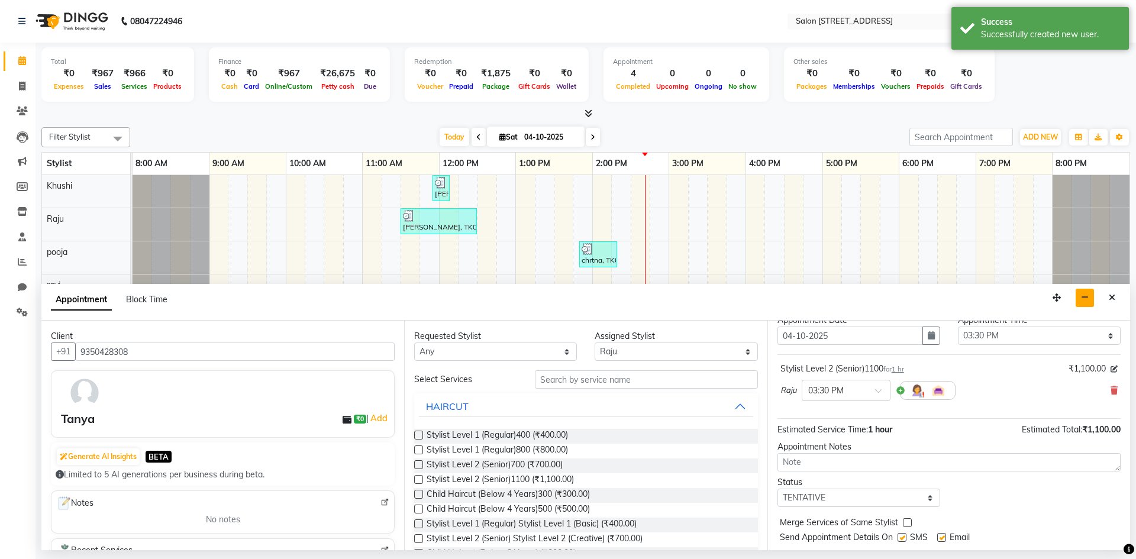
scroll to position [70, 0]
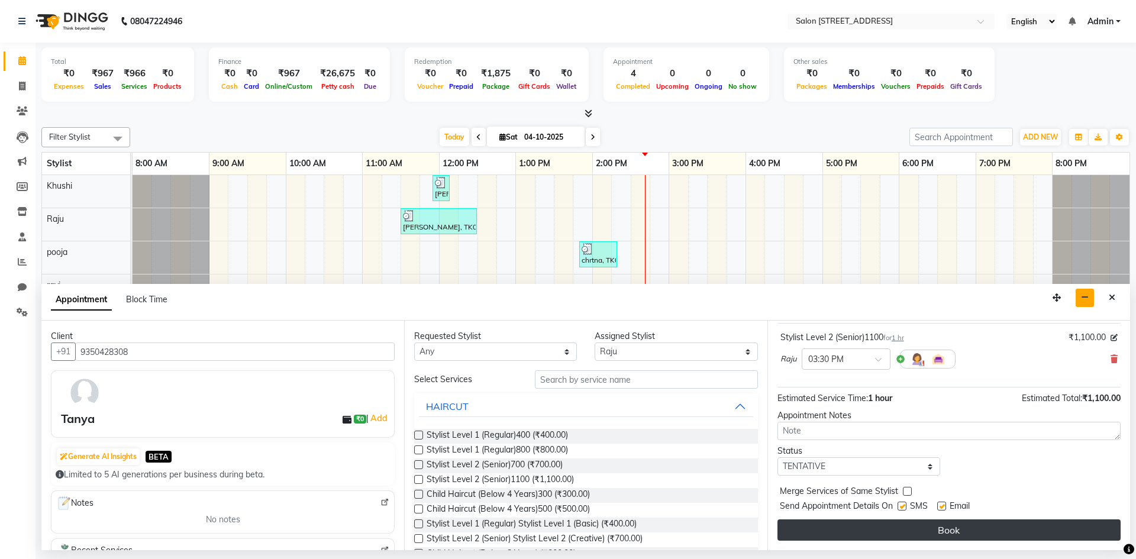
click at [1015, 534] on button "Book" at bounding box center [949, 530] width 343 height 21
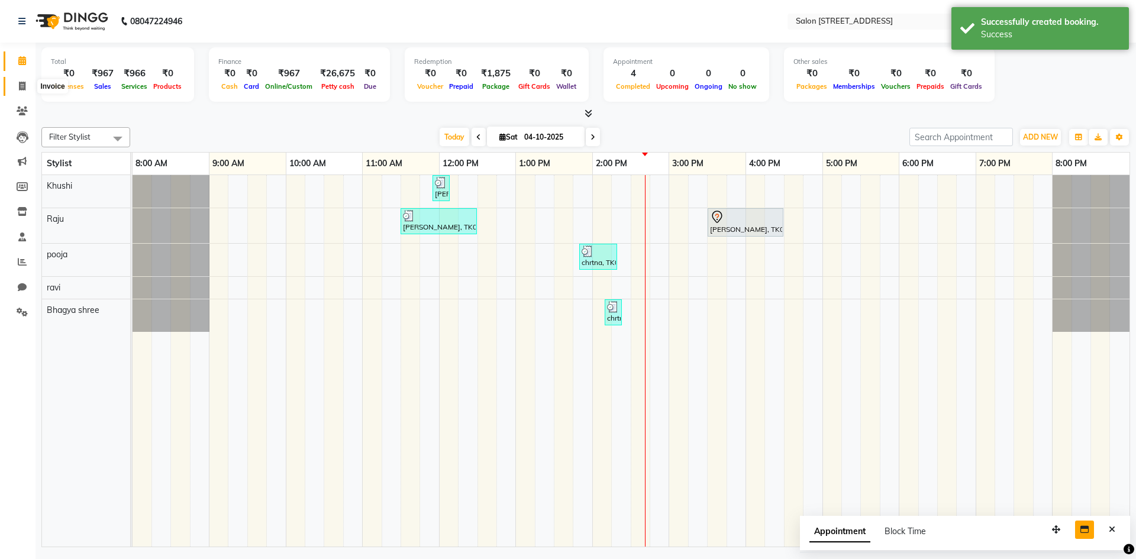
click at [17, 80] on span at bounding box center [22, 87] width 21 height 14
select select "service"
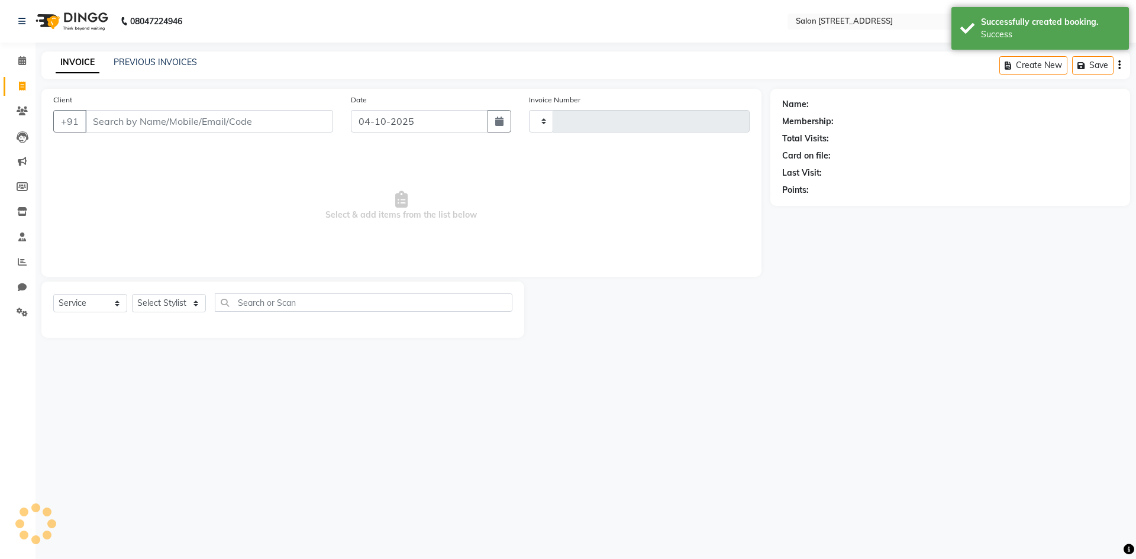
type input "0957"
select select "7707"
click at [116, 149] on span "Select & add items from the list below" at bounding box center [401, 206] width 696 height 118
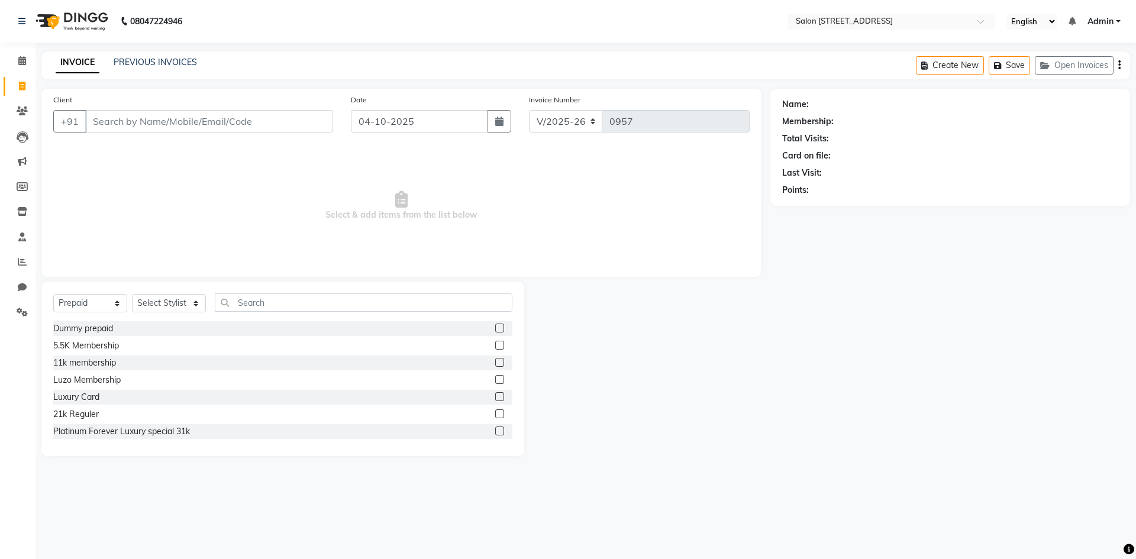
click at [136, 196] on span "Select & add items from the list below" at bounding box center [401, 206] width 696 height 118
click at [98, 299] on select "Select Service Product Membership Package Voucher Prepaid Gift Card" at bounding box center [90, 303] width 74 height 18
select select "service"
click at [53, 294] on select "Select Service Product Membership Package Voucher Prepaid Gift Card" at bounding box center [90, 303] width 74 height 18
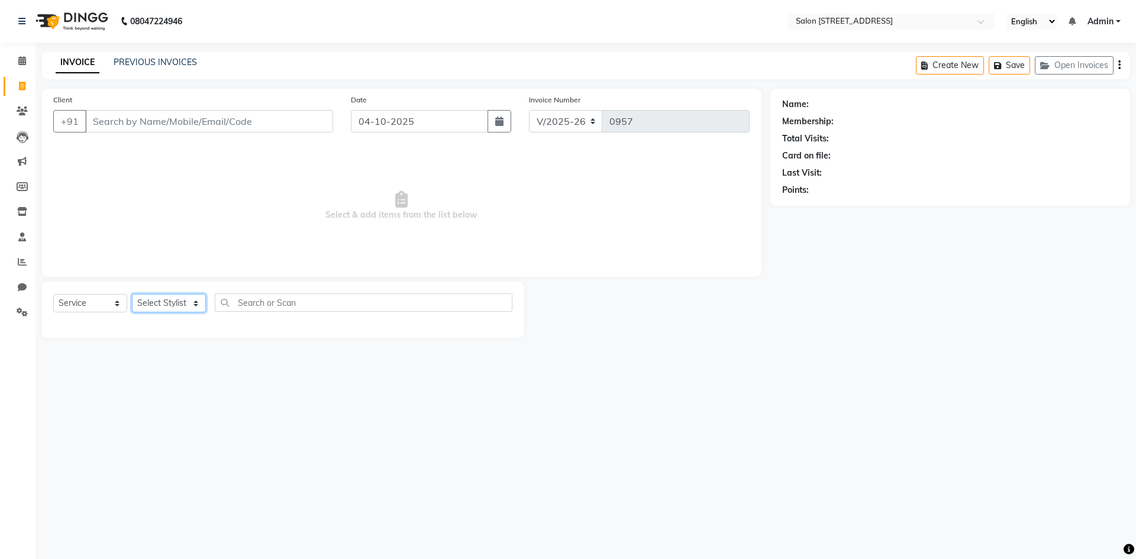
click at [162, 306] on select "Select Stylist Admin Bhagya shree [PERSON_NAME] Lune Lego pooja Raju ravi" at bounding box center [169, 303] width 74 height 18
click at [292, 301] on input "text" at bounding box center [364, 302] width 298 height 18
click at [201, 188] on span "Select & add items from the list below" at bounding box center [401, 206] width 696 height 118
click at [24, 62] on icon at bounding box center [22, 60] width 8 height 9
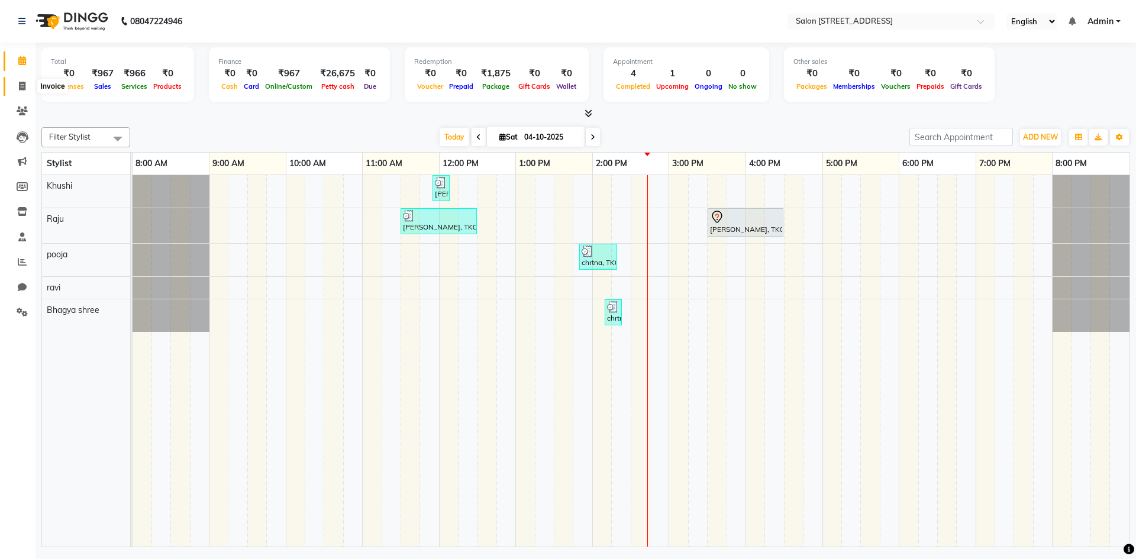
click at [19, 86] on icon at bounding box center [22, 86] width 7 height 9
select select "service"
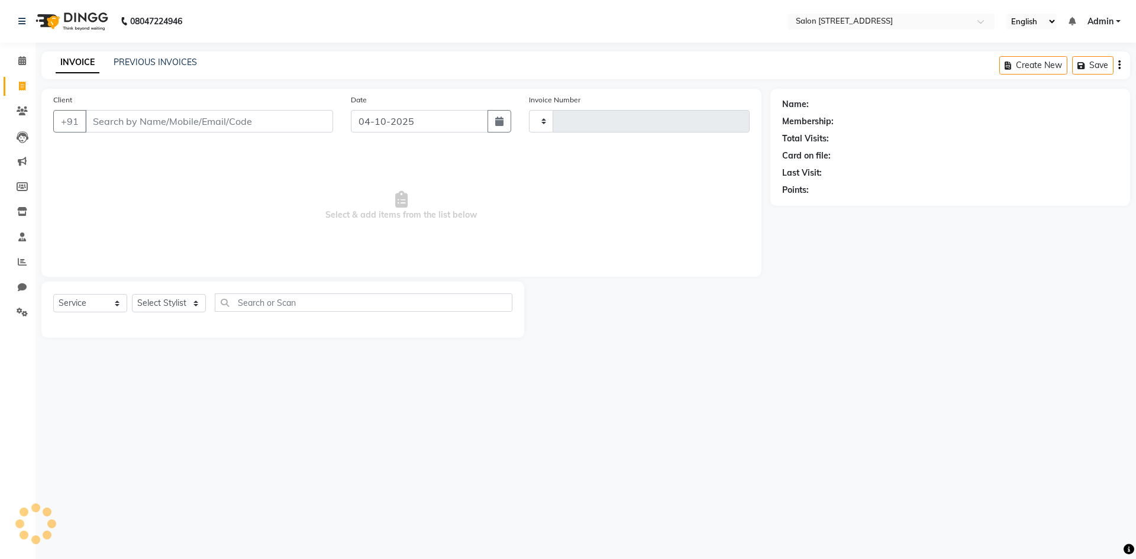
type input "0957"
select select "7707"
select select "P"
click at [134, 171] on span "Select & add items from the list below" at bounding box center [401, 206] width 696 height 118
